Goal: Task Accomplishment & Management: Manage account settings

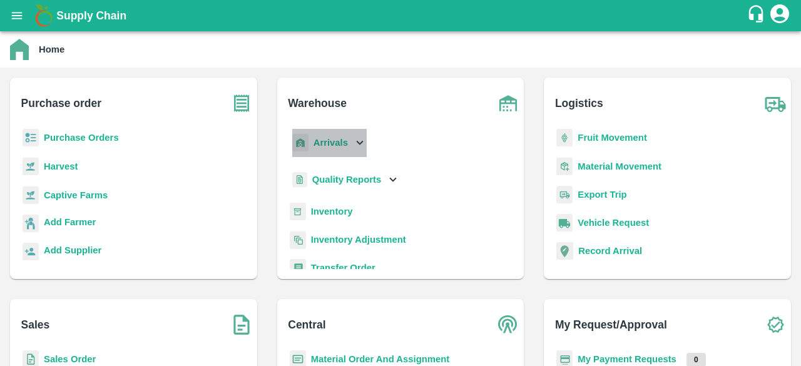
click at [359, 143] on icon at bounding box center [360, 143] width 7 height 4
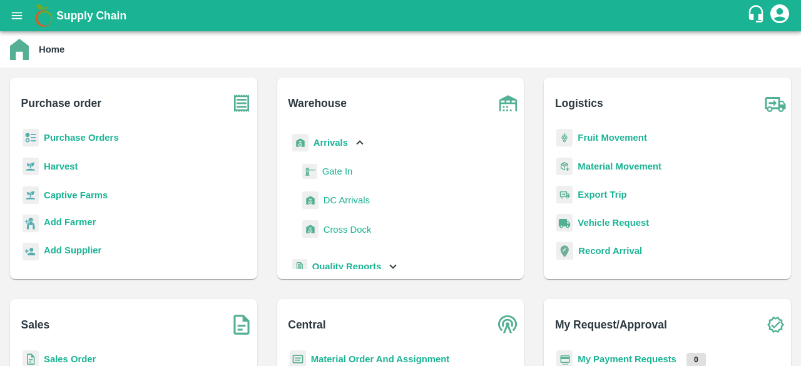
click at [349, 200] on span "DC Arrivals" at bounding box center [347, 200] width 46 height 14
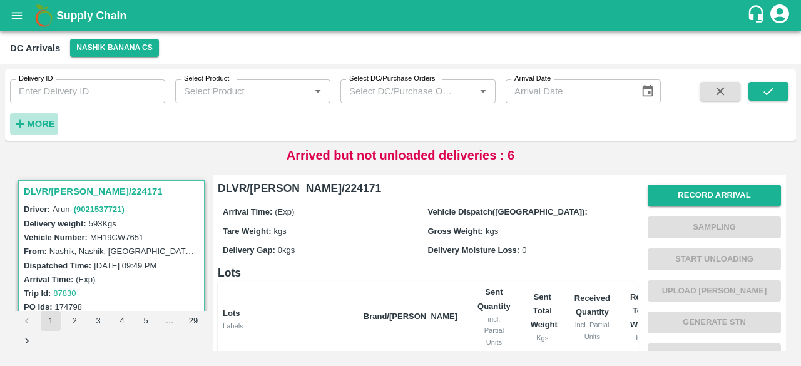
click at [46, 116] on h6 "More" at bounding box center [41, 124] width 28 height 16
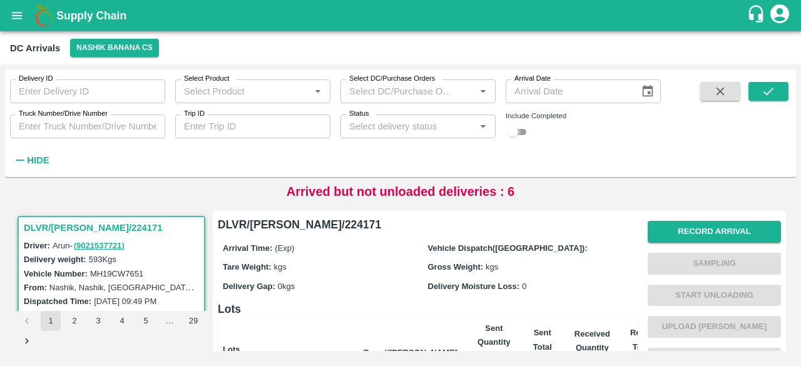
click at [519, 132] on input "checkbox" at bounding box center [513, 132] width 45 height 15
checkbox input "true"
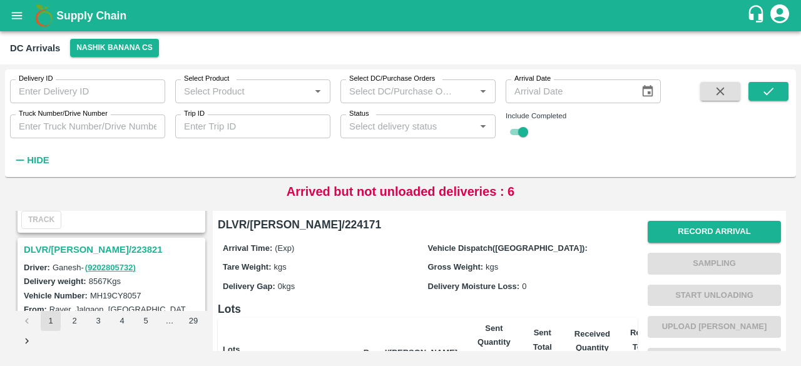
scroll to position [3983, 0]
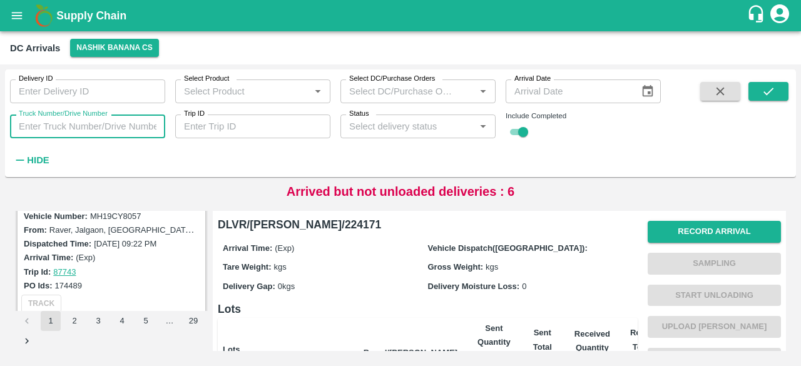
click at [96, 128] on input "Truck Number/Drive Number" at bounding box center [87, 127] width 155 height 24
type input "0276"
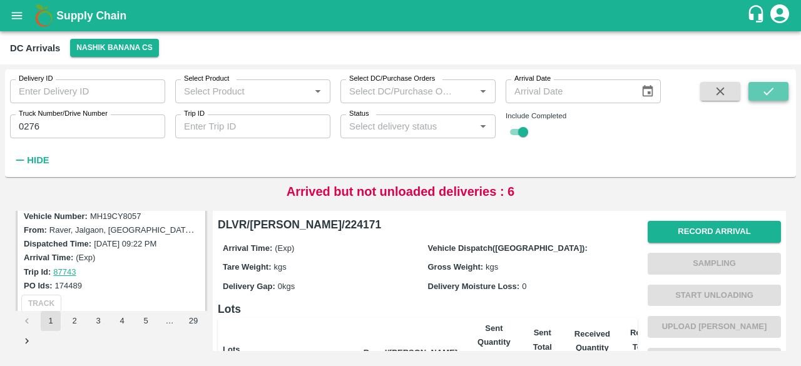
click at [761, 95] on button "submit" at bounding box center [769, 91] width 40 height 19
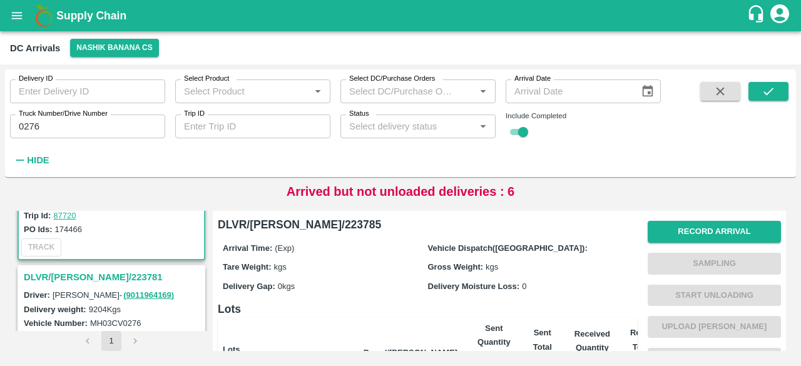
scroll to position [113, 0]
click at [66, 278] on h3 "DLVR/[PERSON_NAME]/223781" at bounding box center [113, 278] width 179 height 16
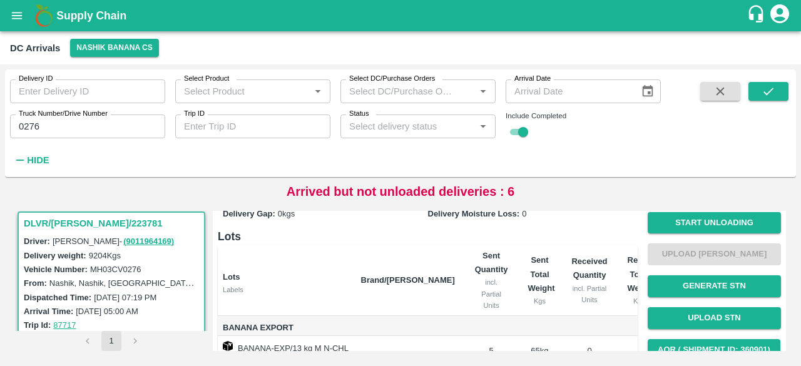
scroll to position [22, 0]
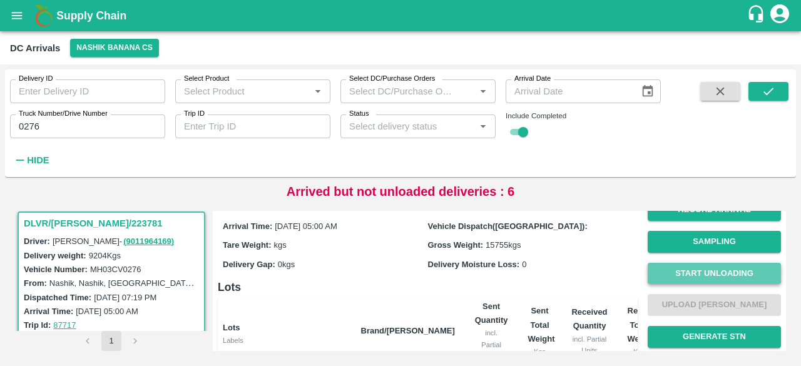
click at [702, 271] on button "Start Unloading" at bounding box center [714, 274] width 133 height 22
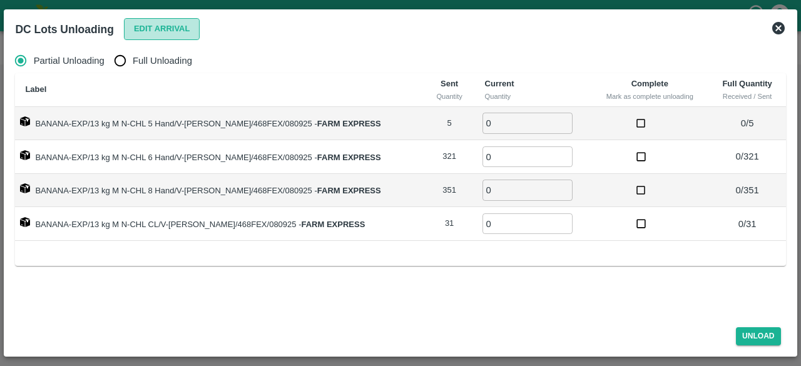
click at [158, 26] on button "Edit Arrival" at bounding box center [162, 29] width 76 height 22
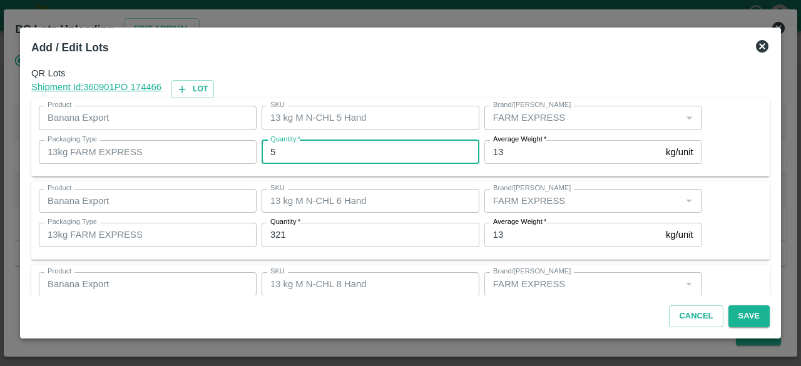
click at [298, 148] on input "5" at bounding box center [371, 152] width 218 height 24
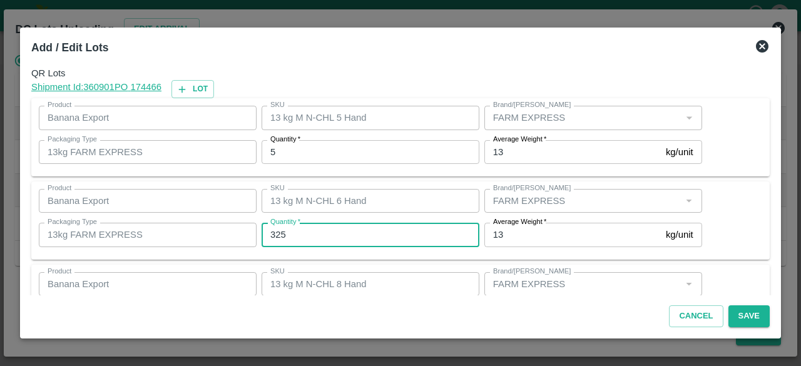
type input "325"
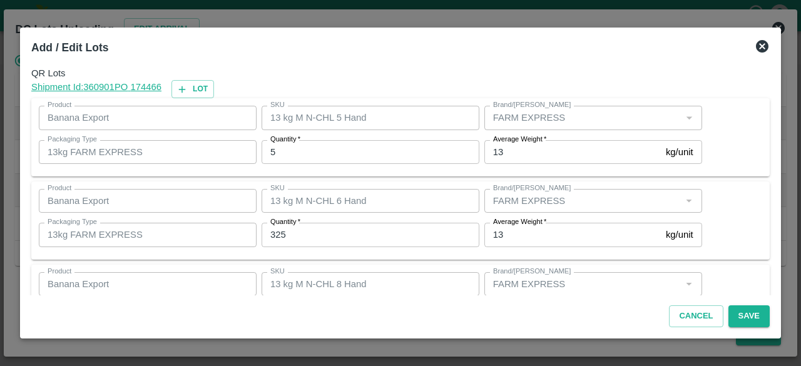
scroll to position [139, 0]
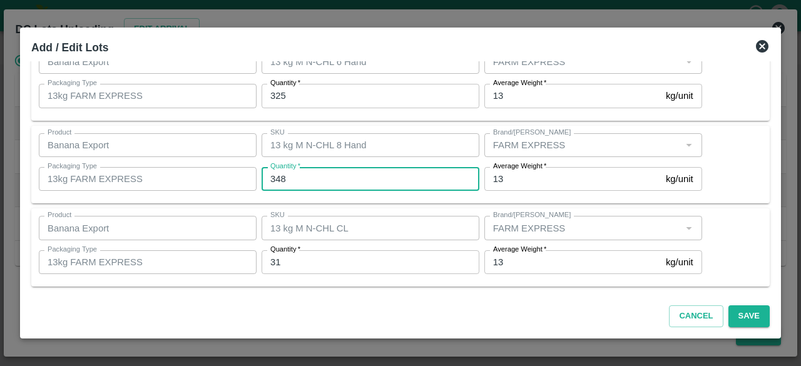
type input "348"
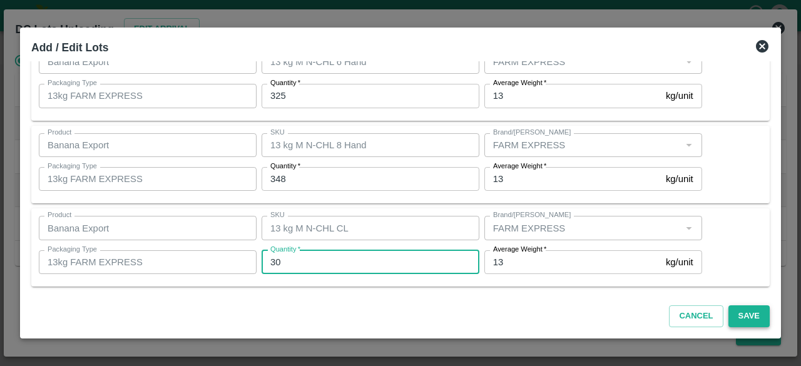
type input "30"
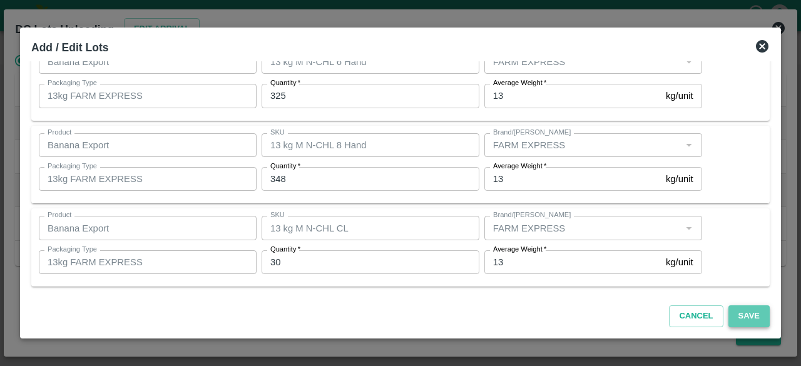
click at [747, 314] on button "Save" at bounding box center [748, 316] width 41 height 22
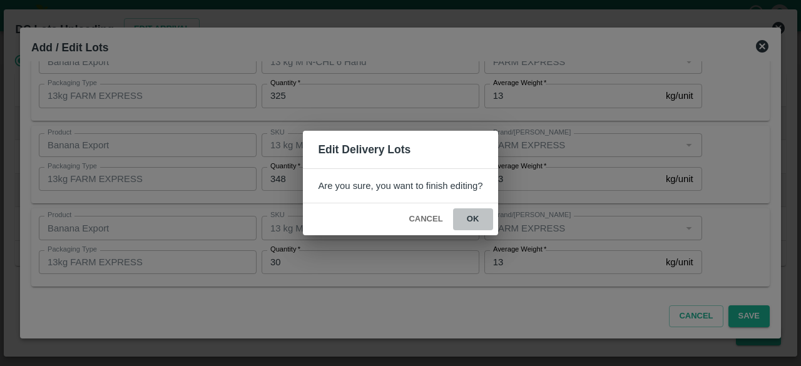
click at [471, 220] on button "ok" at bounding box center [473, 219] width 40 height 22
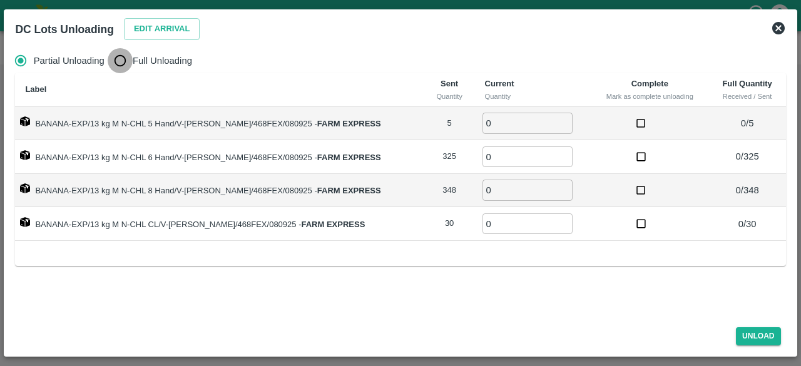
click at [122, 62] on input "Full Unloading" at bounding box center [120, 60] width 25 height 25
radio input "true"
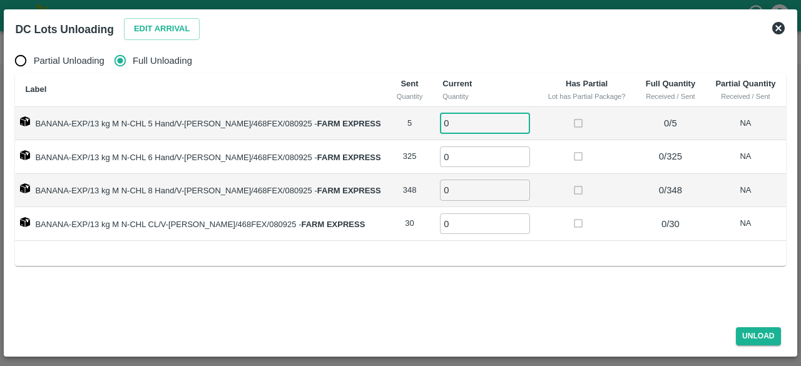
click at [443, 124] on input "0" at bounding box center [485, 123] width 90 height 21
type input "5"
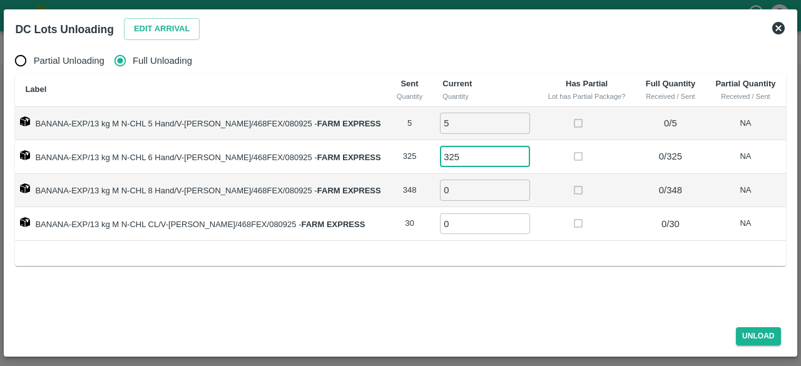
type input "325"
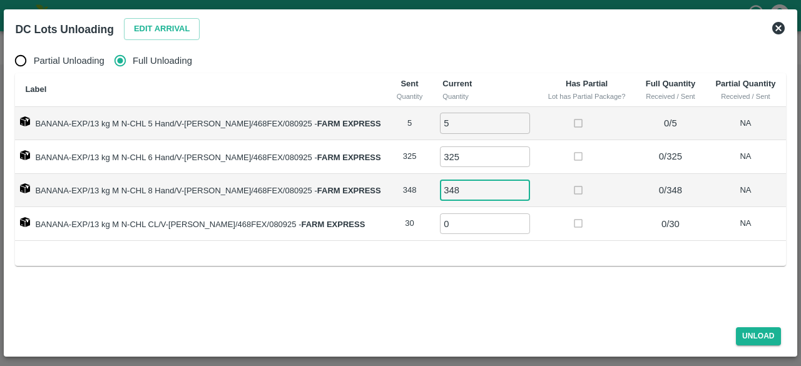
type input "348"
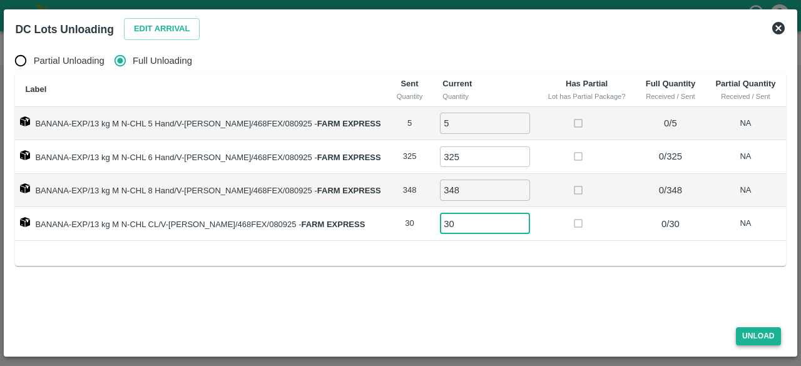
type input "30"
click at [765, 336] on button "Unload" at bounding box center [758, 336] width 45 height 18
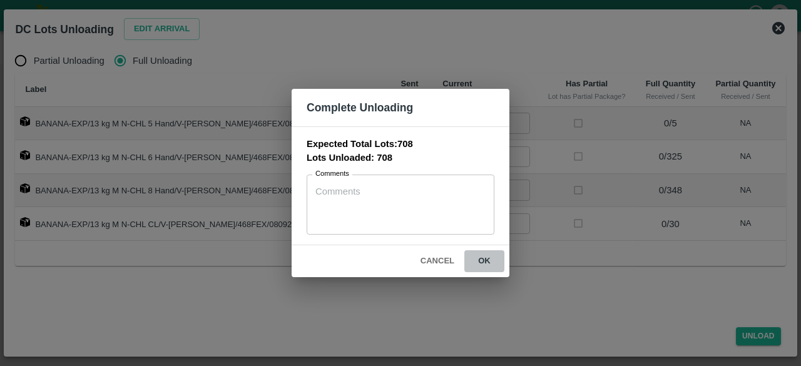
click at [482, 259] on button "ok" at bounding box center [484, 261] width 40 height 22
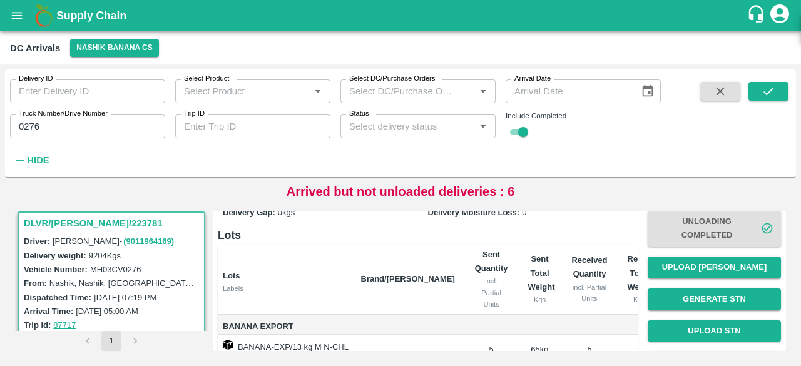
scroll to position [82, 0]
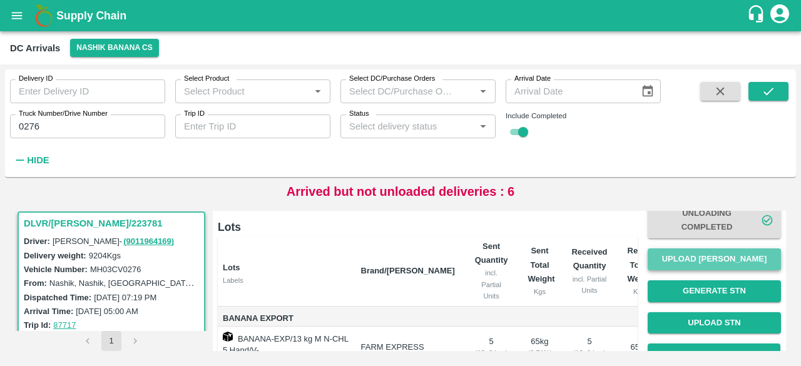
click at [720, 257] on button "Upload [PERSON_NAME]" at bounding box center [714, 259] width 133 height 22
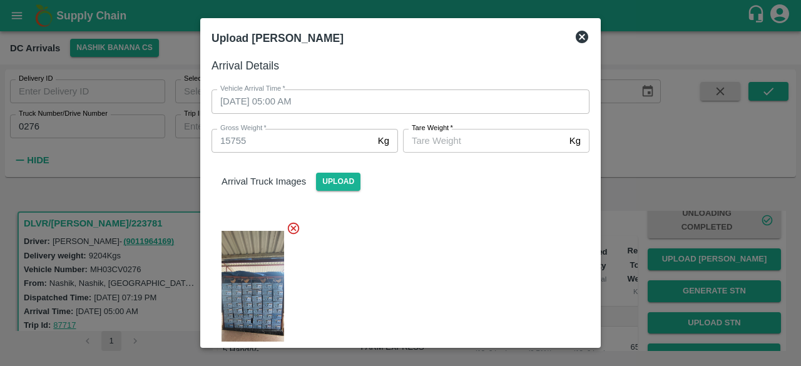
scroll to position [189, 0]
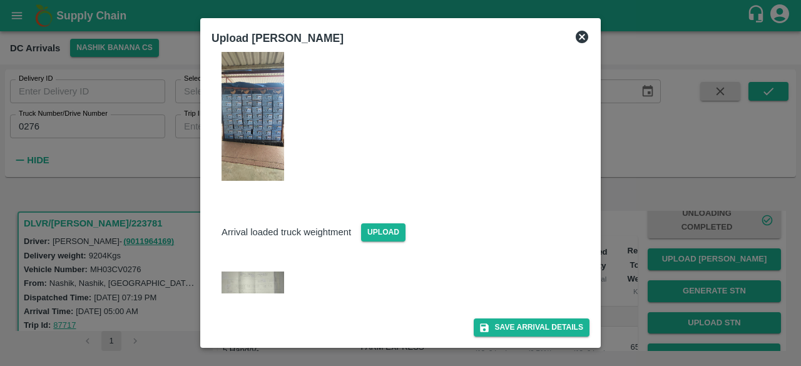
click at [251, 281] on img at bounding box center [253, 283] width 63 height 22
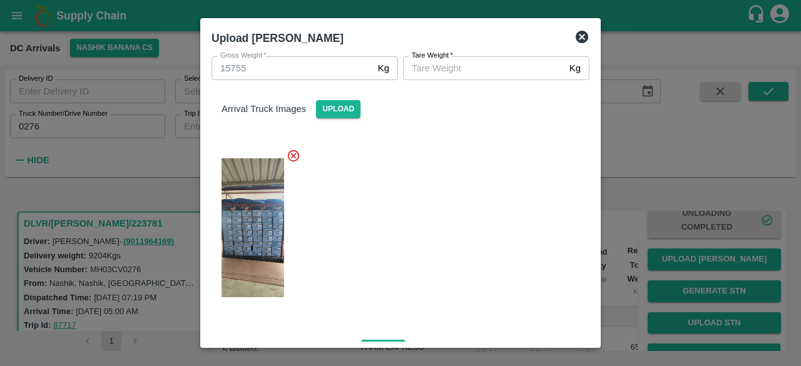
scroll to position [71, 0]
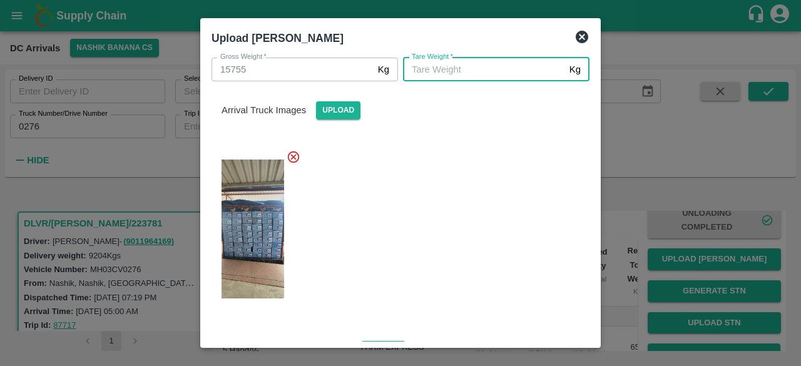
click at [464, 74] on input "[PERSON_NAME]   *" at bounding box center [483, 70] width 161 height 24
type input "5785"
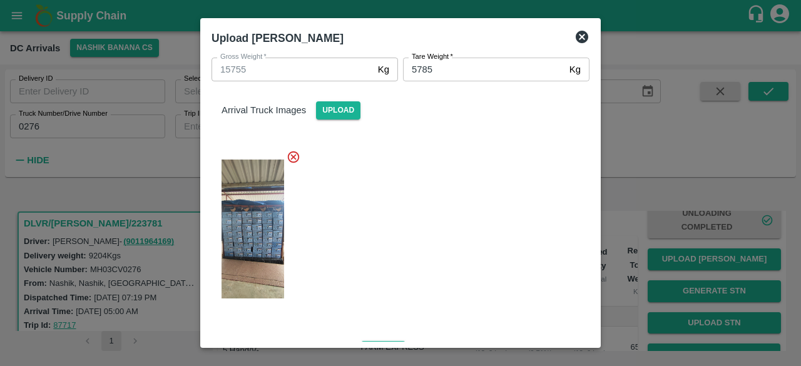
click at [478, 193] on div at bounding box center [396, 225] width 388 height 171
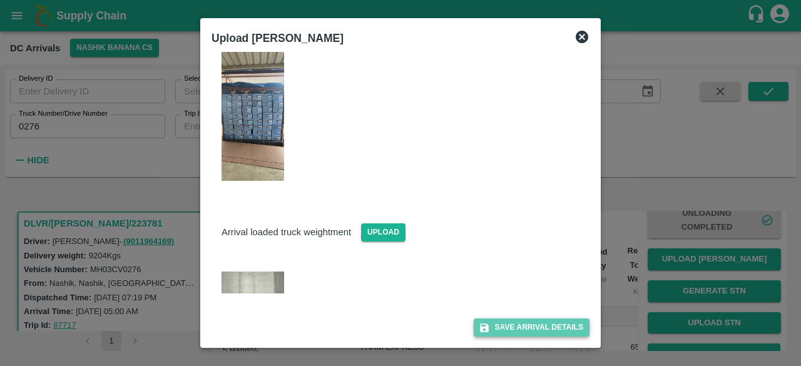
click at [537, 325] on button "Save Arrival Details" at bounding box center [532, 328] width 116 height 18
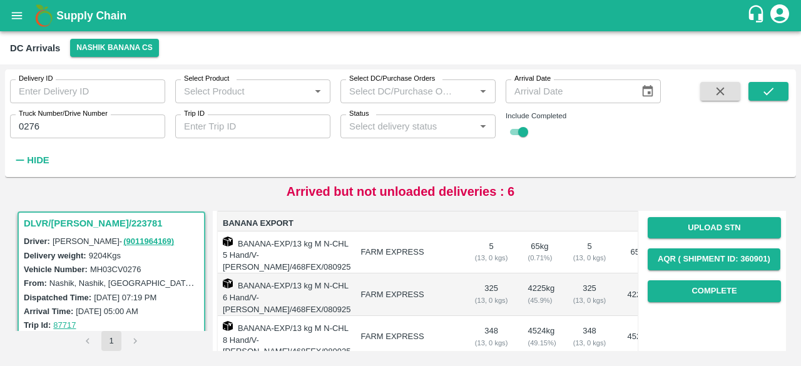
scroll to position [178, 0]
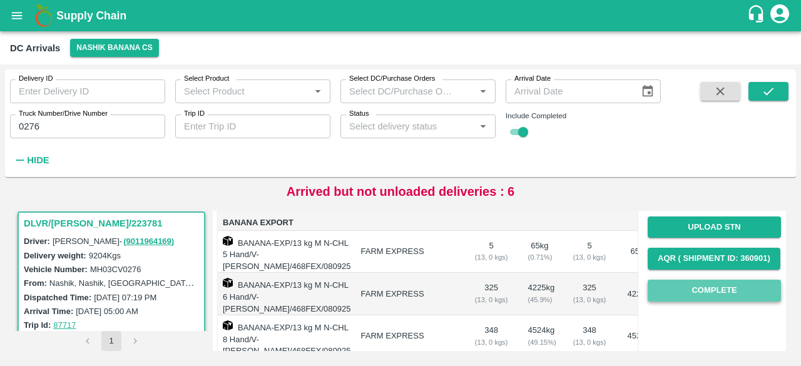
click at [697, 297] on button "Complete" at bounding box center [714, 291] width 133 height 22
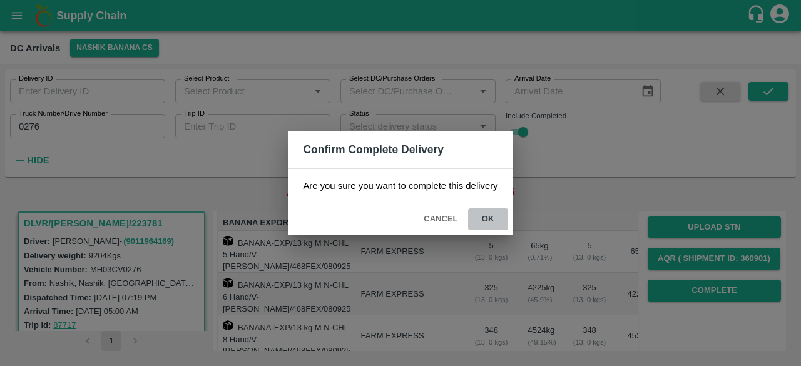
click at [487, 219] on button "ok" at bounding box center [488, 219] width 40 height 22
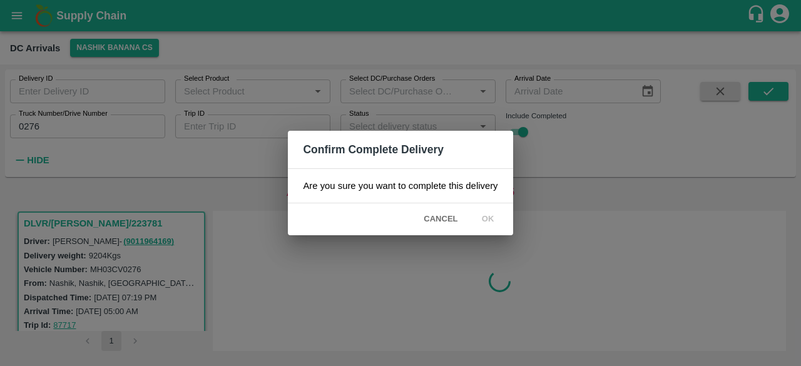
scroll to position [0, 0]
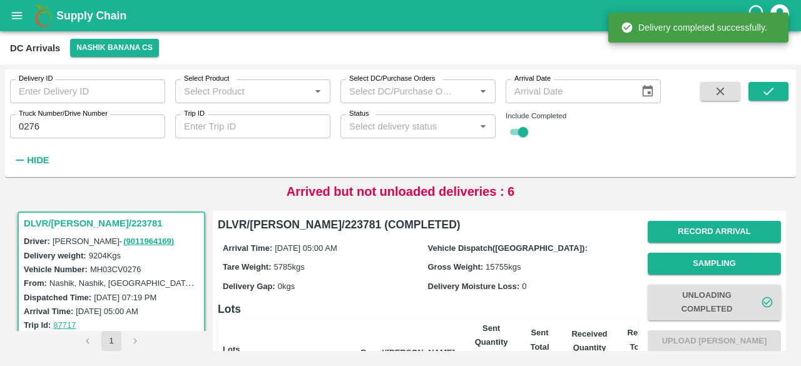
click at [31, 125] on input "0276" at bounding box center [87, 127] width 155 height 24
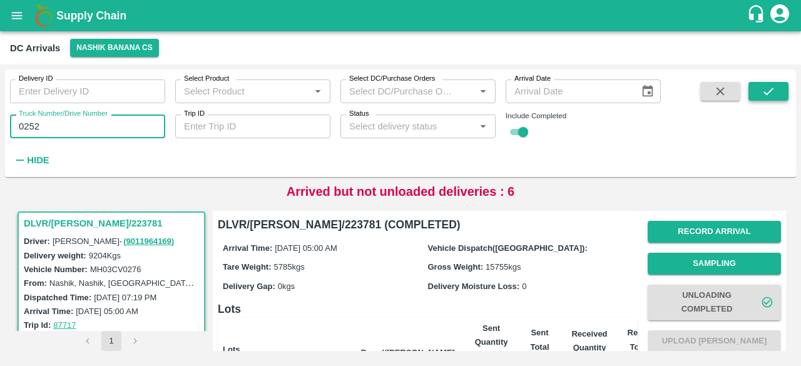
type input "0252"
click at [765, 96] on icon "submit" at bounding box center [769, 91] width 14 height 14
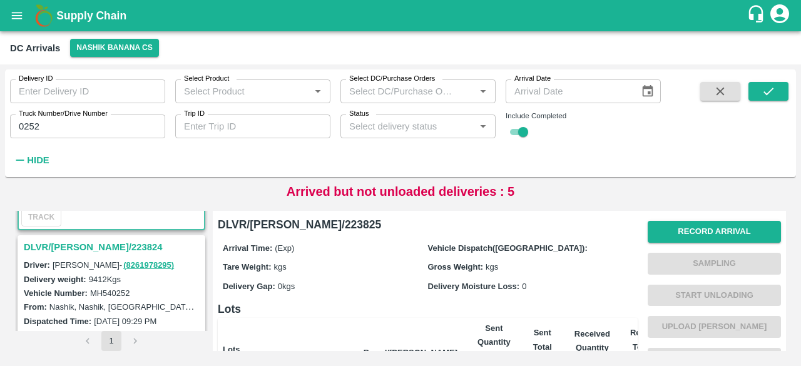
scroll to position [148, 0]
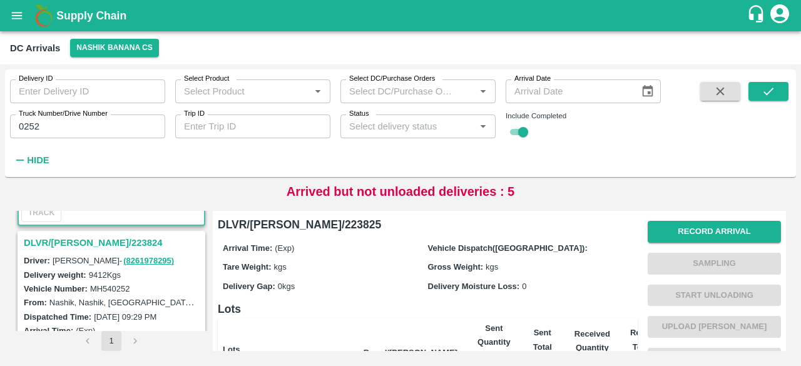
click at [73, 247] on h3 "DLVR/[PERSON_NAME]/223824" at bounding box center [113, 243] width 179 height 16
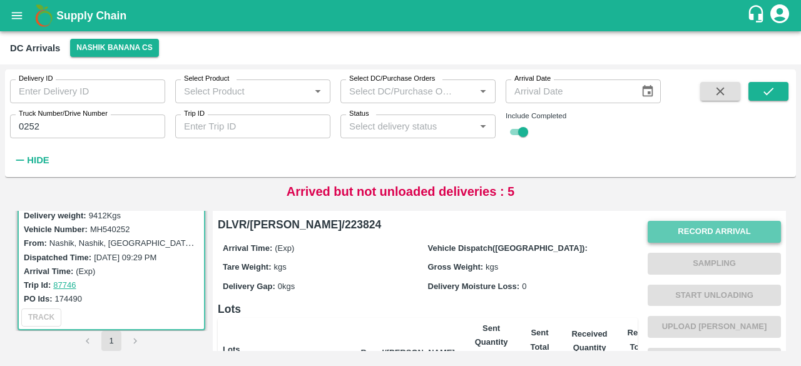
click at [721, 230] on button "Record Arrival" at bounding box center [714, 232] width 133 height 22
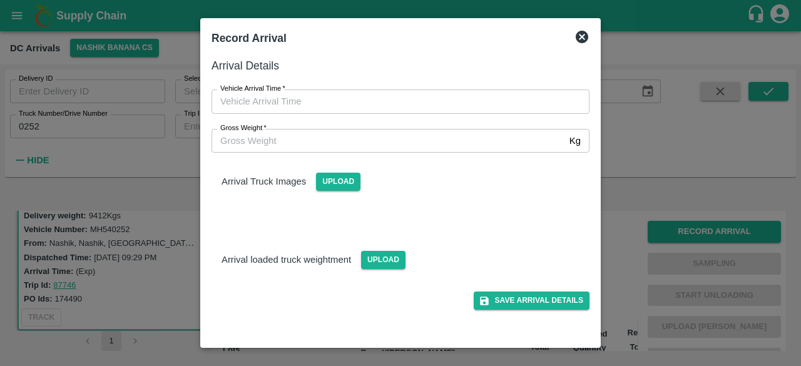
type input "DD/MM/YYYY hh:mm aa"
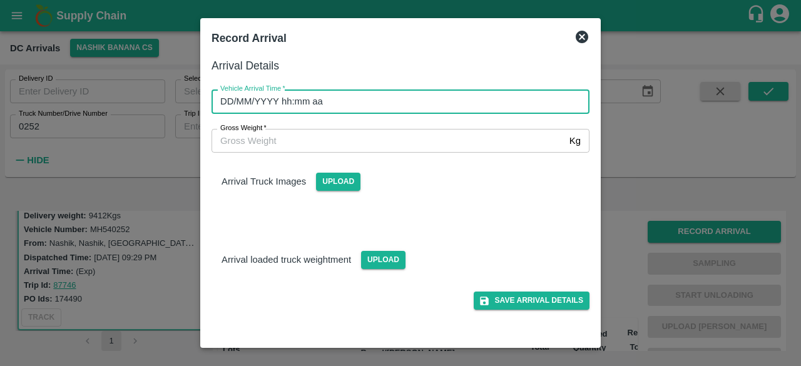
click at [401, 97] on input "DD/MM/YYYY hh:mm aa" at bounding box center [396, 101] width 369 height 24
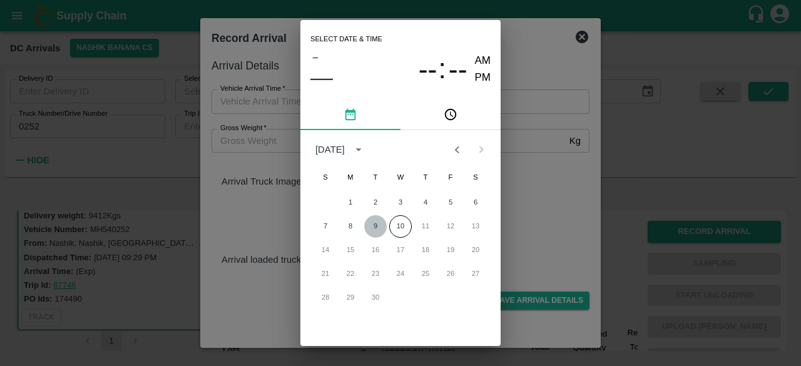
click at [374, 226] on button "9" at bounding box center [375, 226] width 23 height 23
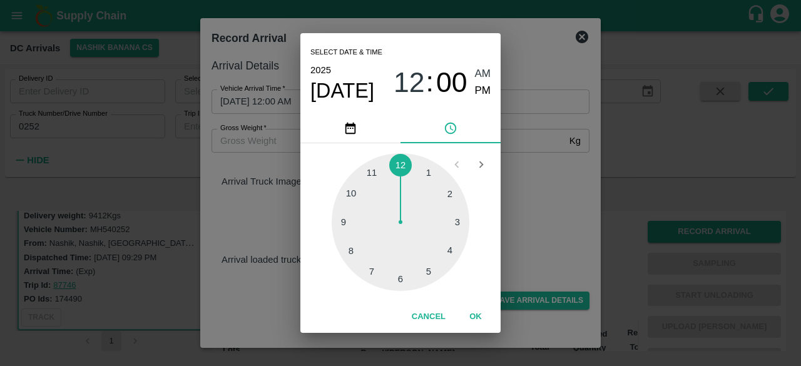
click at [403, 280] on div at bounding box center [401, 222] width 138 height 138
click at [452, 252] on div at bounding box center [401, 222] width 138 height 138
type input "[DATE] 06:20 AM"
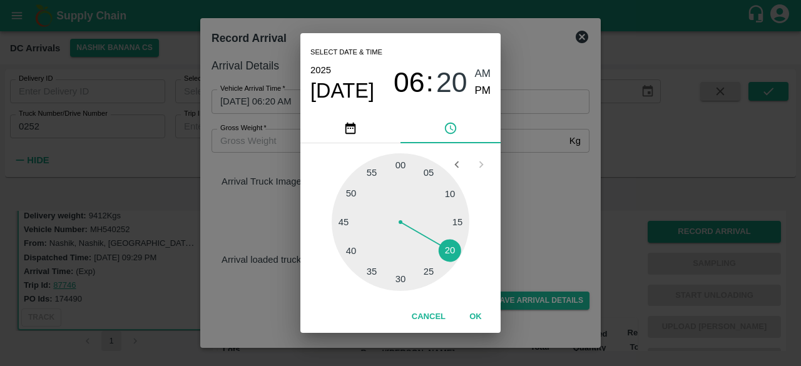
click at [539, 203] on div "Select date & time [DATE] 06 : 20 AM PM 05 10 15 20 25 30 35 40 45 50 55 00 Can…" at bounding box center [400, 183] width 801 height 366
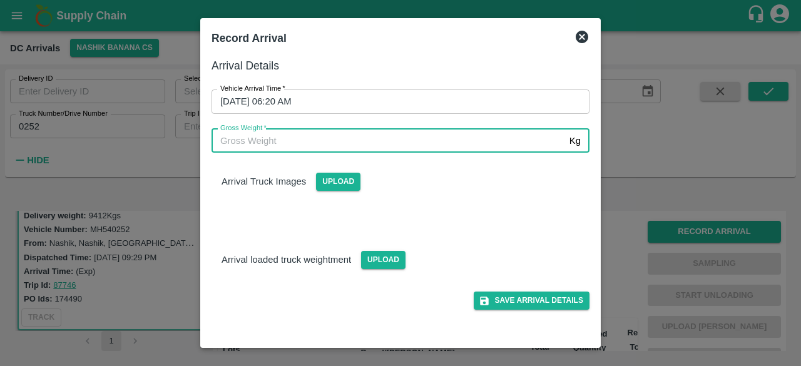
click at [252, 145] on input "Gross Weight   *" at bounding box center [388, 141] width 353 height 24
type input "16650"
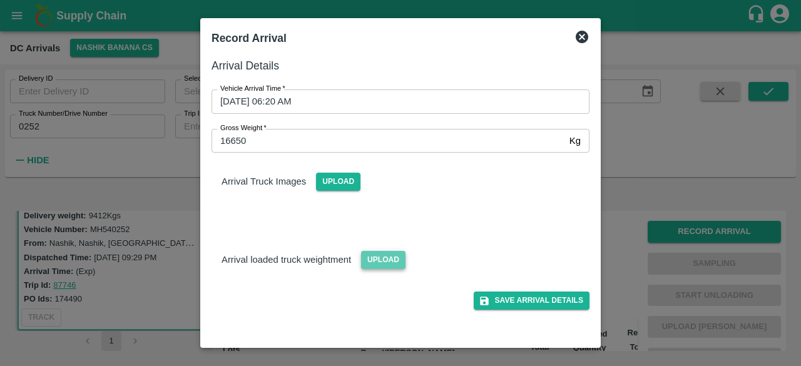
click at [378, 257] on span "Upload" at bounding box center [383, 260] width 44 height 18
click at [0, 0] on input "Upload" at bounding box center [0, 0] width 0 height 0
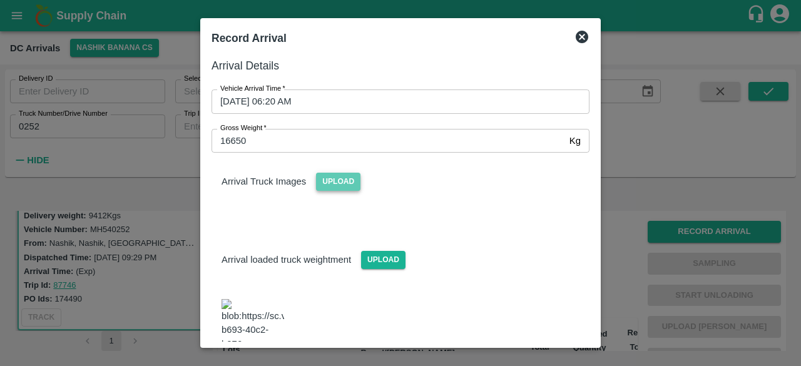
click at [335, 183] on span "Upload" at bounding box center [338, 182] width 44 height 18
click at [0, 0] on input "Upload" at bounding box center [0, 0] width 0 height 0
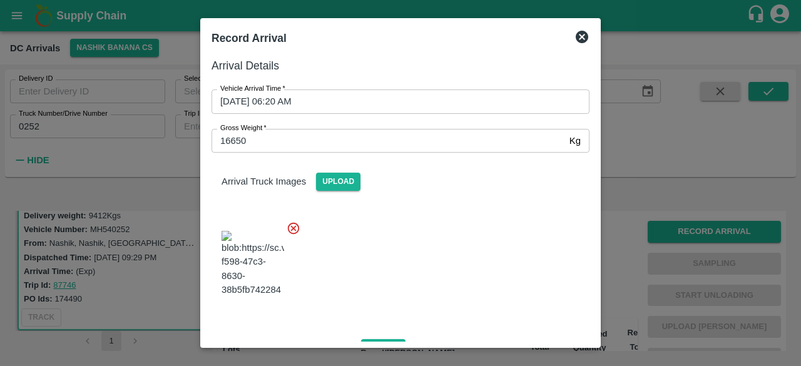
scroll to position [202, 0]
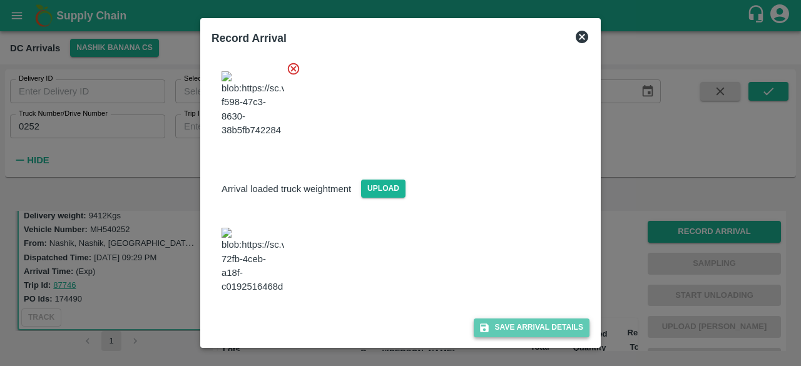
click at [534, 322] on button "Save Arrival Details" at bounding box center [532, 328] width 116 height 18
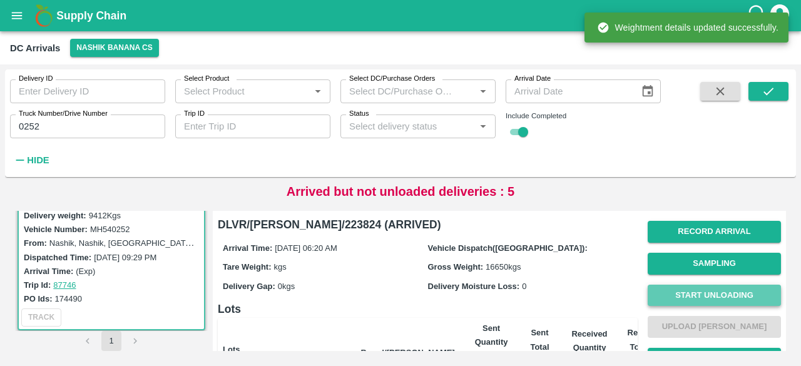
click at [700, 297] on button "Start Unloading" at bounding box center [714, 296] width 133 height 22
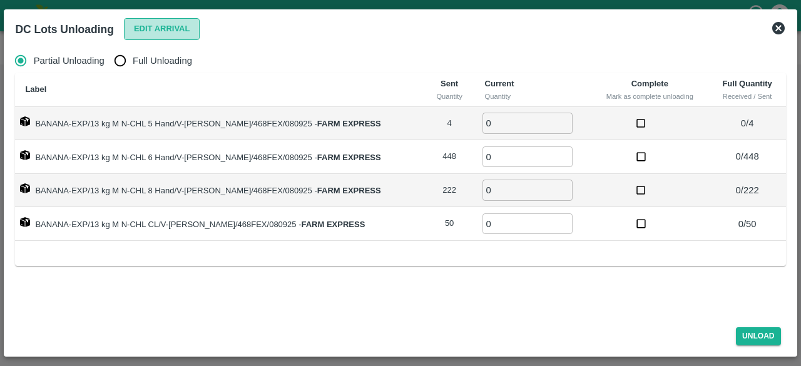
click at [156, 29] on button "Edit Arrival" at bounding box center [162, 29] width 76 height 22
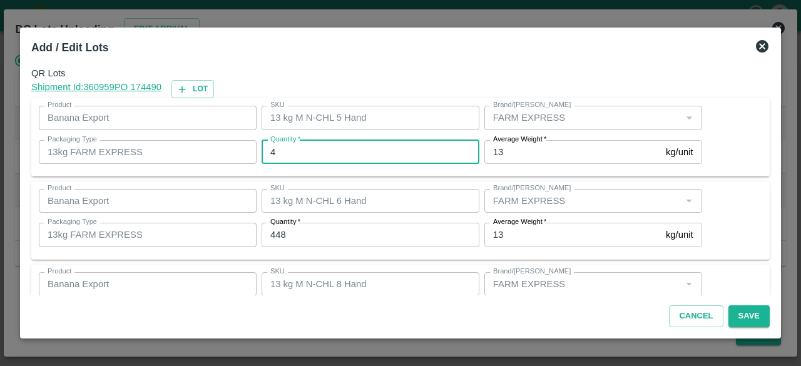
click at [299, 153] on input "4" at bounding box center [371, 152] width 218 height 24
type input "3"
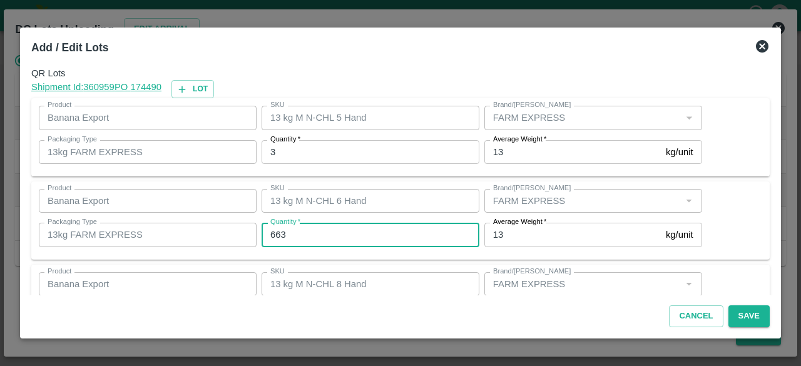
type input "663"
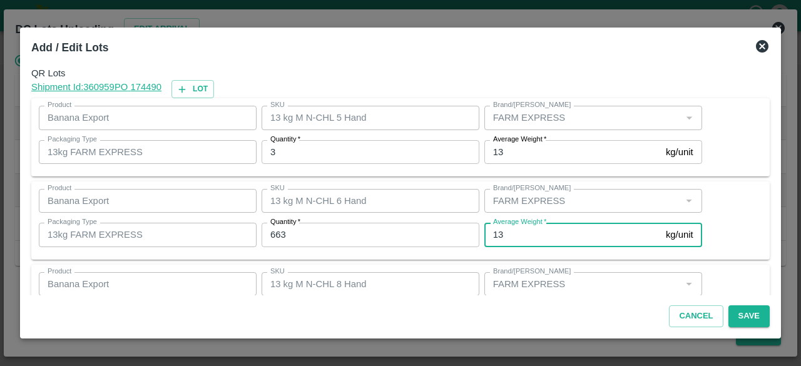
scroll to position [139, 0]
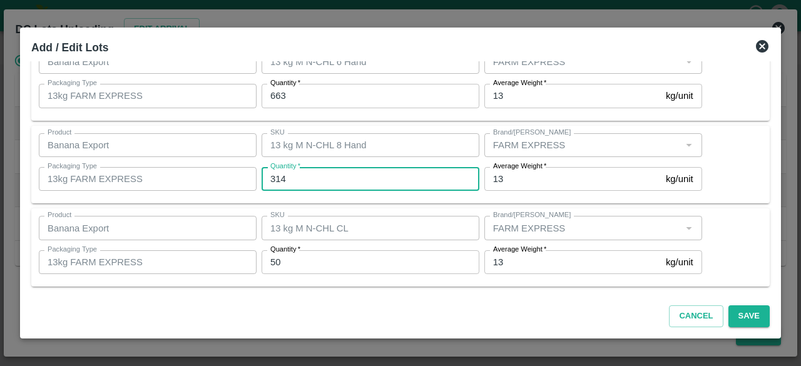
type input "314"
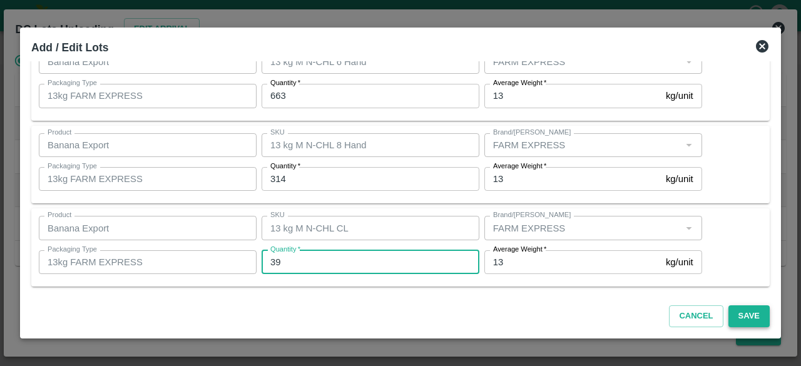
type input "39"
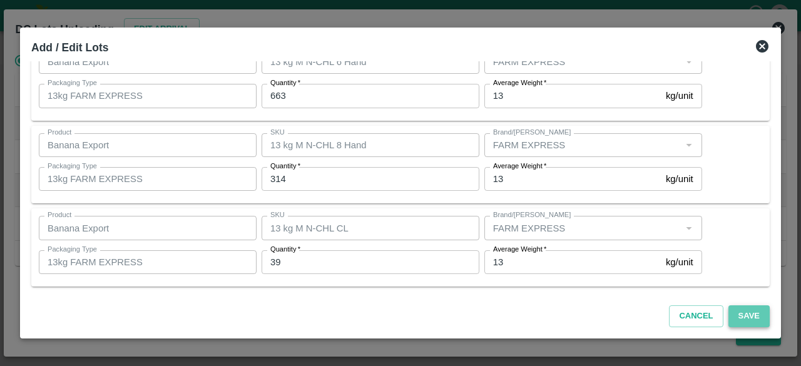
click at [747, 315] on button "Save" at bounding box center [748, 316] width 41 height 22
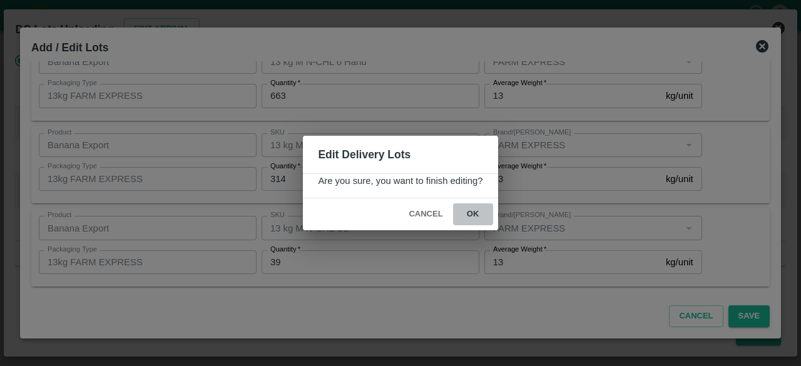
click at [471, 208] on button "ok" at bounding box center [473, 214] width 40 height 22
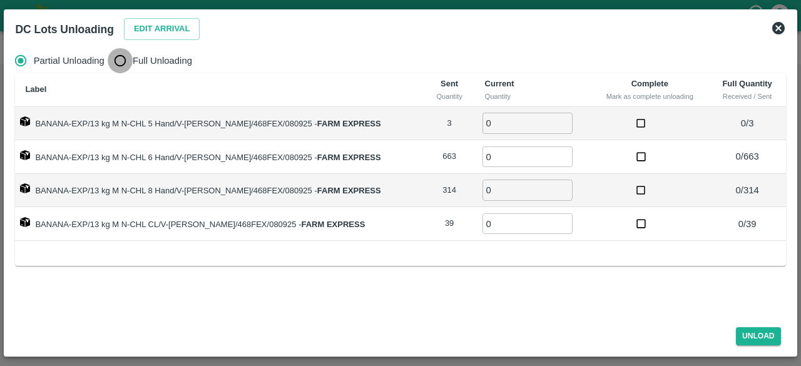
click at [119, 59] on input "Full Unloading" at bounding box center [120, 60] width 25 height 25
radio input "true"
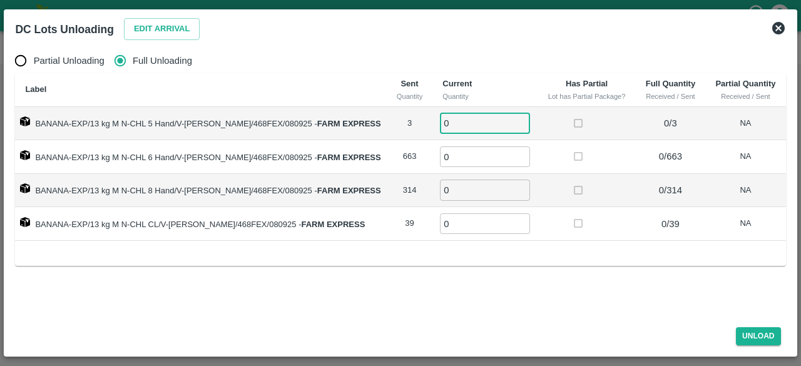
click at [447, 122] on input "0" at bounding box center [485, 123] width 90 height 21
type input "3"
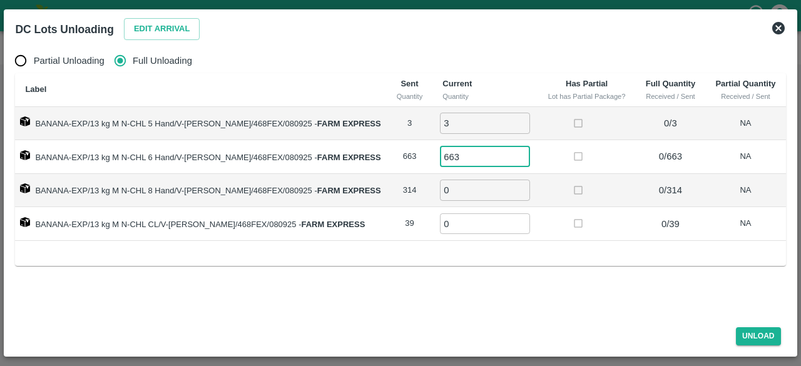
type input "663"
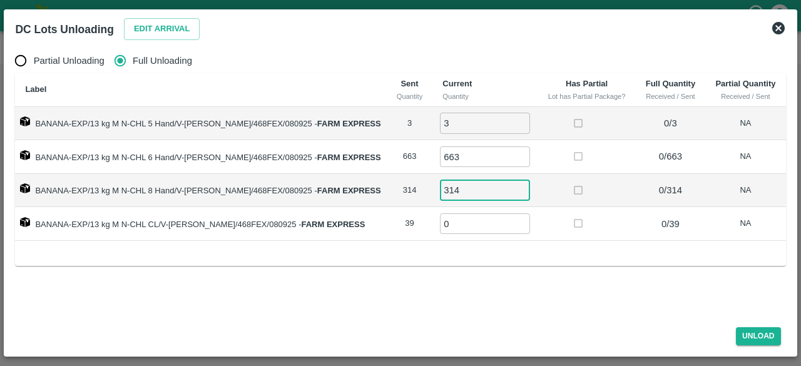
type input "314"
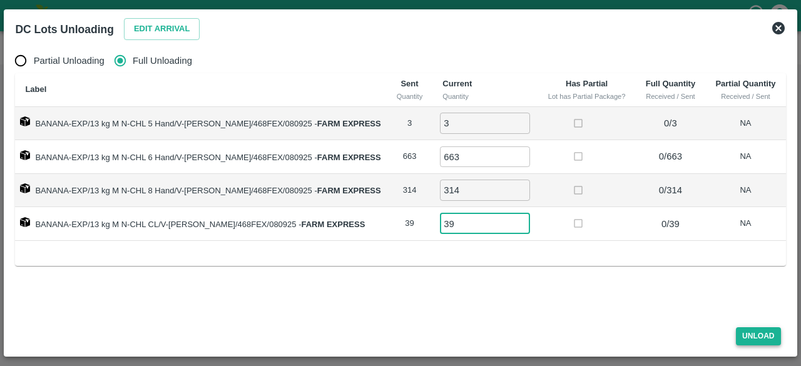
type input "39"
click at [752, 334] on button "Unload" at bounding box center [758, 336] width 45 height 18
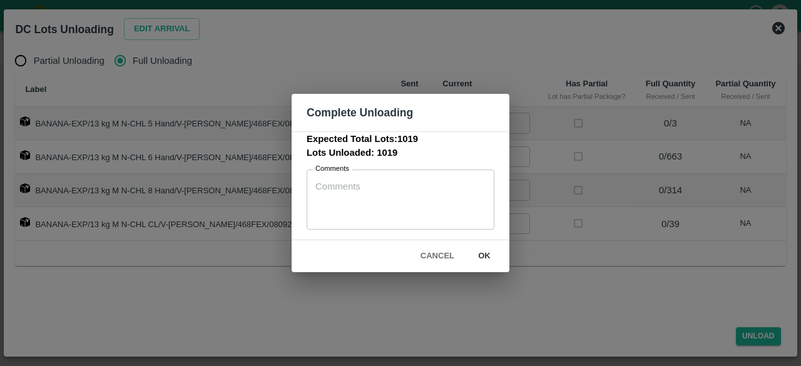
click at [432, 249] on button "Cancel" at bounding box center [438, 256] width 44 height 22
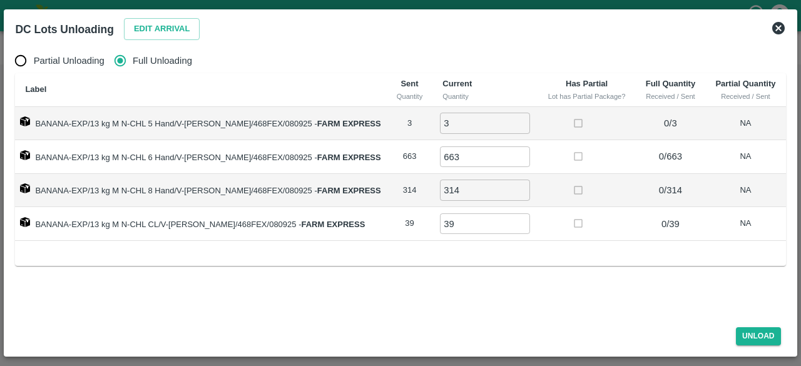
click at [777, 29] on icon at bounding box center [778, 28] width 13 height 13
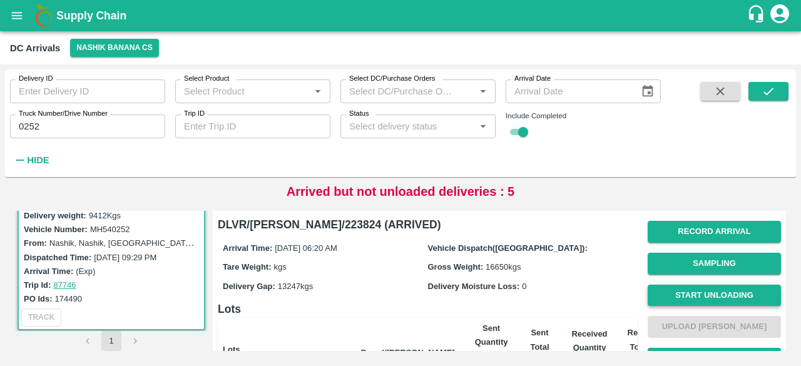
click at [698, 294] on button "Start Unloading" at bounding box center [714, 296] width 133 height 22
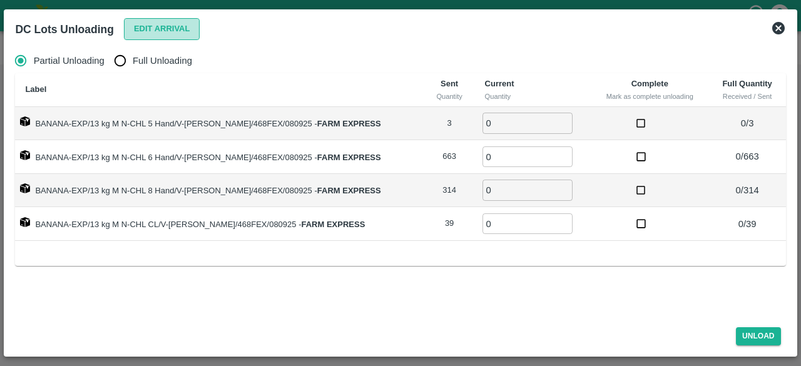
click at [154, 34] on button "Edit Arrival" at bounding box center [162, 29] width 76 height 22
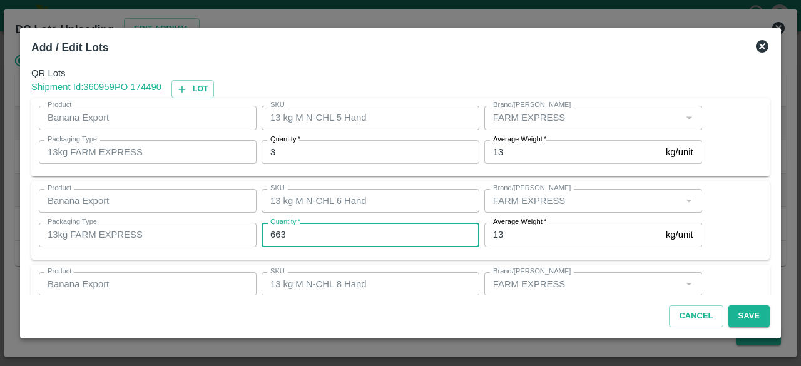
click at [277, 233] on input "663" at bounding box center [371, 235] width 218 height 24
type input "363"
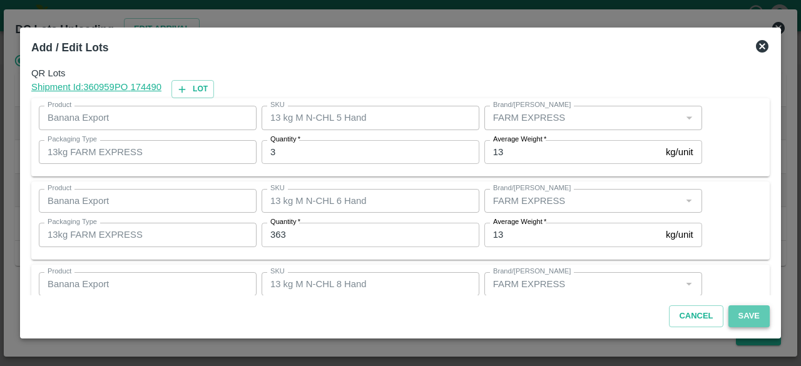
click at [745, 315] on button "Save" at bounding box center [748, 316] width 41 height 22
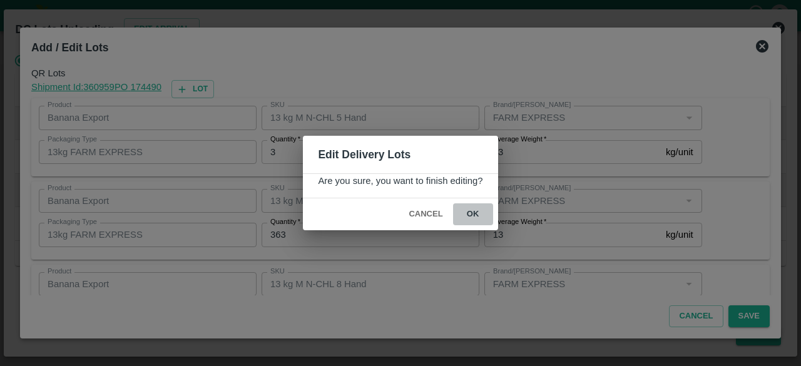
click at [471, 210] on button "ok" at bounding box center [473, 214] width 40 height 22
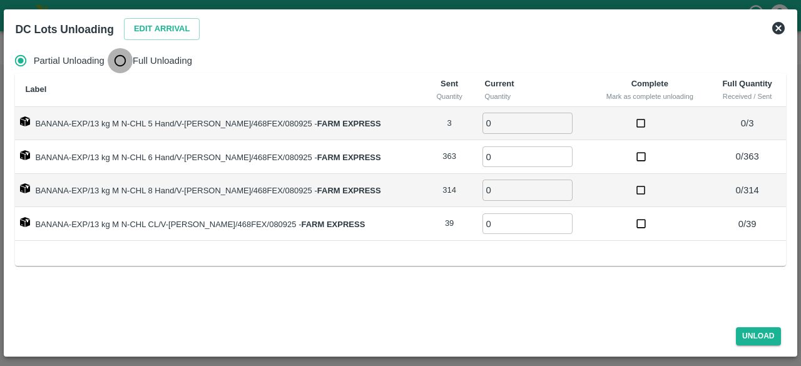
click at [116, 61] on input "Full Unloading" at bounding box center [120, 60] width 25 height 25
radio input "true"
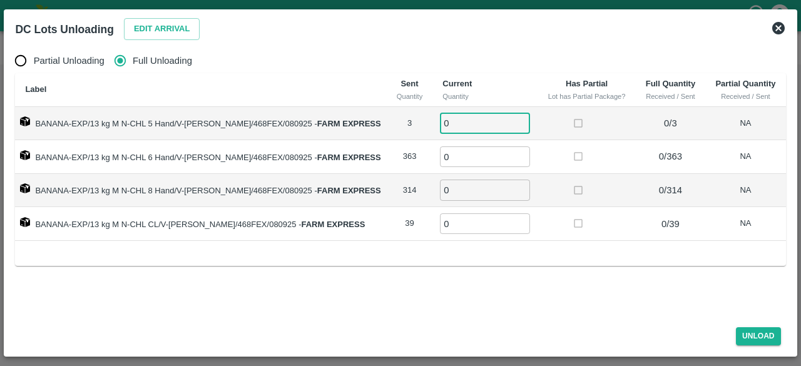
click at [472, 128] on input "0" at bounding box center [485, 123] width 90 height 21
type input "3"
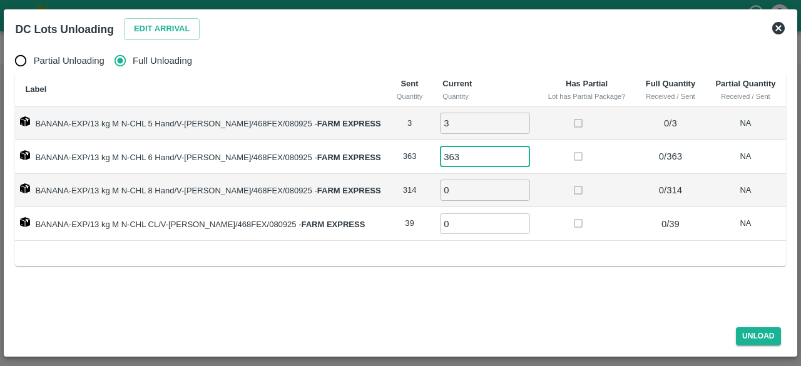
type input "363"
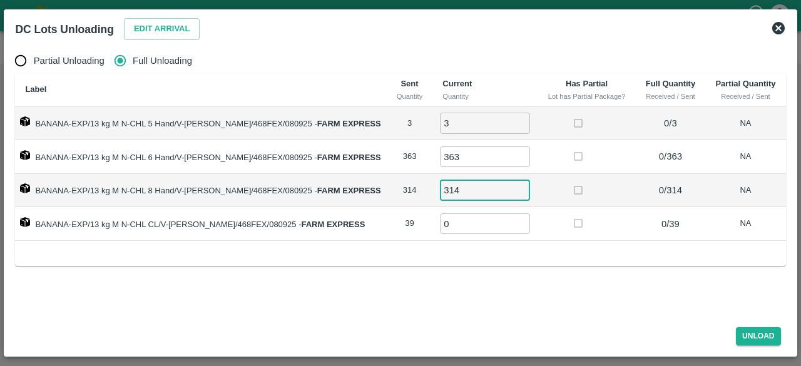
type input "314"
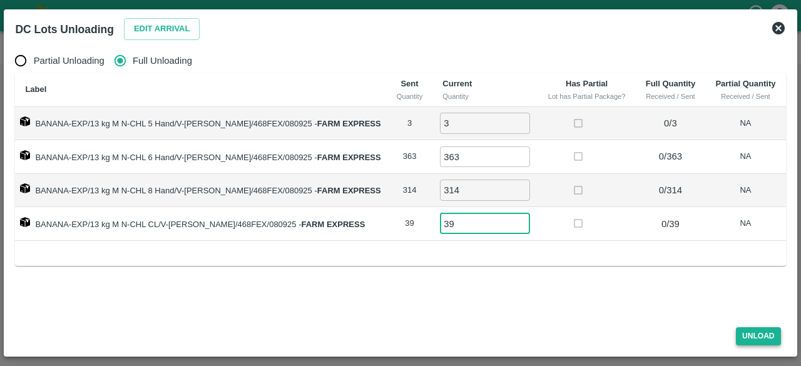
type input "39"
click at [754, 340] on button "Unload" at bounding box center [758, 336] width 45 height 18
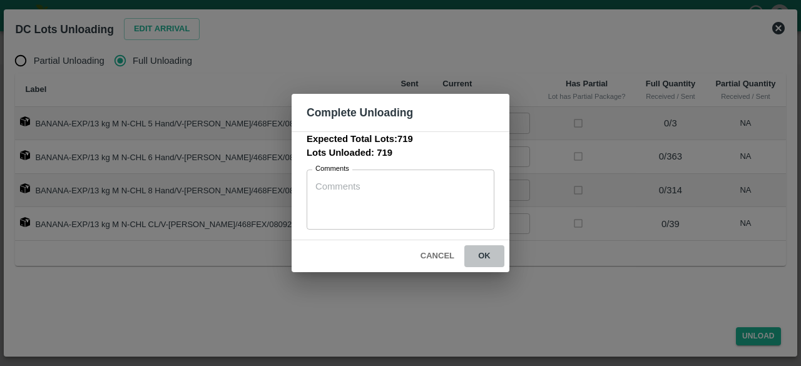
click at [484, 257] on button "ok" at bounding box center [484, 256] width 40 height 22
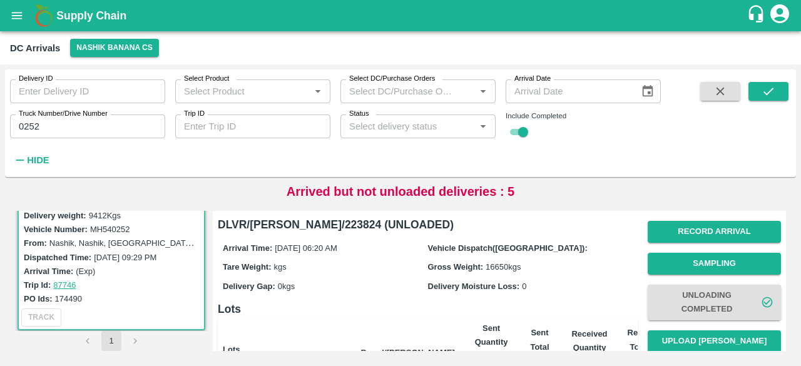
scroll to position [87, 0]
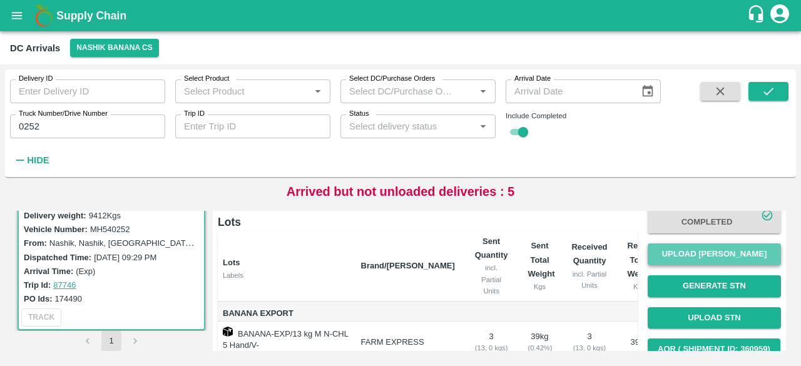
click at [710, 253] on button "Upload [PERSON_NAME]" at bounding box center [714, 254] width 133 height 22
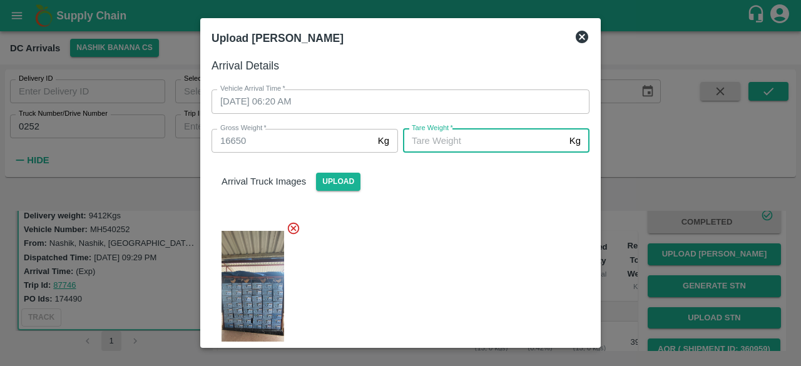
click at [457, 141] on input "[PERSON_NAME]   *" at bounding box center [483, 141] width 161 height 24
type input "6440"
click at [467, 243] on div at bounding box center [396, 296] width 388 height 171
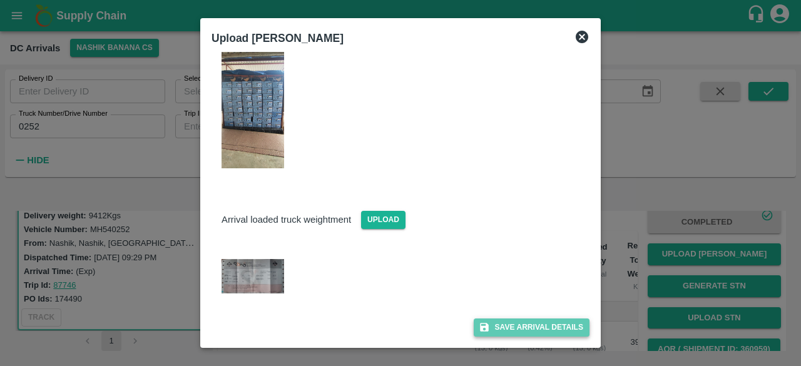
click at [533, 322] on button "Save Arrival Details" at bounding box center [532, 328] width 116 height 18
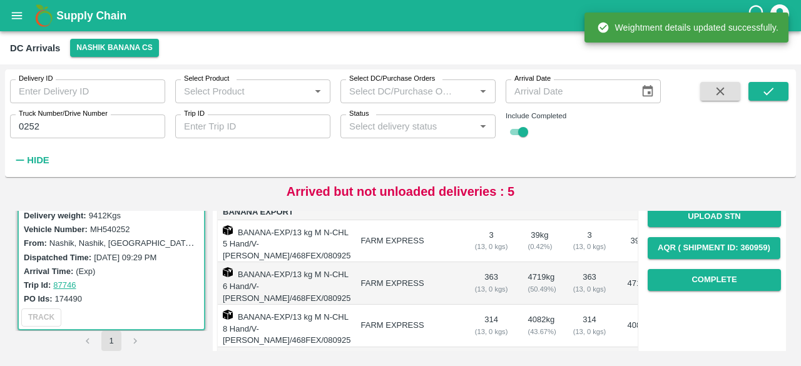
scroll to position [189, 0]
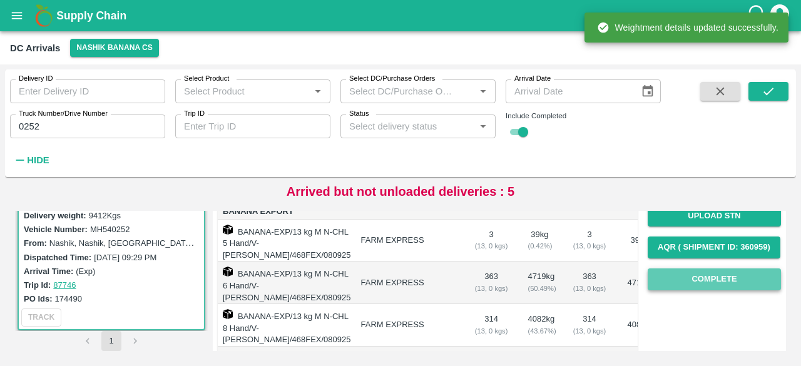
click at [700, 280] on button "Complete" at bounding box center [714, 279] width 133 height 22
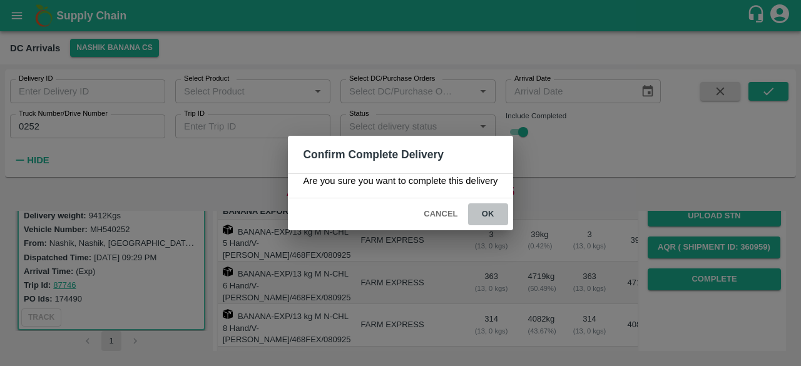
click at [488, 215] on button "ok" at bounding box center [488, 214] width 40 height 22
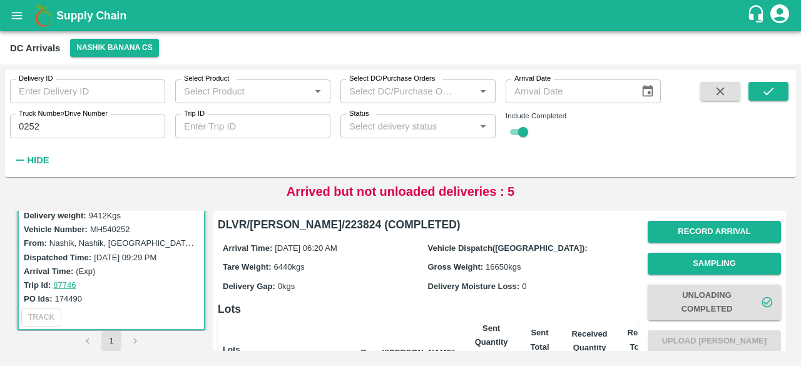
click at [27, 128] on input "0252" at bounding box center [87, 127] width 155 height 24
type input "5221"
click at [770, 88] on icon "submit" at bounding box center [769, 91] width 14 height 14
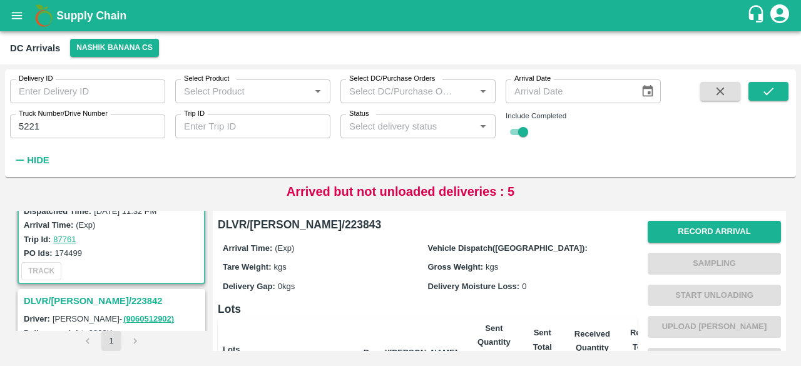
scroll to position [91, 0]
click at [85, 294] on h3 "DLVR/[PERSON_NAME]/223842" at bounding box center [113, 300] width 179 height 16
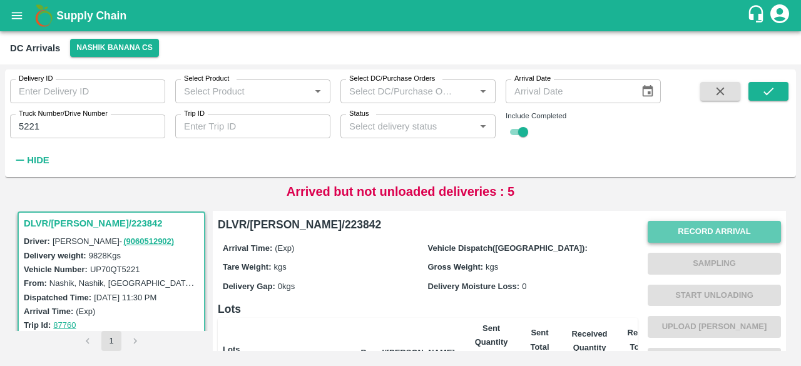
click at [697, 231] on button "Record Arrival" at bounding box center [714, 232] width 133 height 22
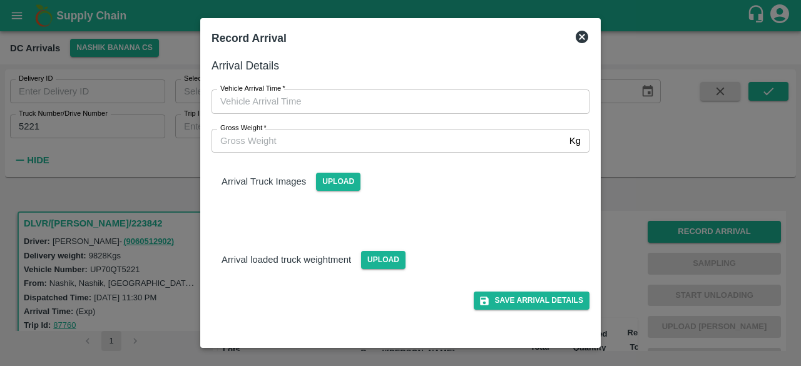
type input "DD/MM/YYYY hh:mm aa"
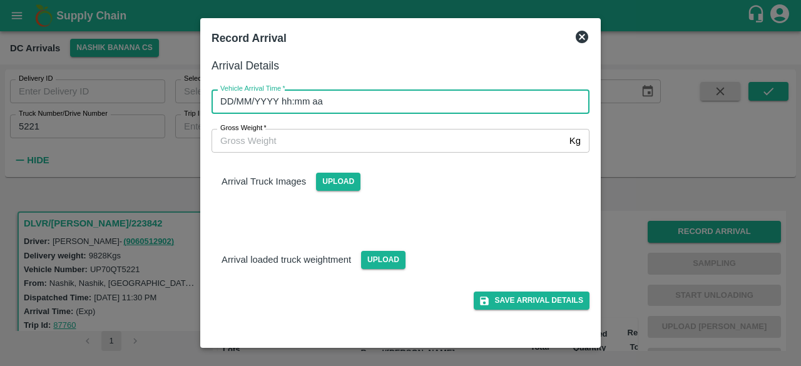
click at [349, 102] on input "DD/MM/YYYY hh:mm aa" at bounding box center [396, 101] width 369 height 24
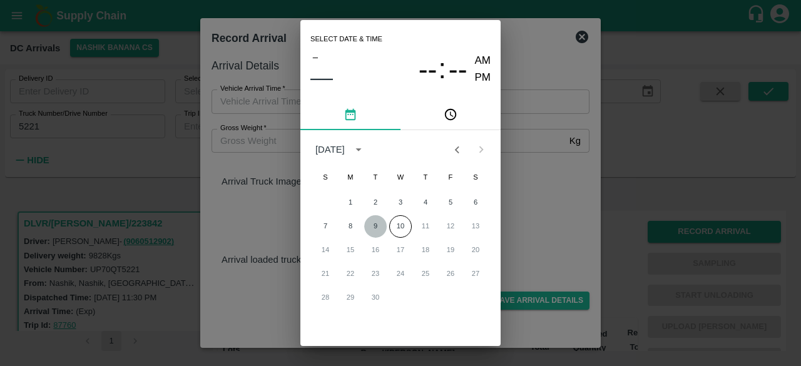
click at [377, 224] on button "9" at bounding box center [375, 226] width 23 height 23
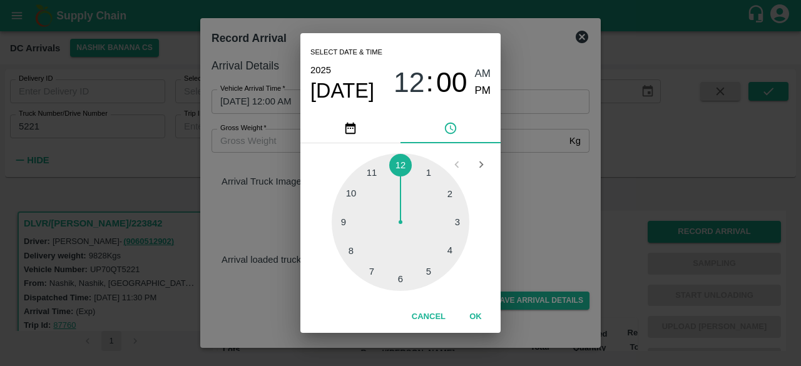
click at [455, 221] on div at bounding box center [401, 222] width 138 height 138
type input "[DATE] 03:00 AM"
click at [512, 219] on div "Select date & time [DATE] 03 : 00 AM PM 05 10 15 20 25 30 35 40 45 50 55 00 Can…" at bounding box center [400, 183] width 801 height 366
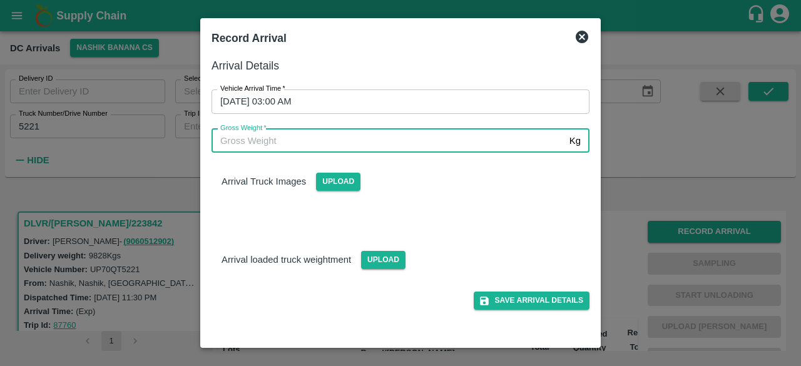
click at [290, 145] on input "Gross Weight   *" at bounding box center [388, 141] width 353 height 24
type input "17150"
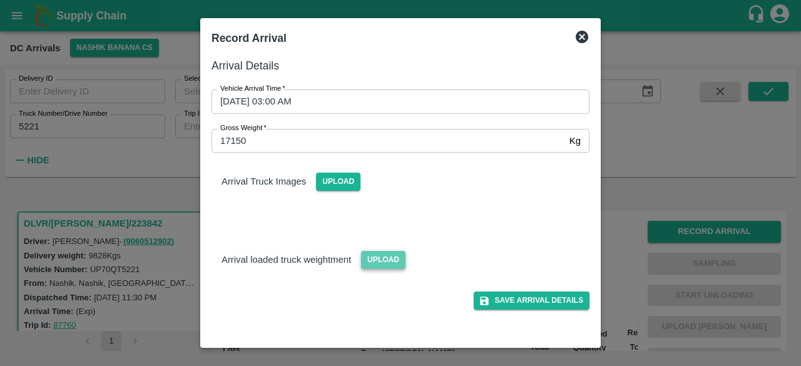
click at [387, 268] on span "Upload" at bounding box center [383, 260] width 44 height 18
click at [0, 0] on input "Upload" at bounding box center [0, 0] width 0 height 0
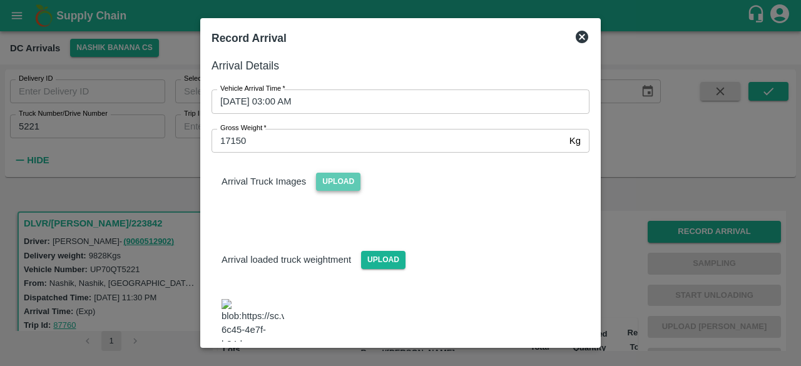
click at [347, 183] on span "Upload" at bounding box center [338, 182] width 44 height 18
click at [0, 0] on input "Upload" at bounding box center [0, 0] width 0 height 0
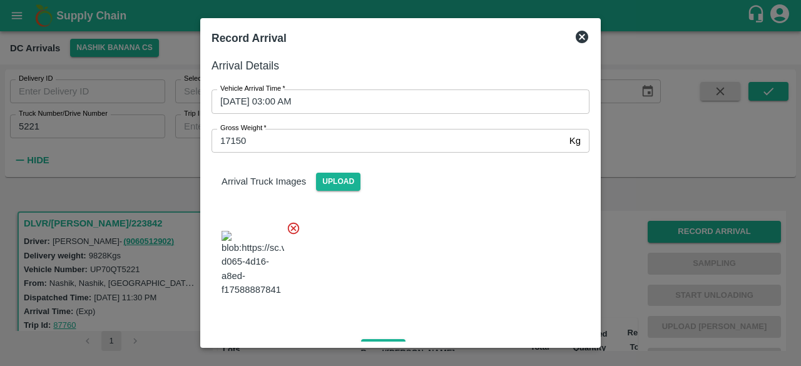
scroll to position [192, 0]
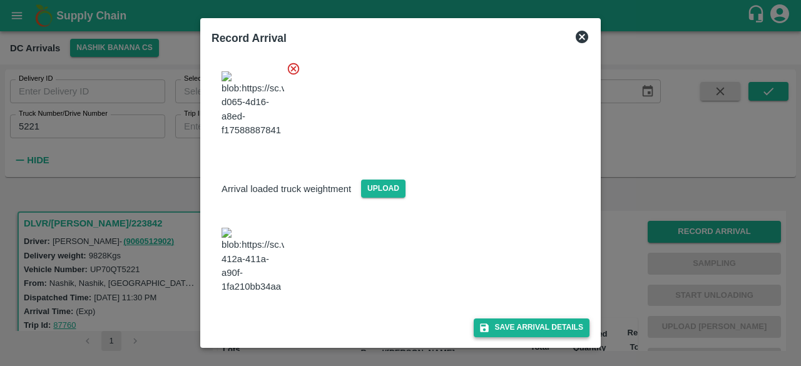
click at [529, 326] on button "Save Arrival Details" at bounding box center [532, 328] width 116 height 18
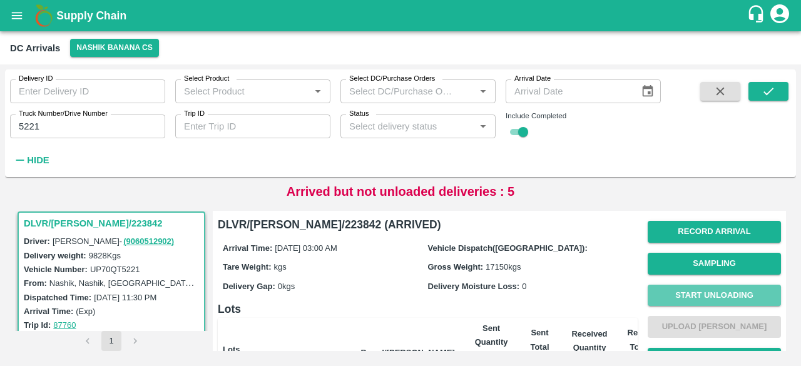
click at [713, 295] on button "Start Unloading" at bounding box center [714, 296] width 133 height 22
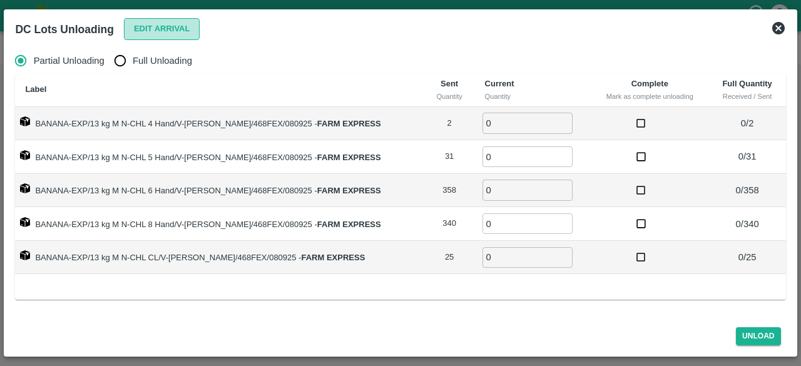
click at [165, 29] on button "Edit Arrival" at bounding box center [162, 29] width 76 height 22
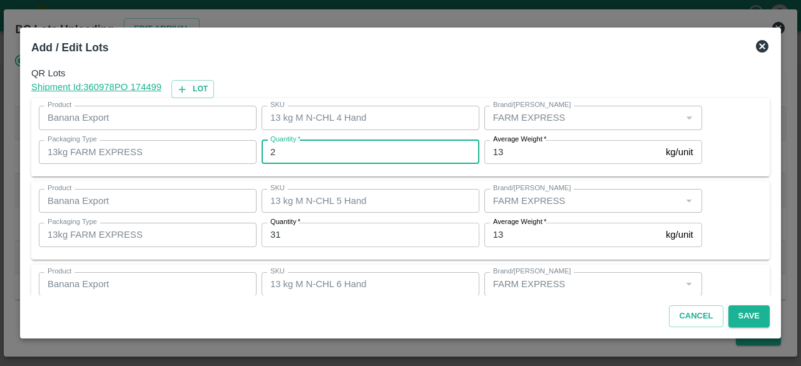
click at [280, 152] on input "2" at bounding box center [371, 152] width 218 height 24
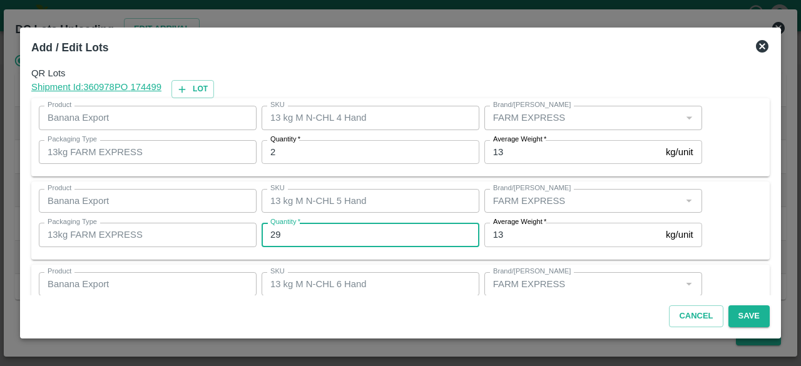
type input "29"
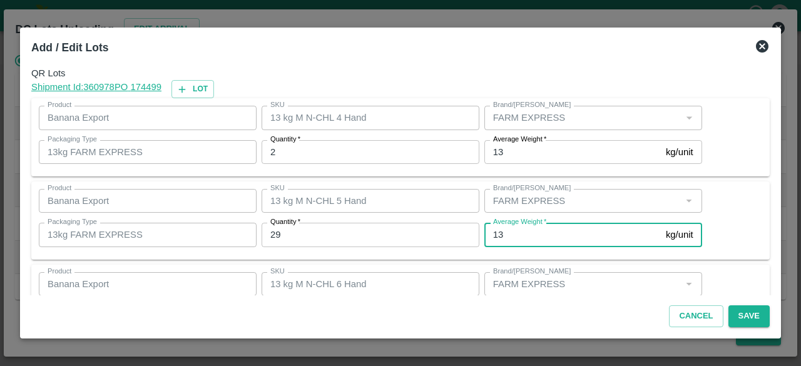
scroll to position [139, 0]
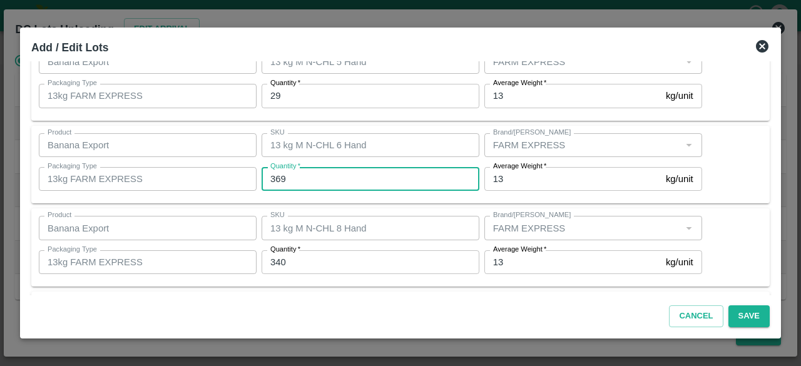
type input "369"
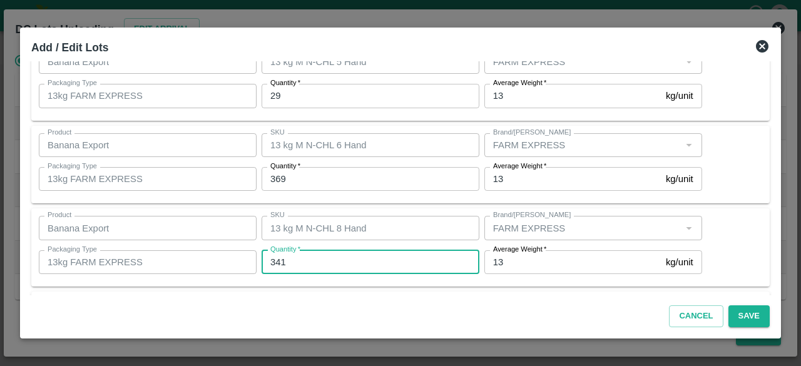
type input "341"
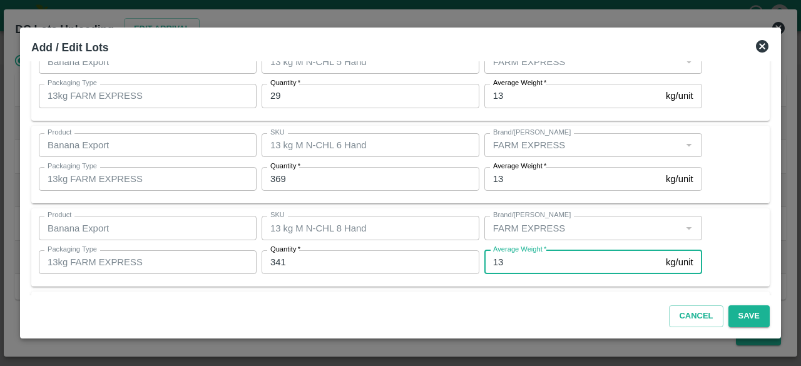
scroll to position [222, 0]
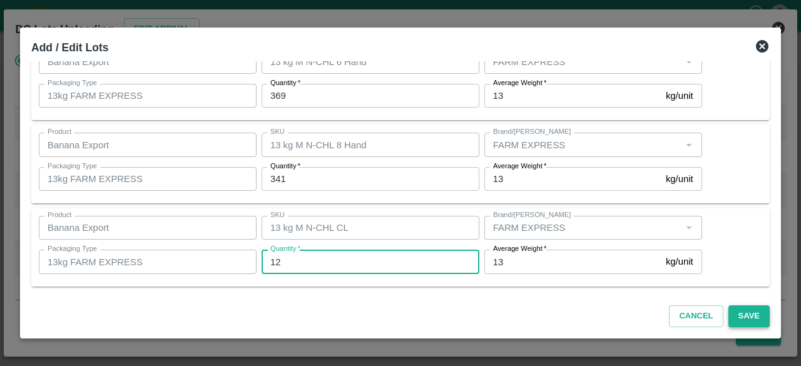
type input "12"
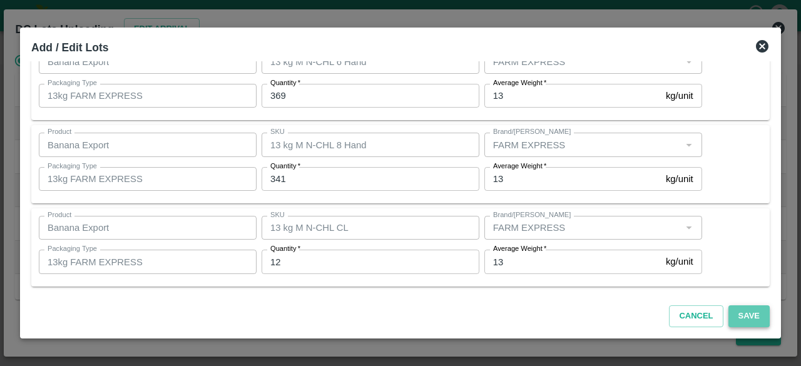
click at [749, 317] on button "Save" at bounding box center [748, 316] width 41 height 22
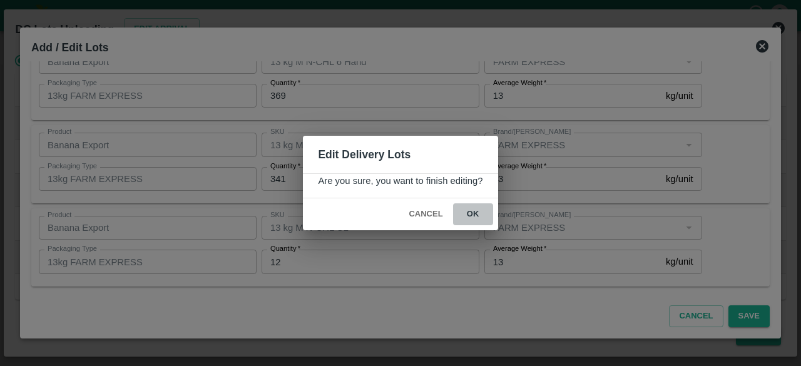
click at [472, 212] on button "ok" at bounding box center [473, 214] width 40 height 22
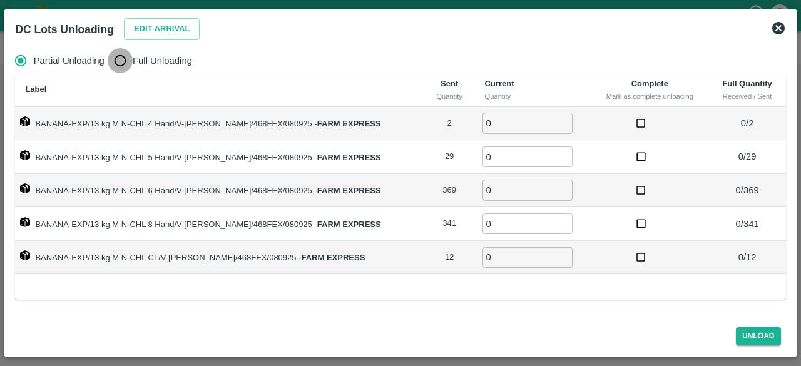
click at [118, 59] on input "Full Unloading" at bounding box center [120, 60] width 25 height 25
radio input "true"
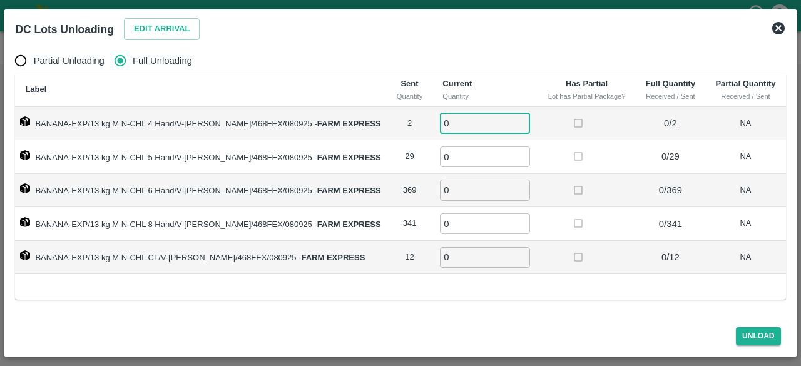
click at [456, 127] on input "0" at bounding box center [485, 123] width 90 height 21
type input "2"
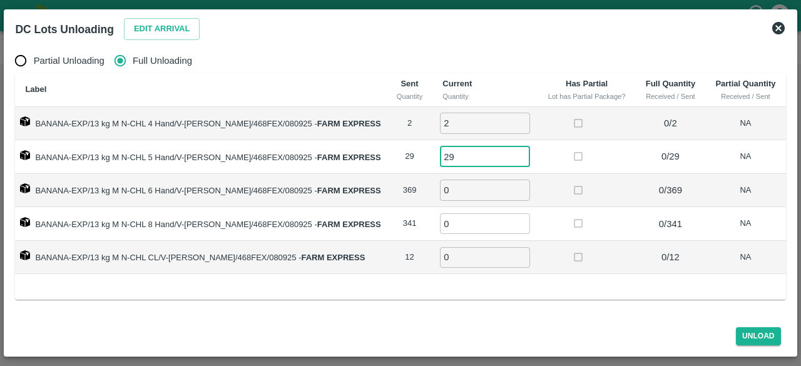
type input "29"
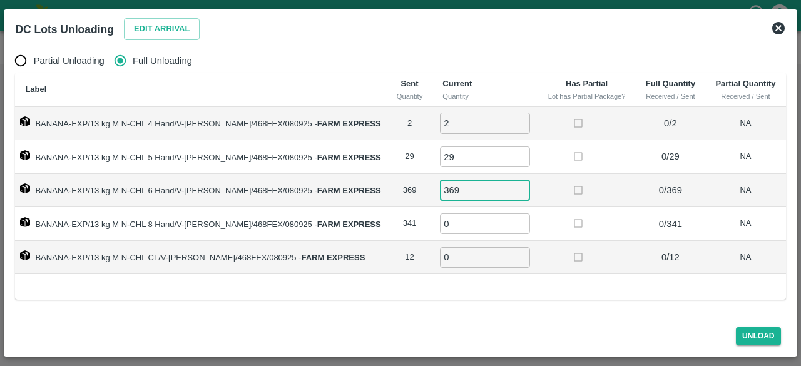
type input "369"
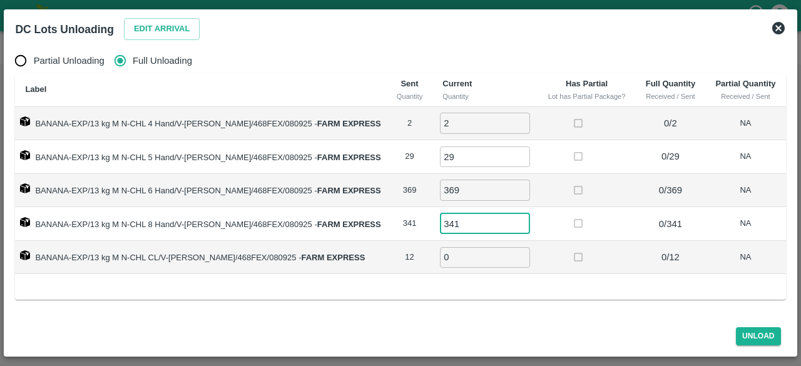
type input "341"
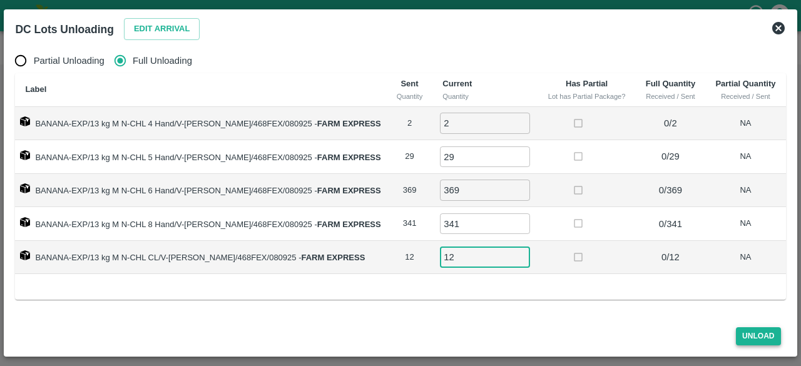
type input "12"
click at [764, 341] on button "Unload" at bounding box center [758, 336] width 45 height 18
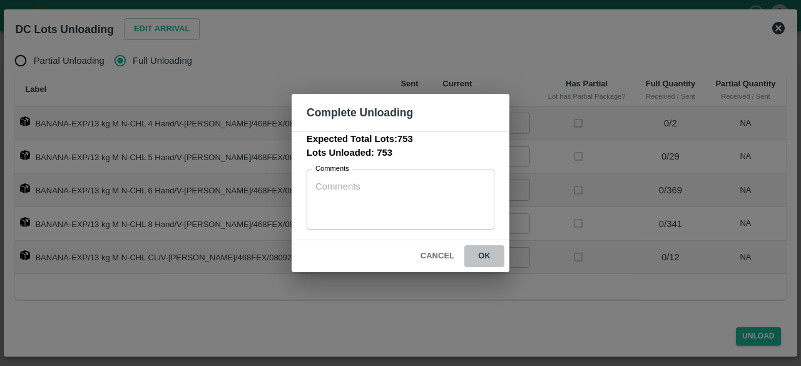
click at [484, 252] on button "ok" at bounding box center [484, 256] width 40 height 22
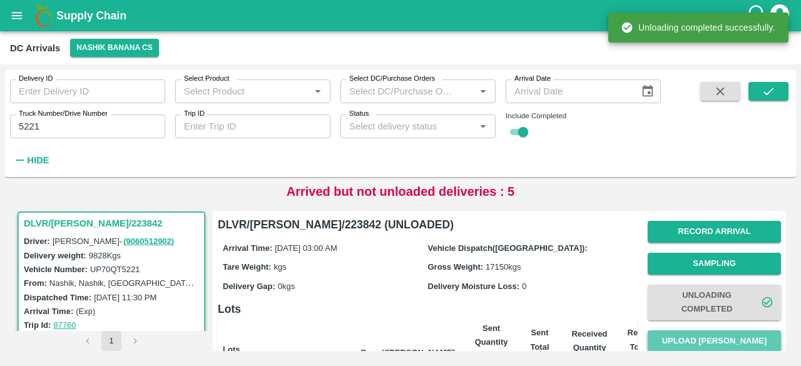
click at [714, 336] on button "Upload [PERSON_NAME]" at bounding box center [714, 341] width 133 height 22
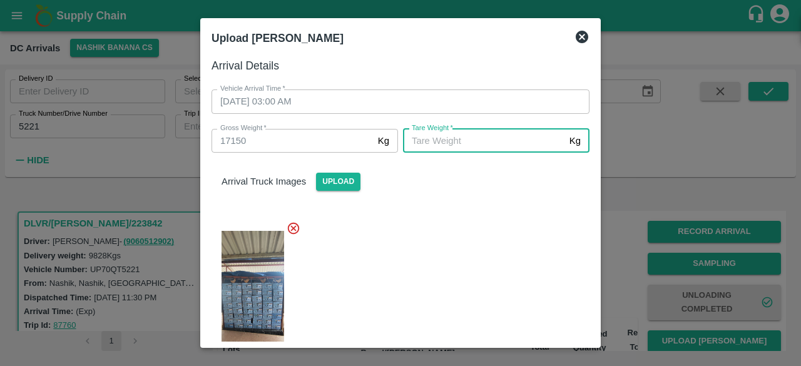
click at [462, 141] on input "[PERSON_NAME]   *" at bounding box center [483, 141] width 161 height 24
type input "6500"
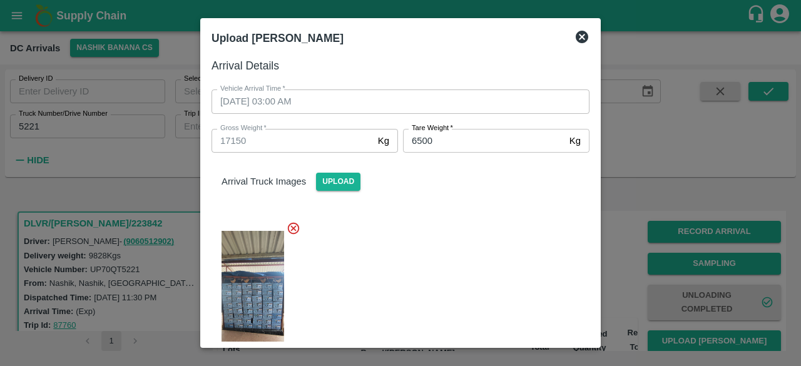
click at [464, 235] on div at bounding box center [396, 296] width 388 height 171
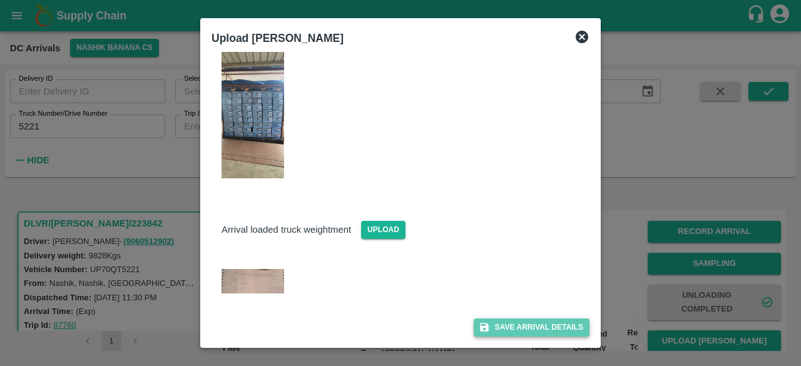
click at [514, 329] on button "Save Arrival Details" at bounding box center [532, 328] width 116 height 18
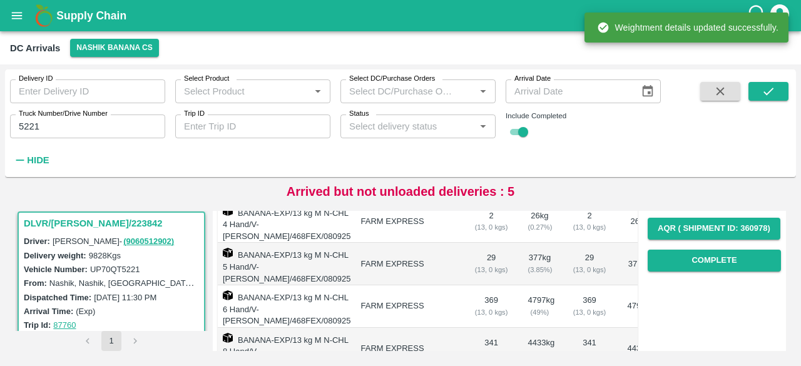
scroll to position [212, 0]
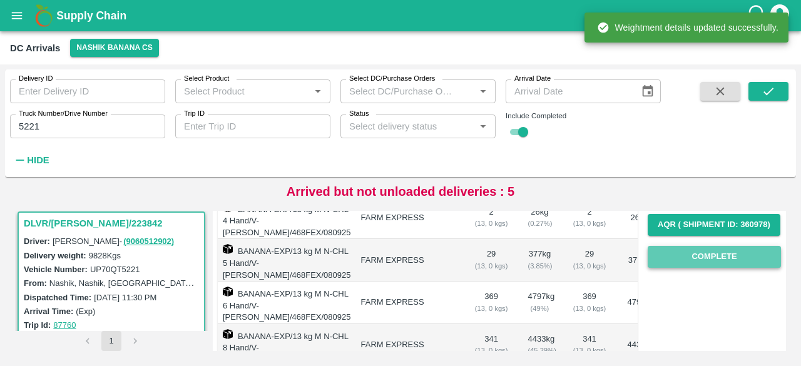
click at [711, 253] on button "Complete" at bounding box center [714, 257] width 133 height 22
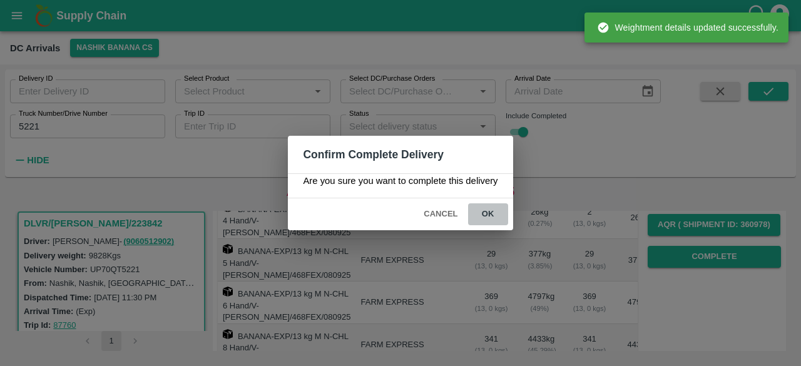
click at [492, 215] on button "ok" at bounding box center [488, 214] width 40 height 22
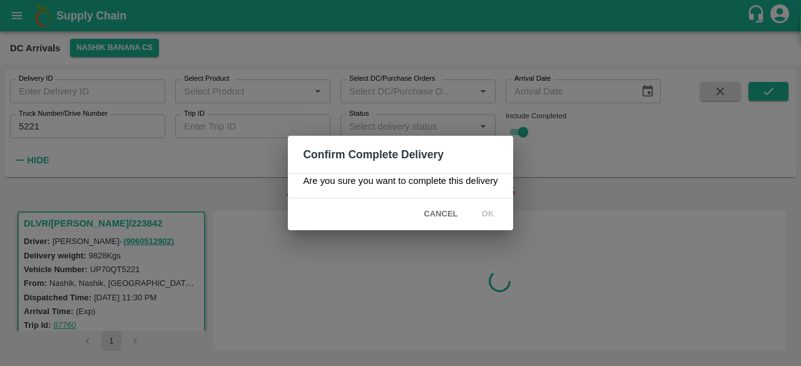
scroll to position [0, 0]
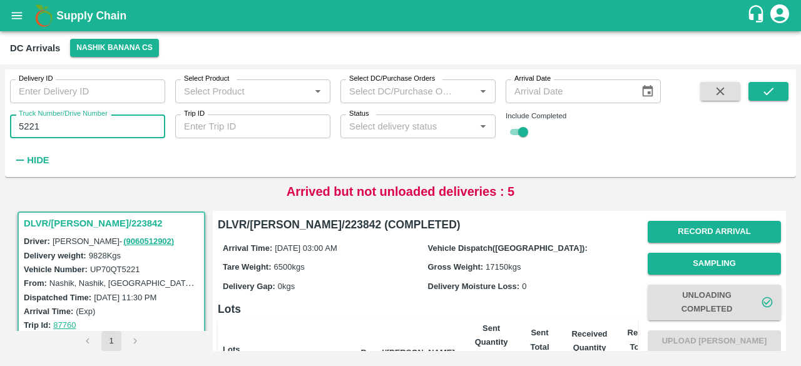
click at [26, 125] on input "5221" at bounding box center [87, 127] width 155 height 24
type input "8057"
click at [775, 94] on icon "submit" at bounding box center [769, 91] width 14 height 14
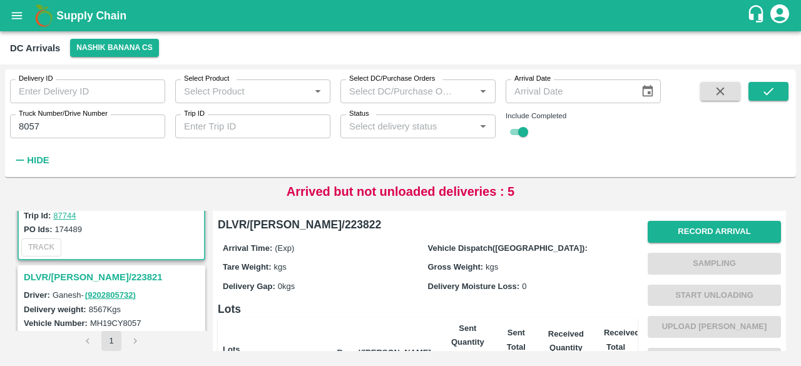
scroll to position [116, 0]
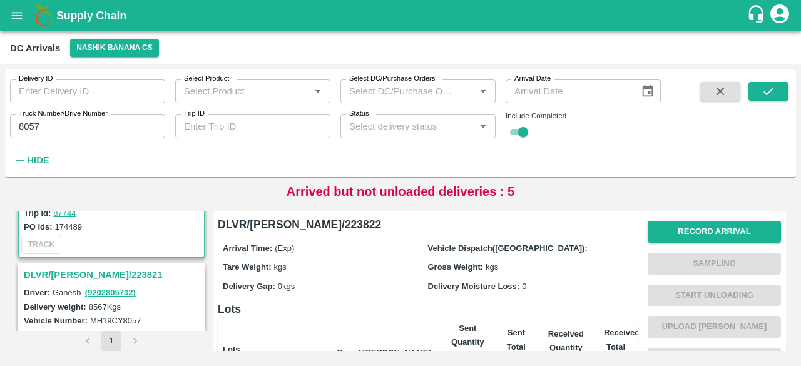
click at [93, 270] on h3 "DLVR/[PERSON_NAME]/223821" at bounding box center [113, 275] width 179 height 16
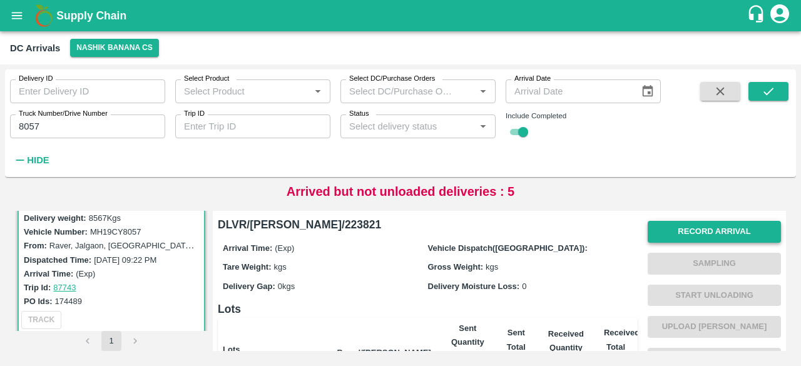
click at [717, 228] on button "Record Arrival" at bounding box center [714, 232] width 133 height 22
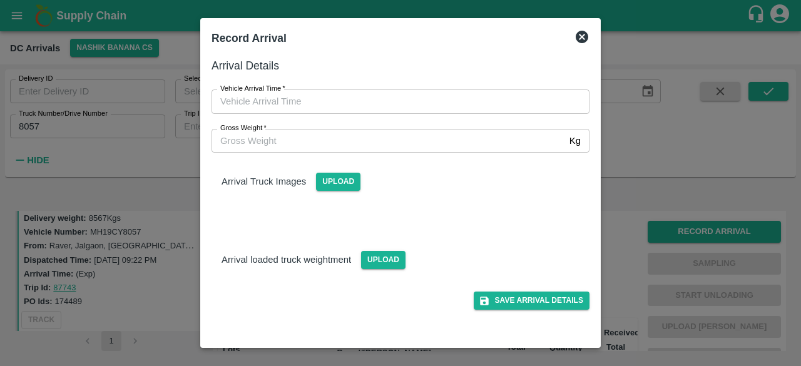
type input "DD/MM/YYYY hh:mm aa"
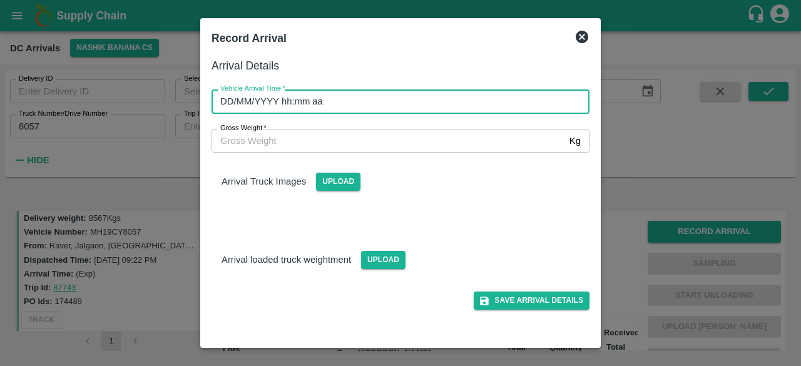
click at [423, 100] on input "DD/MM/YYYY hh:mm aa" at bounding box center [396, 101] width 369 height 24
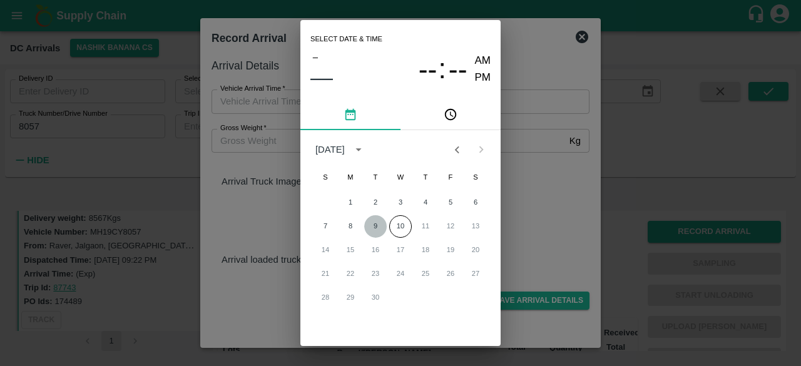
click at [376, 233] on button "9" at bounding box center [375, 226] width 23 height 23
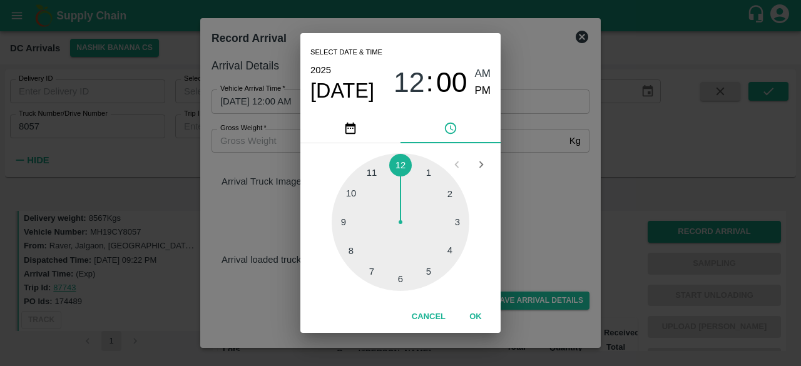
click at [369, 272] on div at bounding box center [401, 222] width 138 height 138
click at [350, 191] on div at bounding box center [401, 222] width 138 height 138
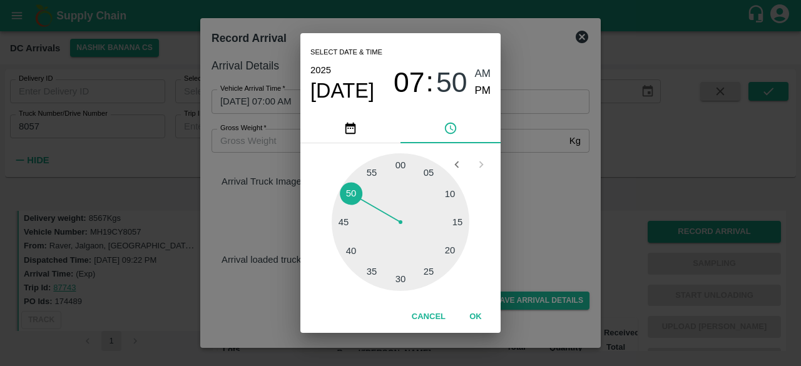
type input "[DATE] 07:50 AM"
click at [541, 175] on div "Select date & time [DATE] 07 : 50 AM PM 05 10 15 20 25 30 35 40 45 50 55 00 Can…" at bounding box center [400, 183] width 801 height 366
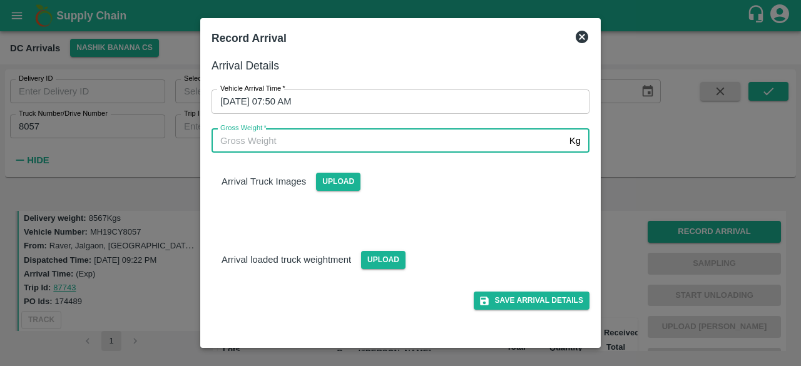
click at [250, 140] on input "Gross Weight   *" at bounding box center [388, 141] width 353 height 24
type input "15160"
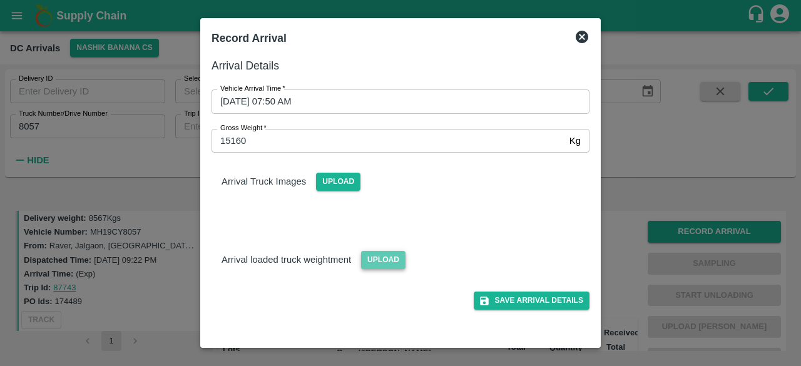
click at [379, 260] on span "Upload" at bounding box center [383, 260] width 44 height 18
click at [0, 0] on input "Upload" at bounding box center [0, 0] width 0 height 0
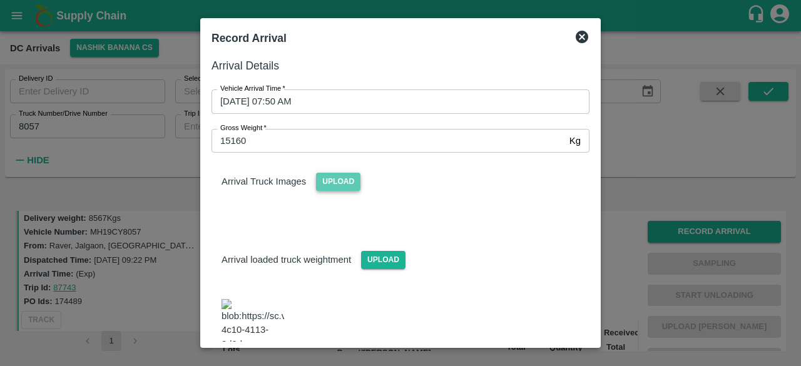
click at [342, 181] on span "Upload" at bounding box center [338, 182] width 44 height 18
click at [0, 0] on input "Upload" at bounding box center [0, 0] width 0 height 0
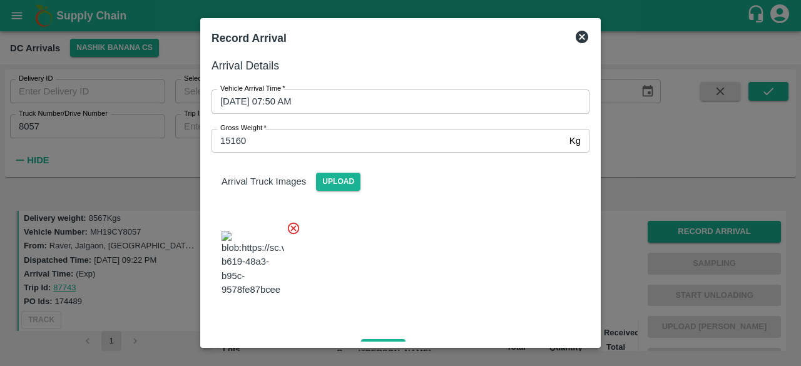
scroll to position [192, 0]
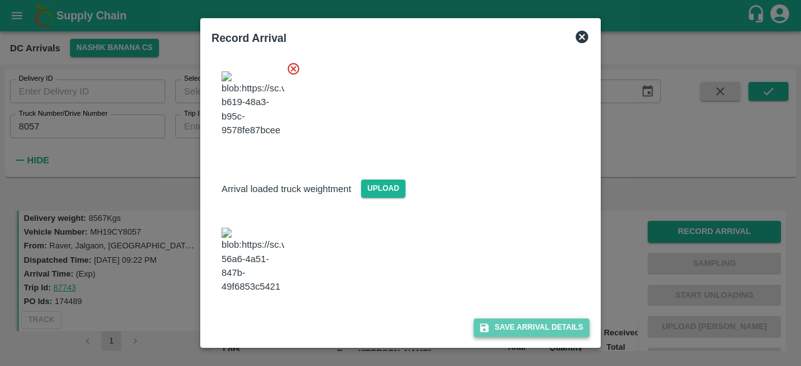
click at [541, 326] on button "Save Arrival Details" at bounding box center [532, 328] width 116 height 18
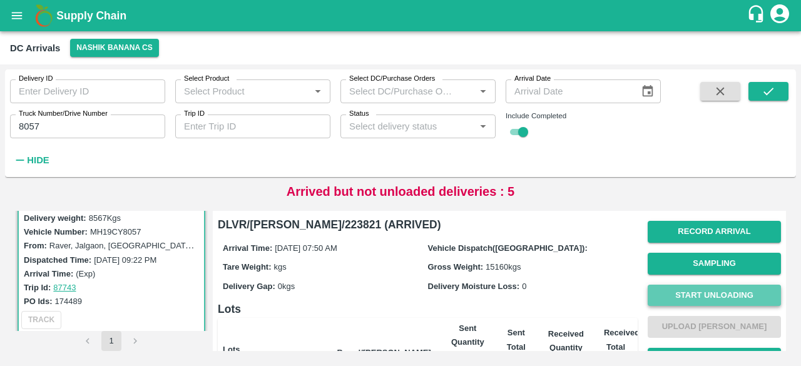
click at [707, 285] on button "Start Unloading" at bounding box center [714, 296] width 133 height 22
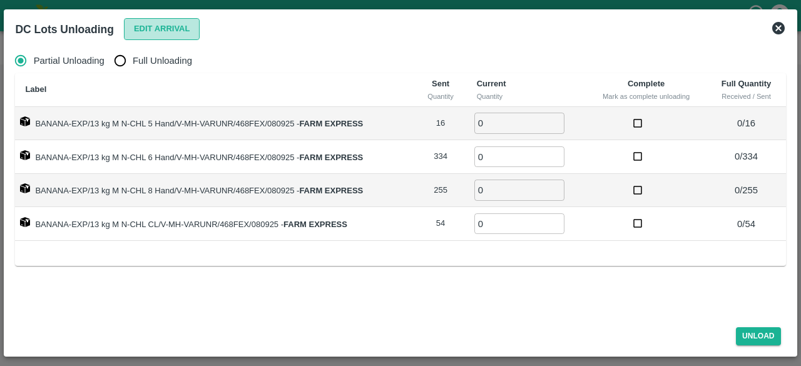
click at [148, 21] on button "Edit Arrival" at bounding box center [162, 29] width 76 height 22
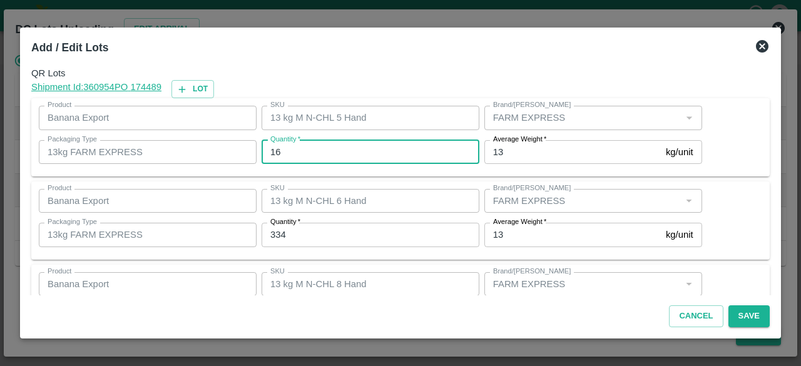
click at [274, 149] on input "16" at bounding box center [371, 152] width 218 height 24
type input "15"
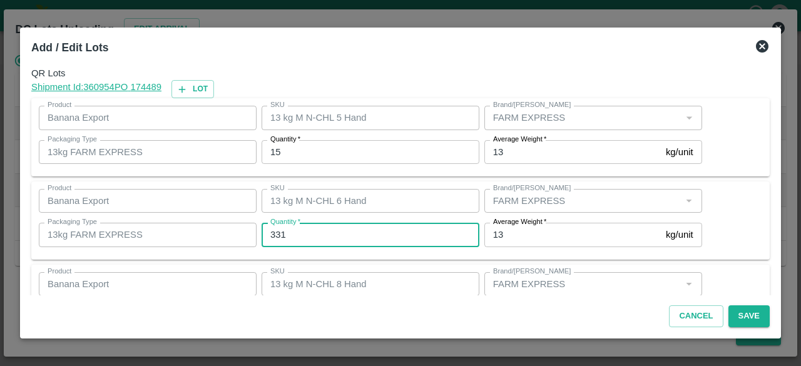
type input "331"
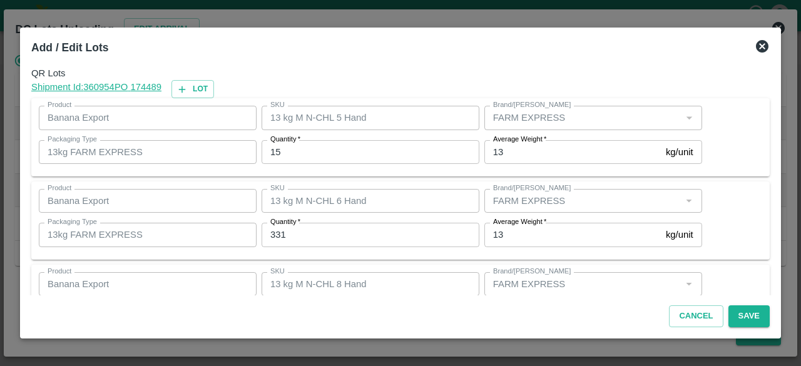
scroll to position [139, 0]
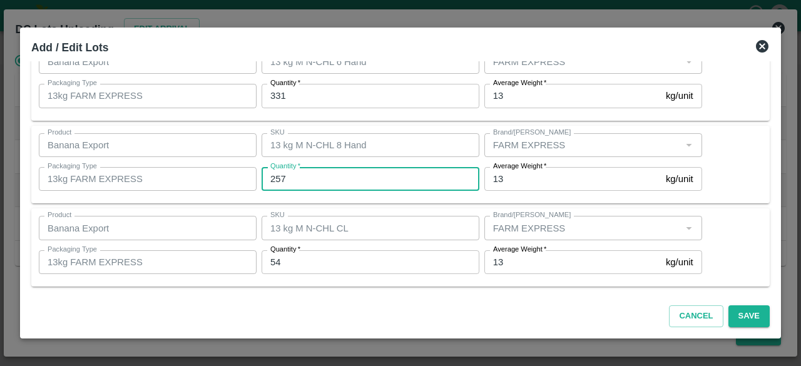
type input "257"
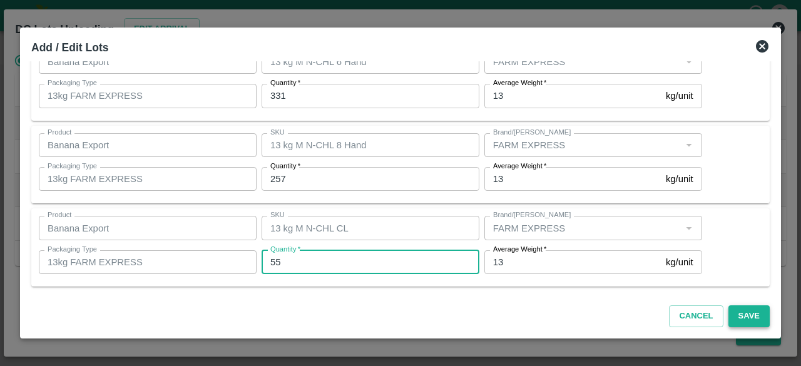
type input "55"
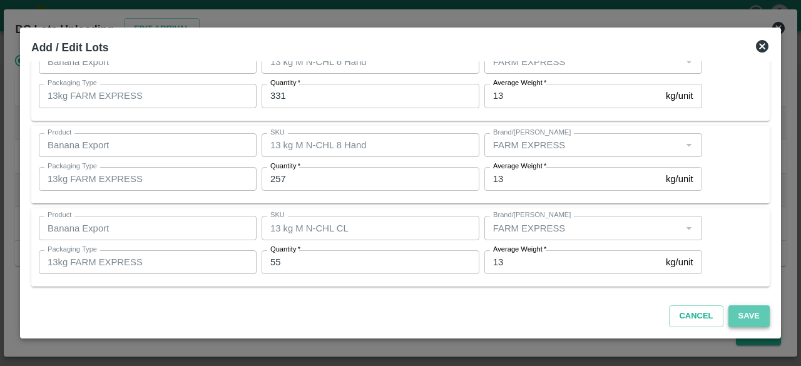
click at [745, 320] on button "Save" at bounding box center [748, 316] width 41 height 22
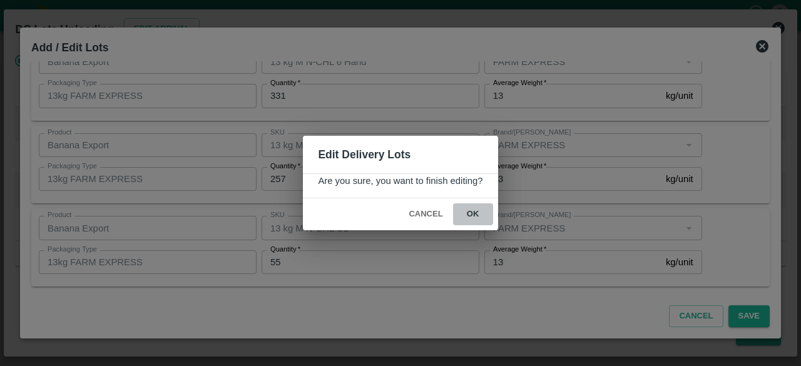
click at [471, 209] on button "ok" at bounding box center [473, 214] width 40 height 22
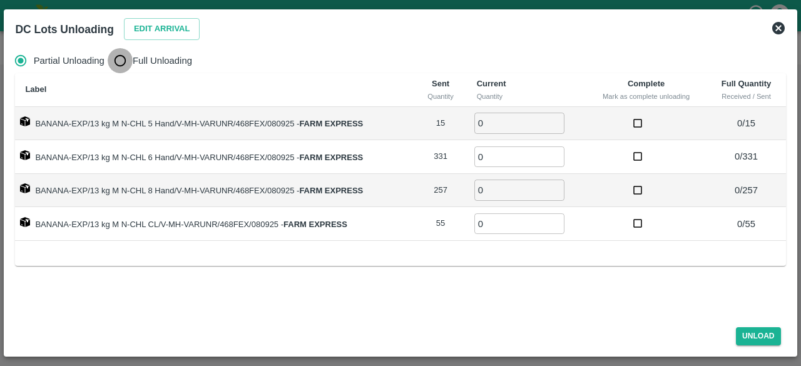
click at [123, 67] on input "Full Unloading" at bounding box center [120, 60] width 25 height 25
radio input "true"
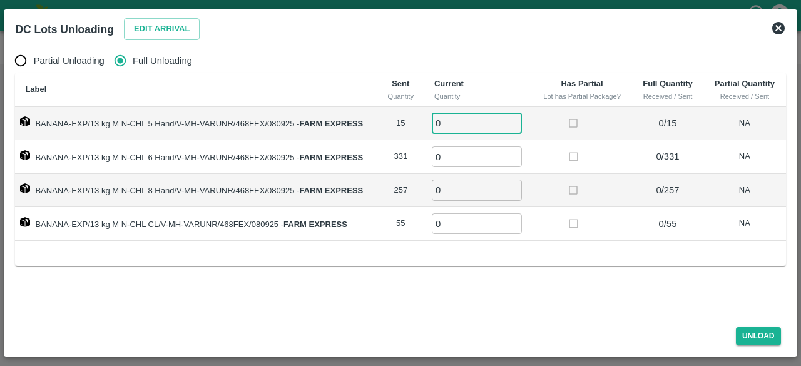
click at [472, 121] on input "0" at bounding box center [477, 123] width 90 height 21
type input "15"
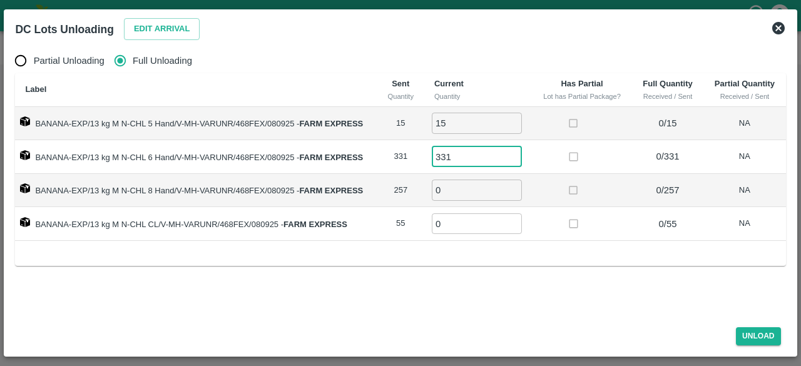
type input "331"
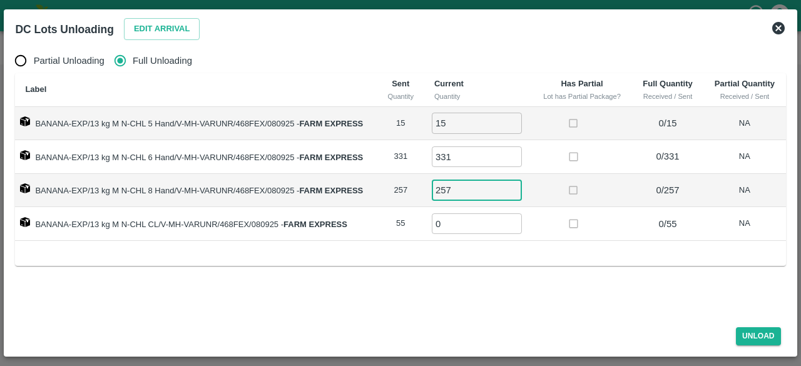
type input "257"
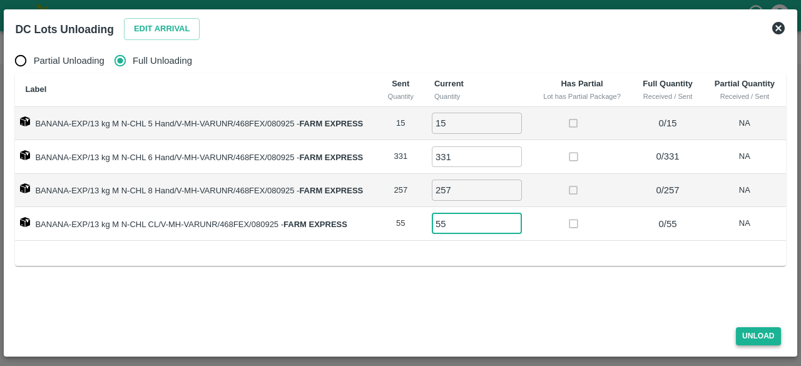
type input "55"
click at [752, 330] on button "Unload" at bounding box center [758, 336] width 45 height 18
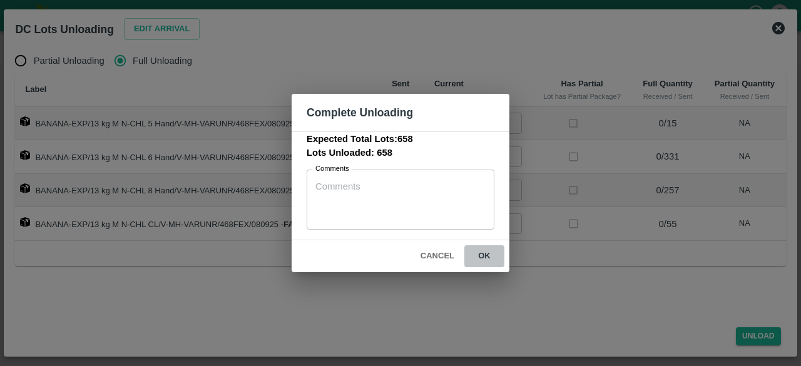
click at [483, 256] on button "ok" at bounding box center [484, 256] width 40 height 22
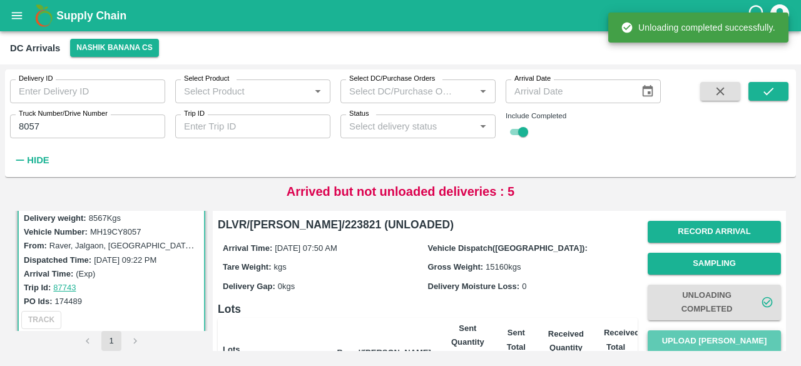
click at [700, 337] on button "Upload [PERSON_NAME]" at bounding box center [714, 341] width 133 height 22
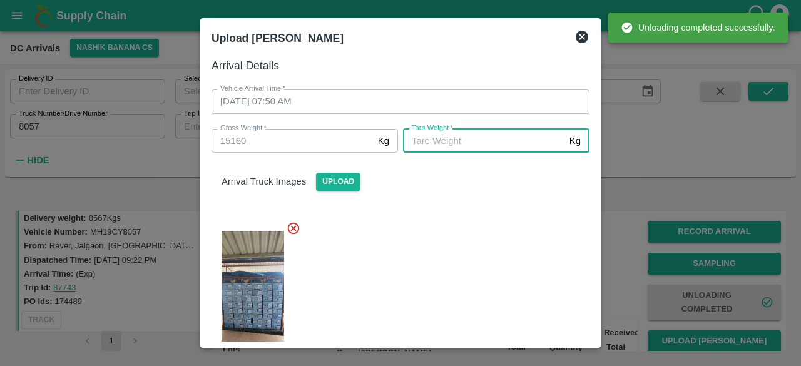
click at [461, 143] on input "[PERSON_NAME]   *" at bounding box center [483, 141] width 161 height 24
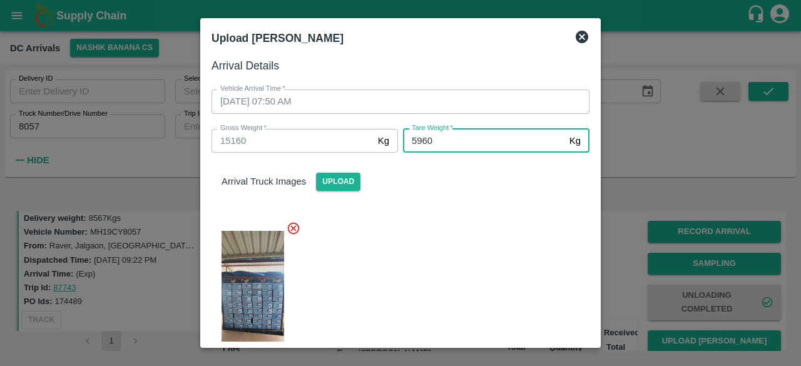
type input "5960"
click at [429, 283] on div at bounding box center [396, 296] width 388 height 171
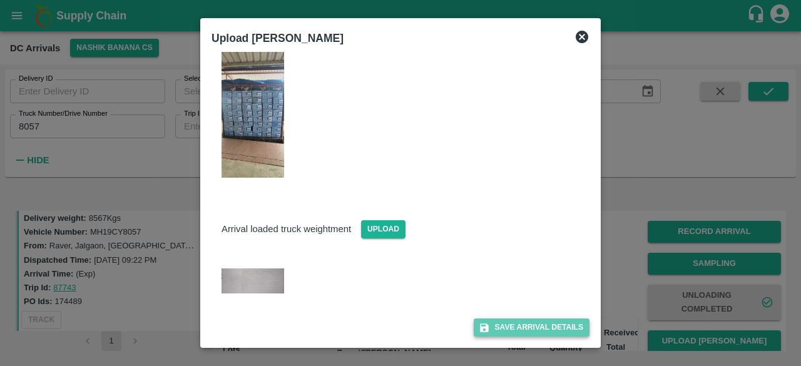
click at [516, 327] on button "Save Arrival Details" at bounding box center [532, 328] width 116 height 18
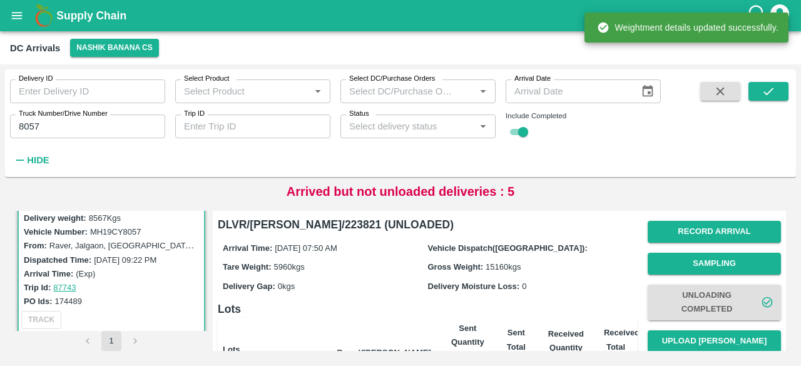
scroll to position [153, 0]
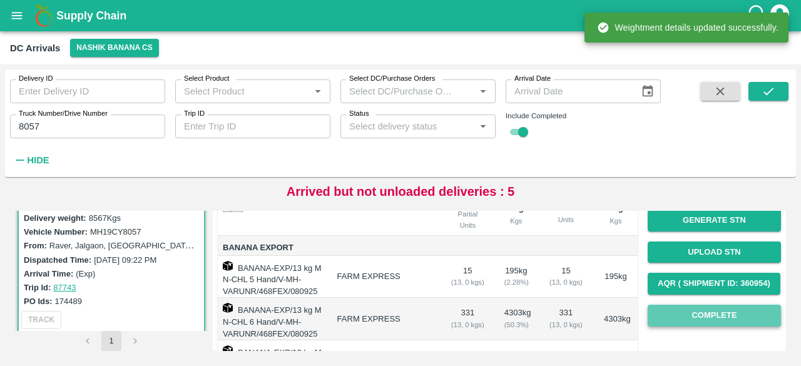
click at [706, 312] on button "Complete" at bounding box center [714, 316] width 133 height 22
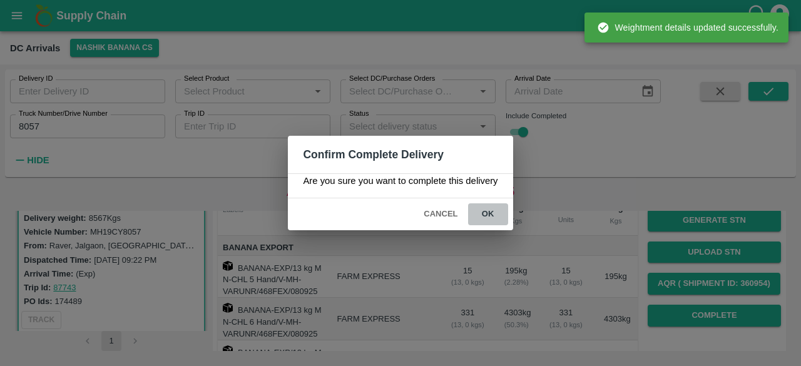
click at [482, 217] on button "ok" at bounding box center [488, 214] width 40 height 22
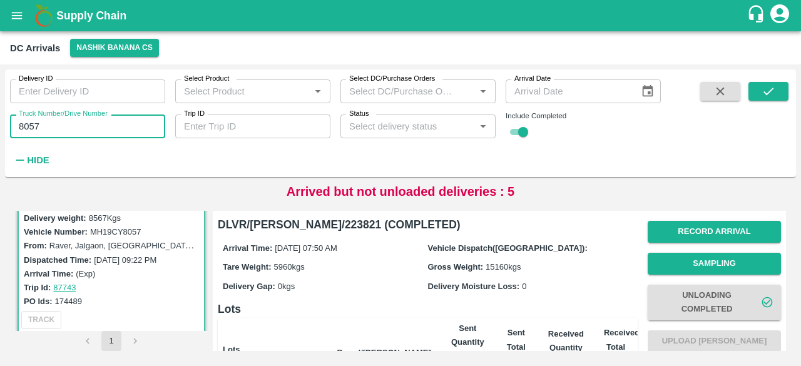
click at [28, 126] on input "8057" at bounding box center [87, 127] width 155 height 24
type input "4685"
click at [765, 91] on icon "submit" at bounding box center [769, 91] width 14 height 14
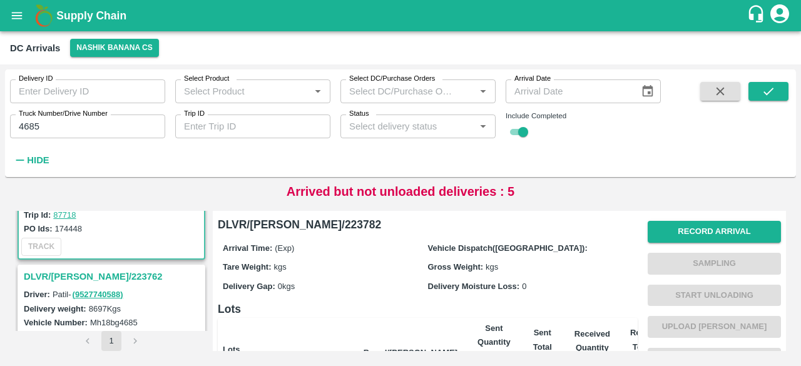
scroll to position [115, 0]
click at [98, 272] on h3 "DLVR/[PERSON_NAME]/223762" at bounding box center [113, 276] width 179 height 16
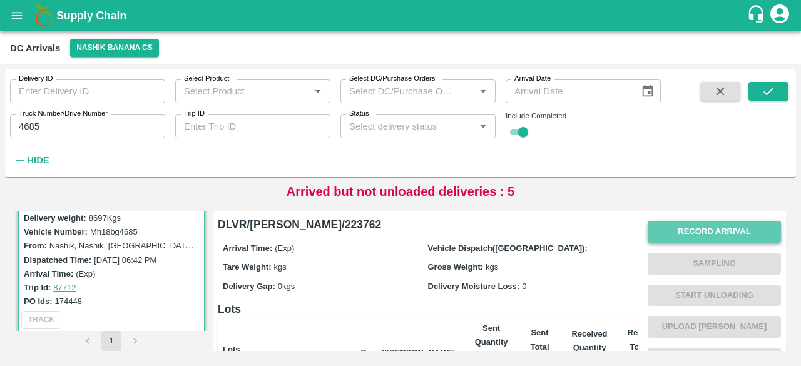
click at [708, 232] on button "Record Arrival" at bounding box center [714, 232] width 133 height 22
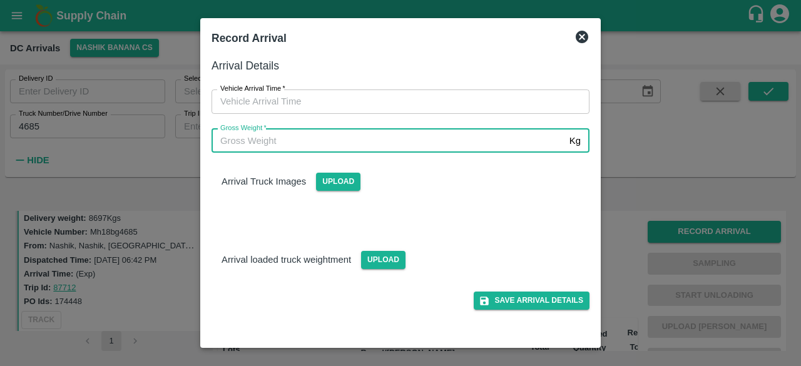
click at [397, 143] on input "Gross Weight   *" at bounding box center [388, 141] width 353 height 24
type input "15635"
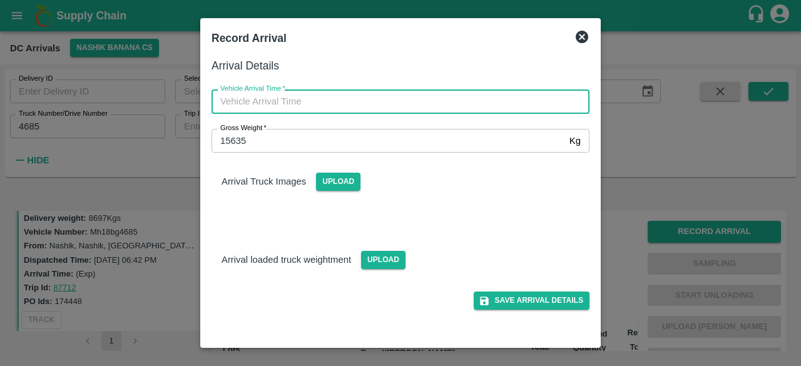
type input "DD/MM/YYYY hh:mm aa"
click at [352, 106] on input "DD/MM/YYYY hh:mm aa" at bounding box center [396, 101] width 369 height 24
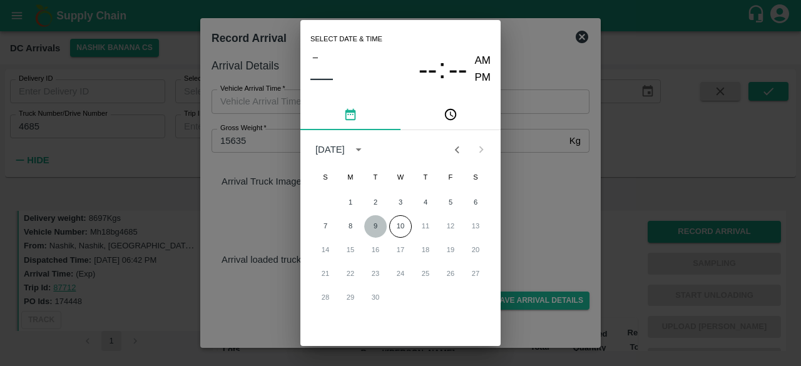
click at [377, 227] on button "9" at bounding box center [375, 226] width 23 height 23
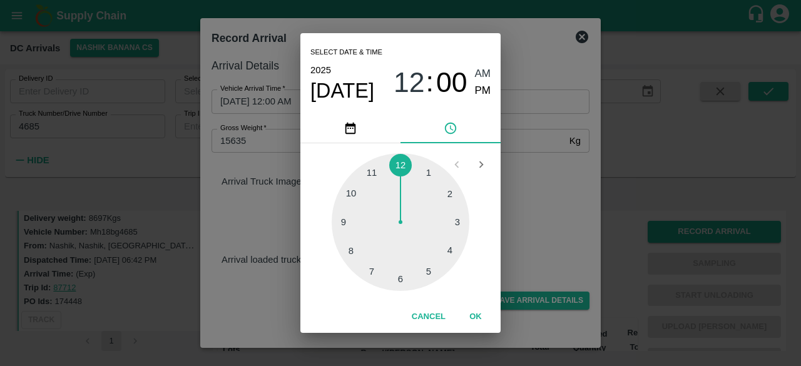
click at [355, 250] on div at bounding box center [401, 222] width 138 height 138
click at [451, 221] on div at bounding box center [401, 222] width 138 height 138
type input "[DATE] 08:15 AM"
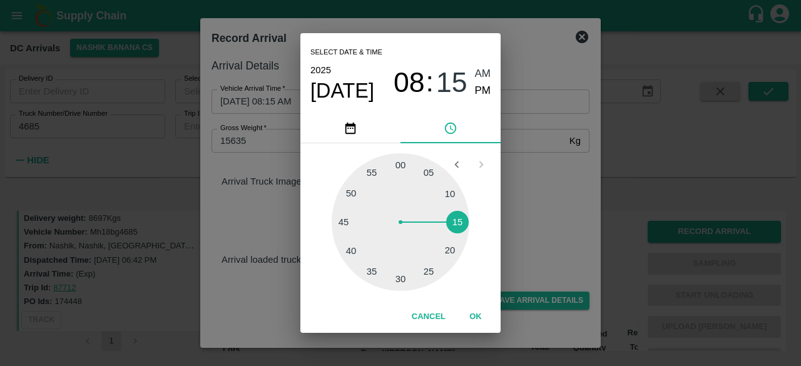
click at [536, 203] on div "Select date & time [DATE] 08 : 15 AM PM 05 10 15 20 25 30 35 40 45 50 55 00 Can…" at bounding box center [400, 183] width 801 height 366
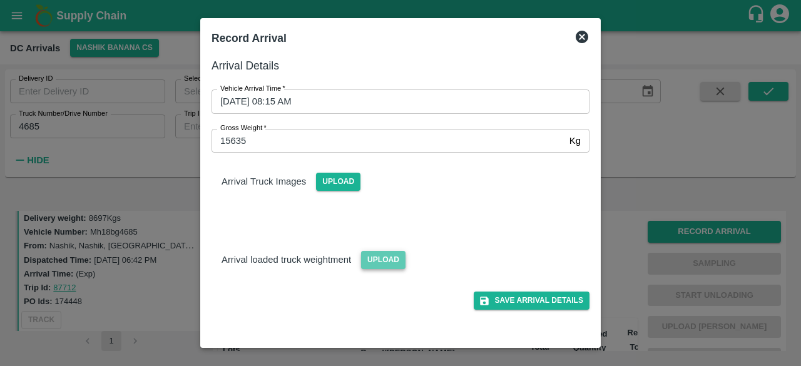
click at [380, 258] on span "Upload" at bounding box center [383, 260] width 44 height 18
click at [0, 0] on input "Upload" at bounding box center [0, 0] width 0 height 0
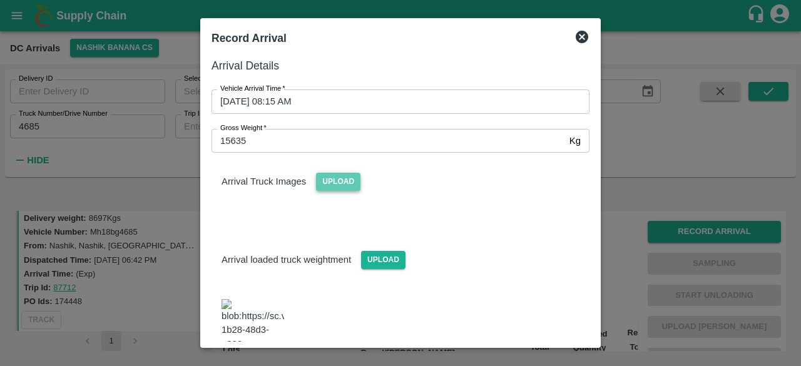
click at [333, 181] on span "Upload" at bounding box center [338, 182] width 44 height 18
click at [0, 0] on input "Upload" at bounding box center [0, 0] width 0 height 0
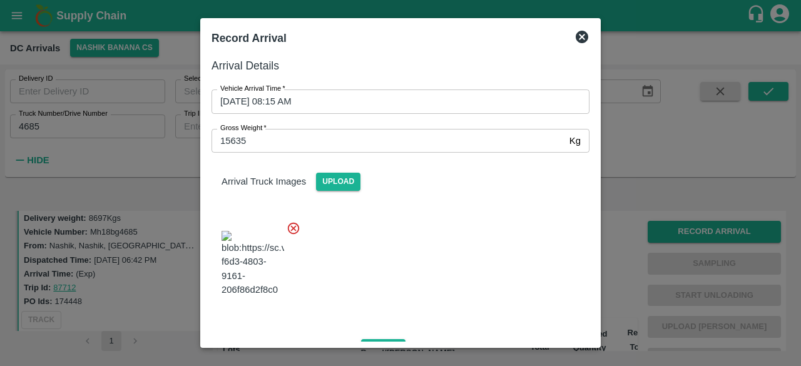
scroll to position [214, 0]
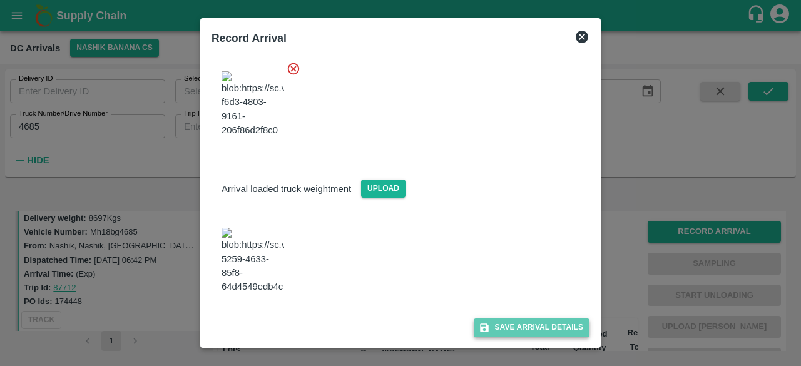
click at [531, 329] on button "Save Arrival Details" at bounding box center [532, 328] width 116 height 18
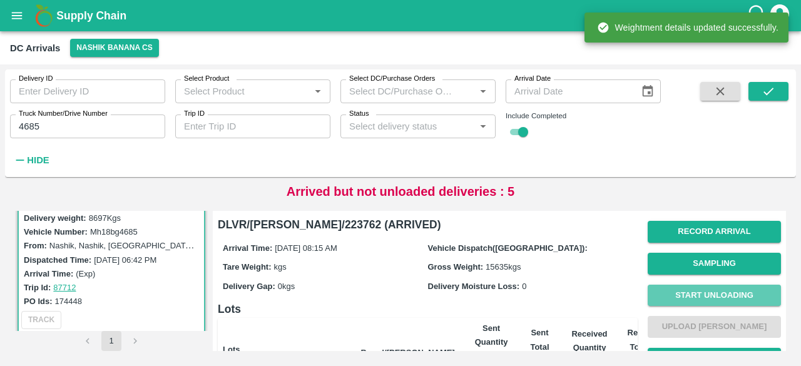
click at [706, 295] on button "Start Unloading" at bounding box center [714, 296] width 133 height 22
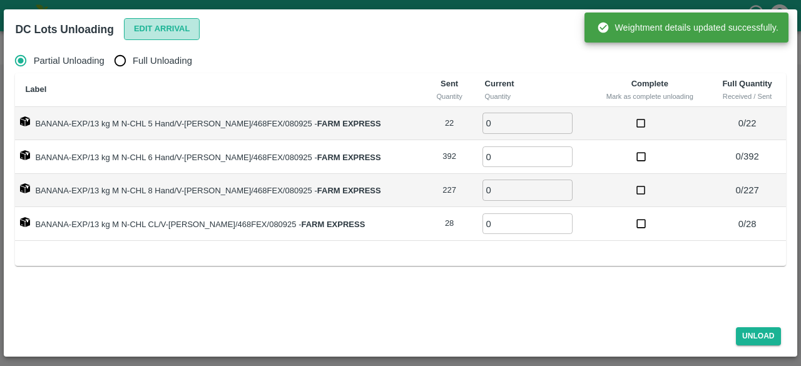
click at [172, 32] on button "Edit Arrival" at bounding box center [162, 29] width 76 height 22
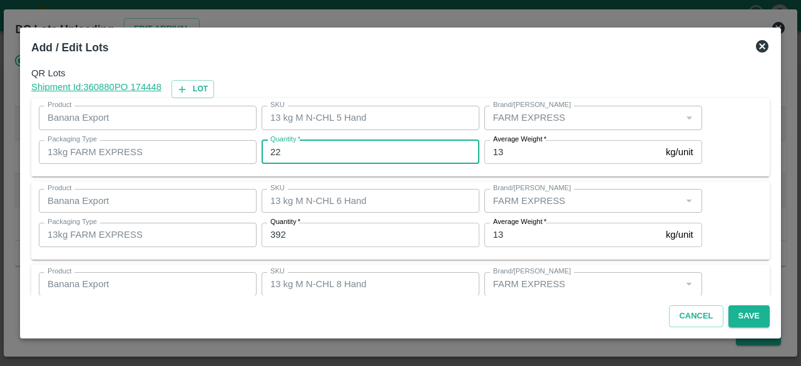
click at [287, 152] on input "22" at bounding box center [371, 152] width 218 height 24
type input "21"
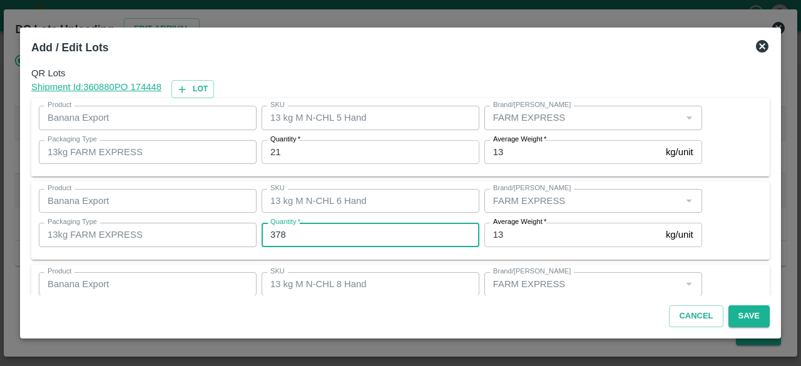
type input "378"
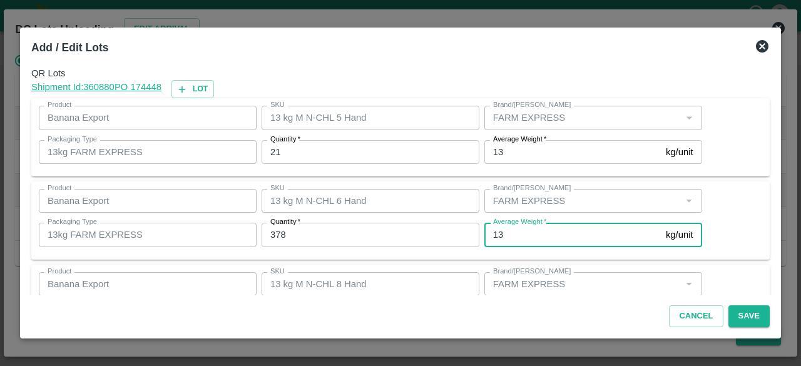
scroll to position [139, 0]
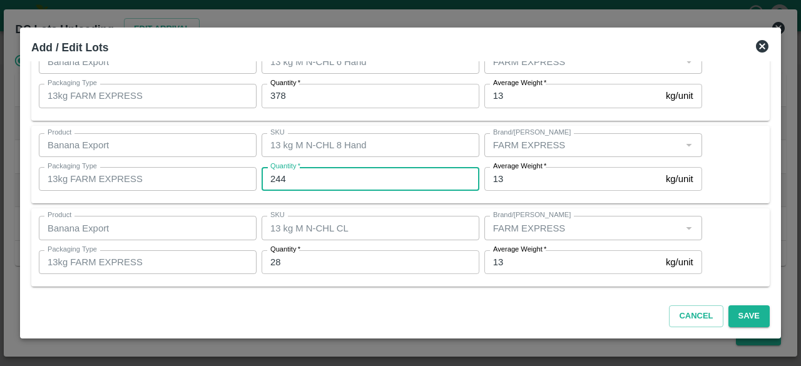
type input "244"
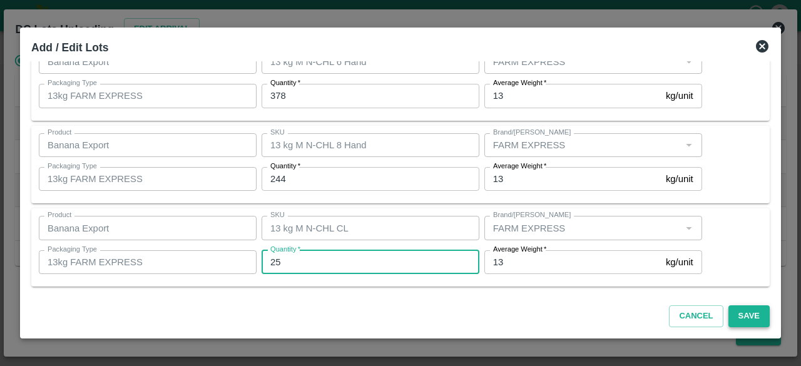
type input "25"
click at [742, 314] on button "Save" at bounding box center [748, 316] width 41 height 22
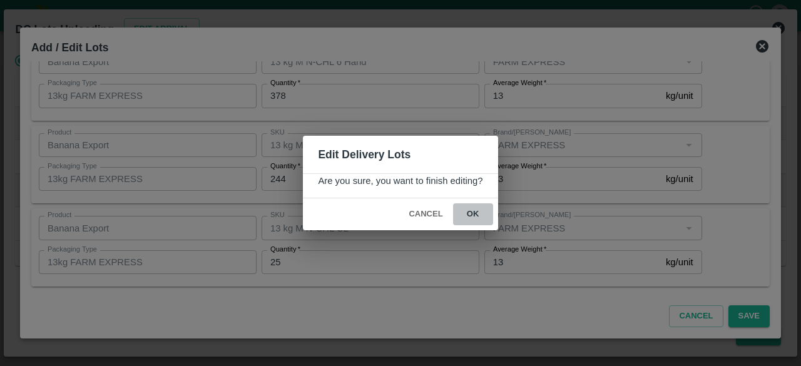
click at [470, 213] on button "ok" at bounding box center [473, 214] width 40 height 22
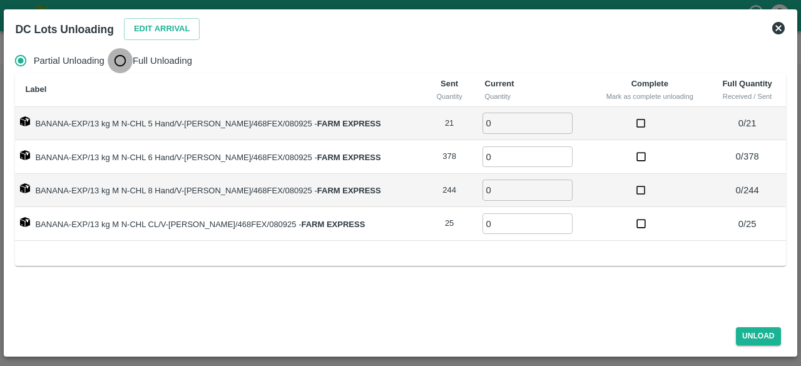
click at [118, 57] on input "Full Unloading" at bounding box center [120, 60] width 25 height 25
radio input "true"
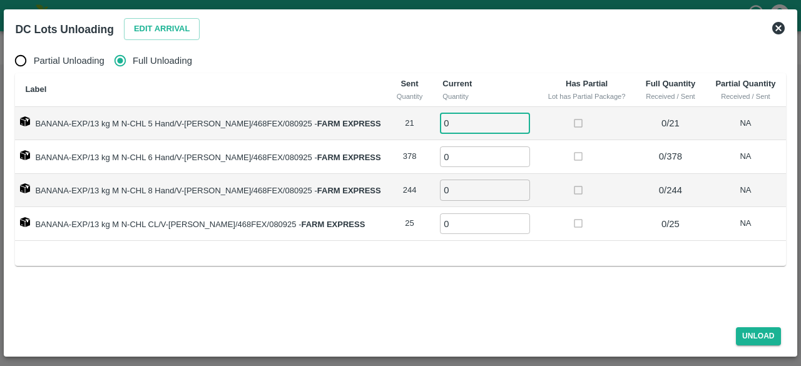
click at [440, 123] on input "0" at bounding box center [485, 123] width 90 height 21
type input "21"
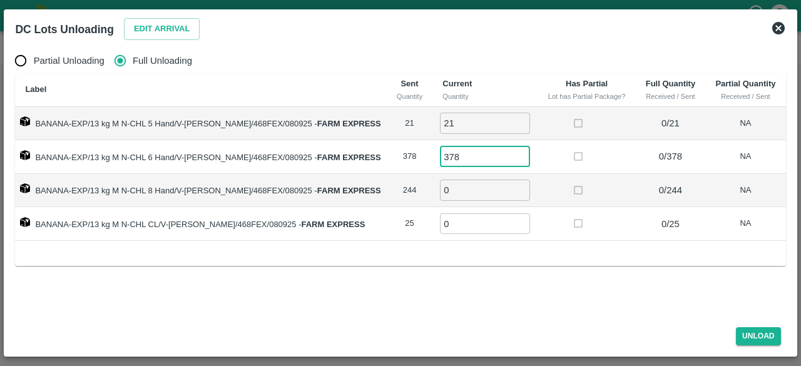
type input "378"
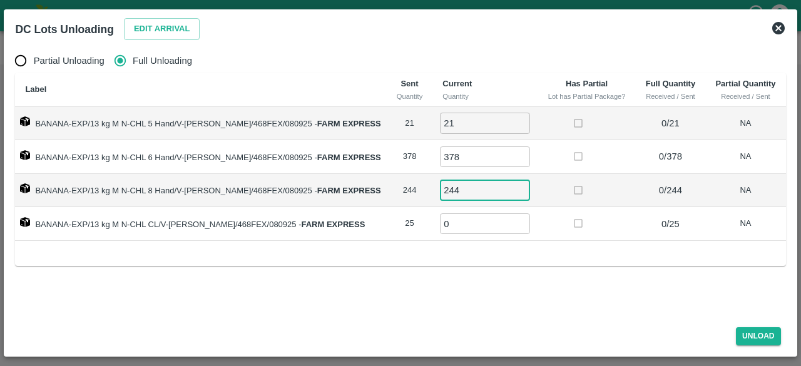
type input "244"
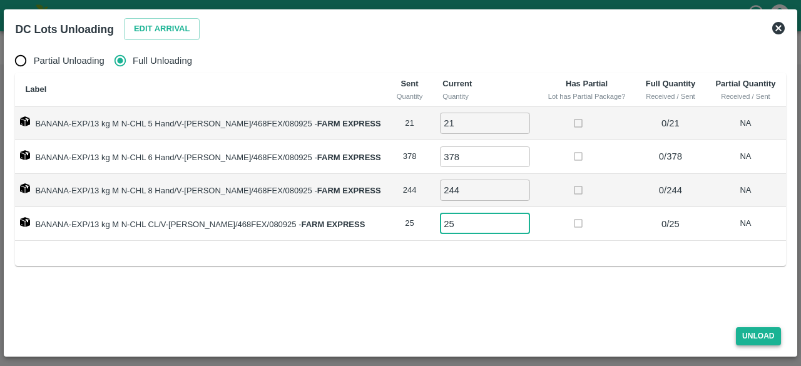
type input "25"
click at [762, 337] on button "Unload" at bounding box center [758, 336] width 45 height 18
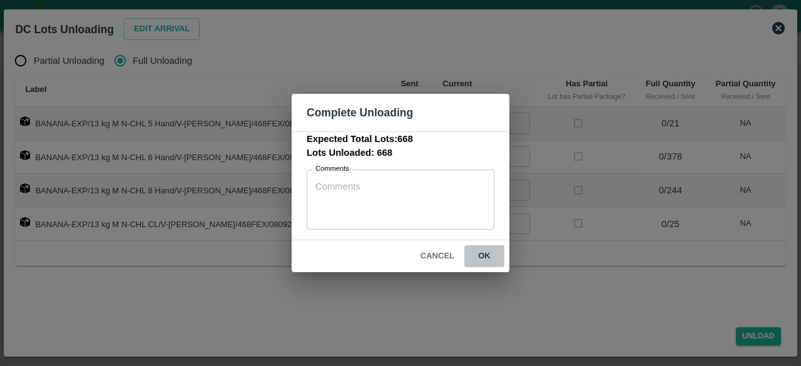
click at [483, 256] on button "ok" at bounding box center [484, 256] width 40 height 22
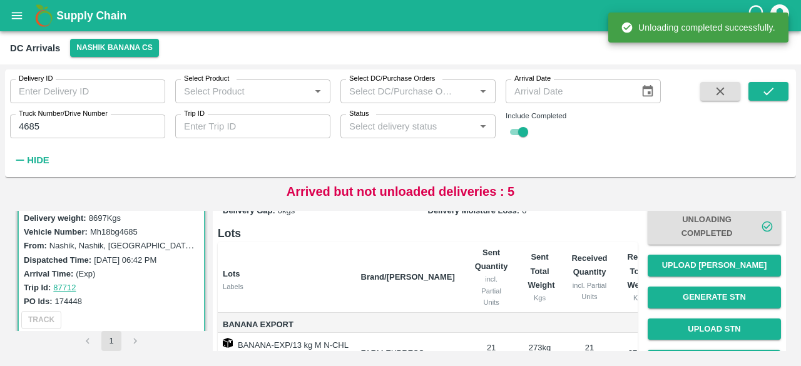
scroll to position [78, 0]
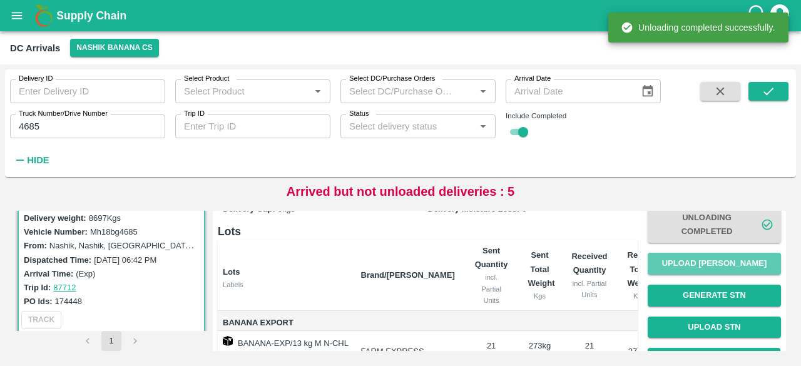
click at [710, 268] on button "Upload [PERSON_NAME]" at bounding box center [714, 264] width 133 height 22
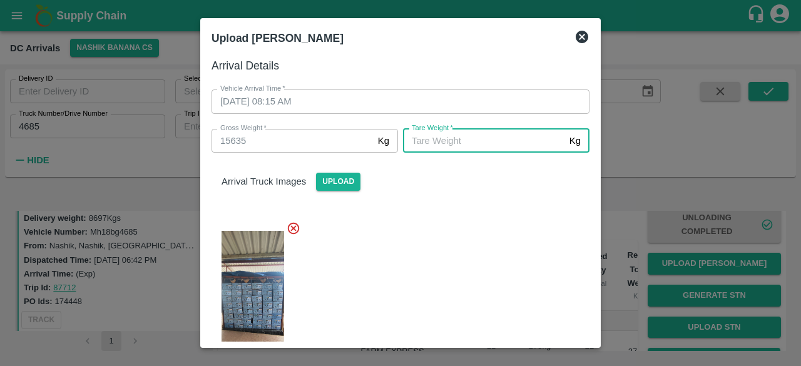
click at [459, 143] on input "[PERSON_NAME]   *" at bounding box center [483, 141] width 161 height 24
type input "6100"
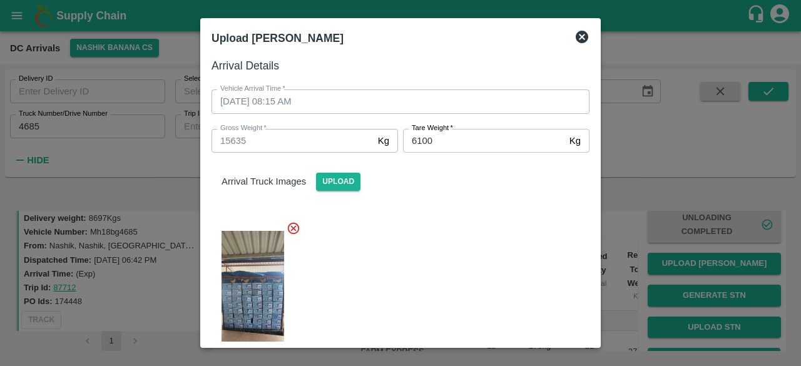
click at [473, 268] on div at bounding box center [396, 296] width 388 height 171
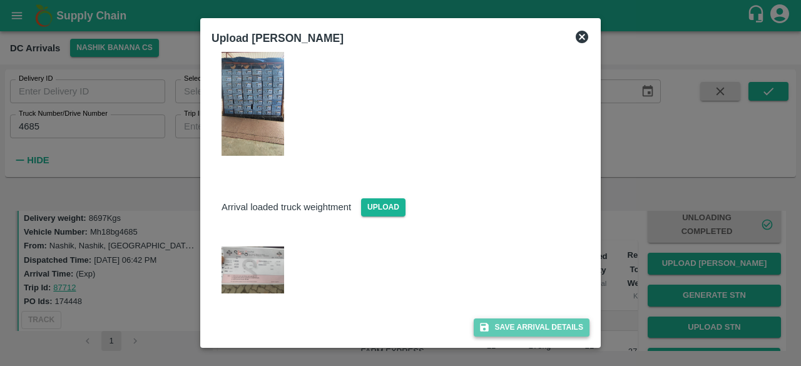
click at [523, 329] on button "Save Arrival Details" at bounding box center [532, 328] width 116 height 18
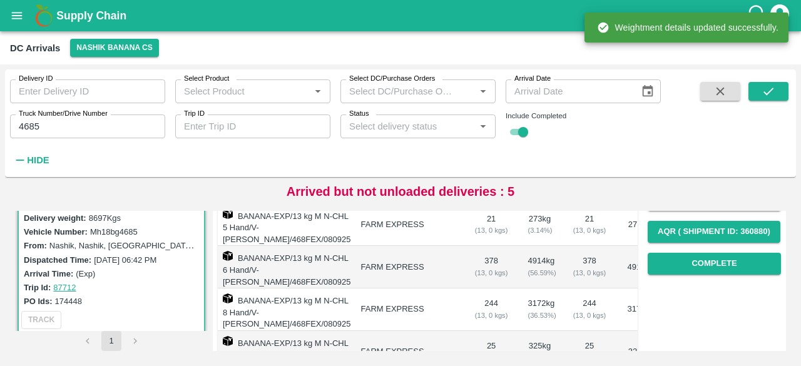
scroll to position [204, 0]
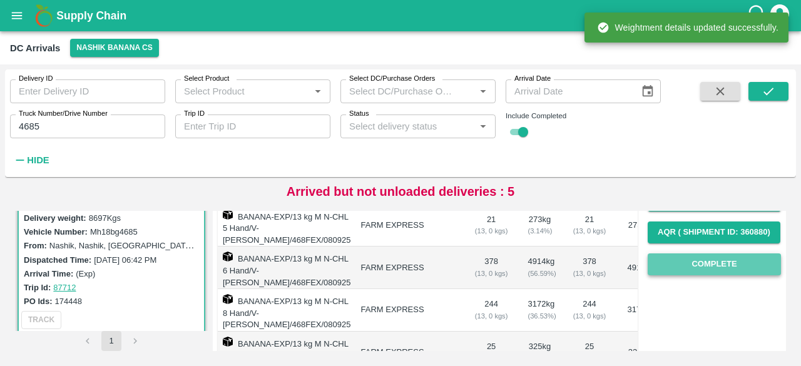
click at [713, 265] on button "Complete" at bounding box center [714, 264] width 133 height 22
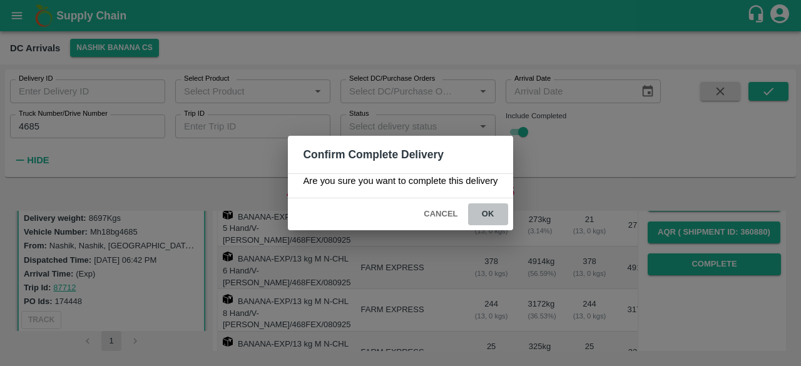
click at [487, 213] on button "ok" at bounding box center [488, 214] width 40 height 22
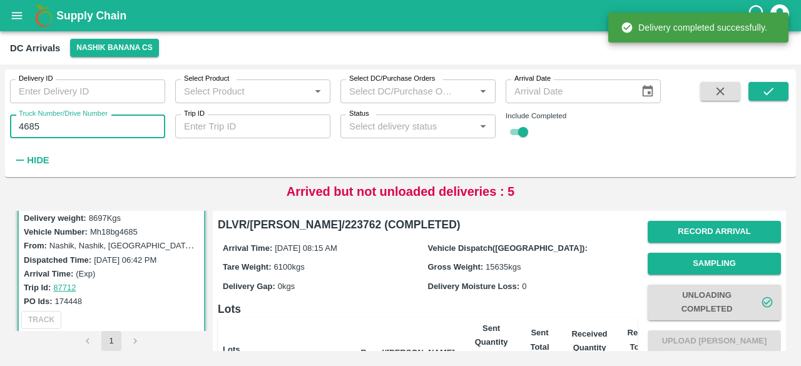
click at [31, 125] on input "4685" at bounding box center [87, 127] width 155 height 24
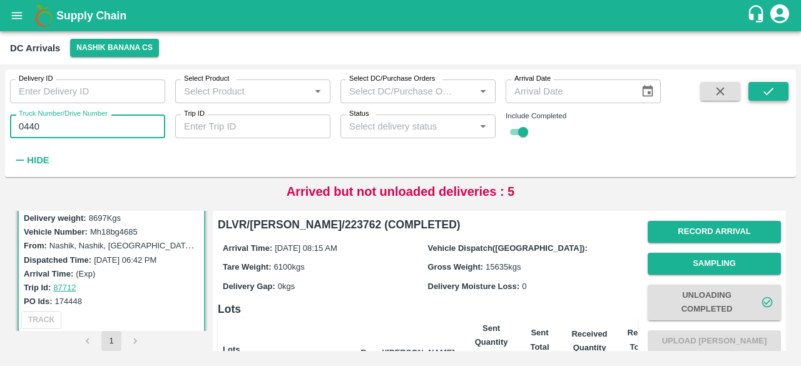
type input "0440"
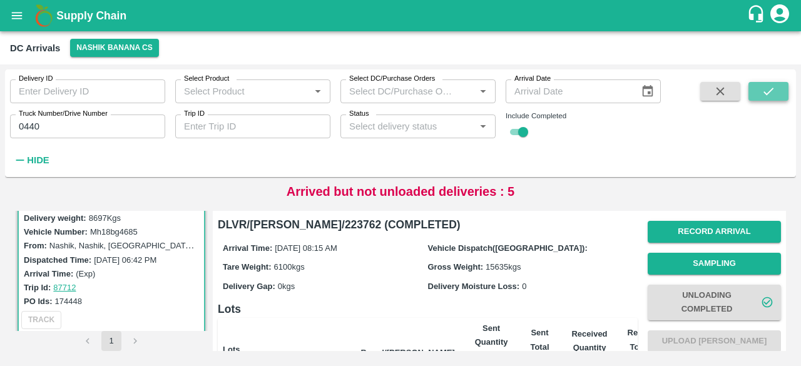
click at [767, 91] on icon "submit" at bounding box center [769, 91] width 14 height 14
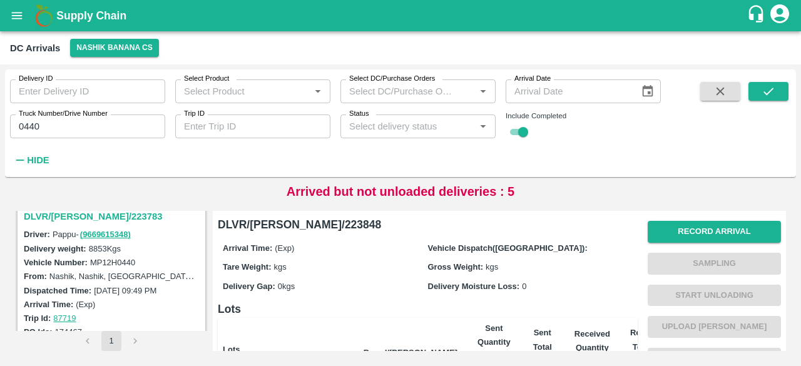
scroll to position [135, 0]
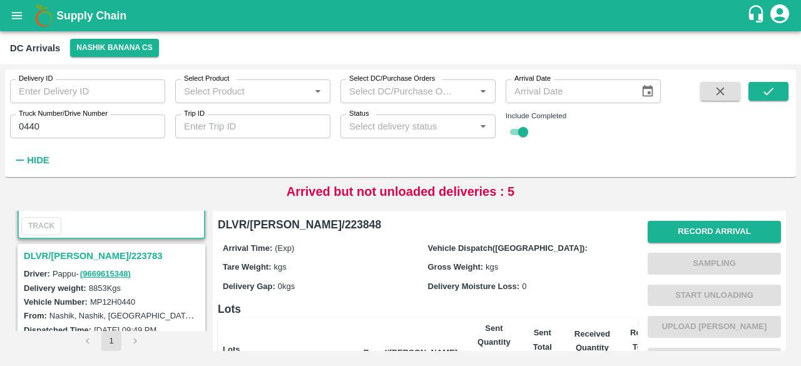
click at [82, 251] on h3 "DLVR/[PERSON_NAME]/223783" at bounding box center [113, 256] width 179 height 16
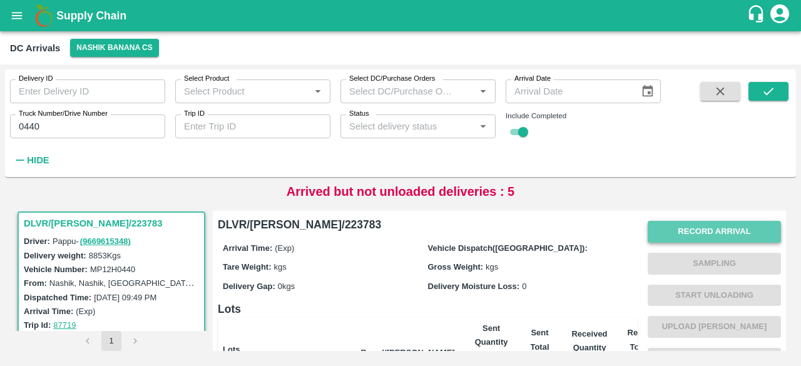
click at [710, 227] on button "Record Arrival" at bounding box center [714, 232] width 133 height 22
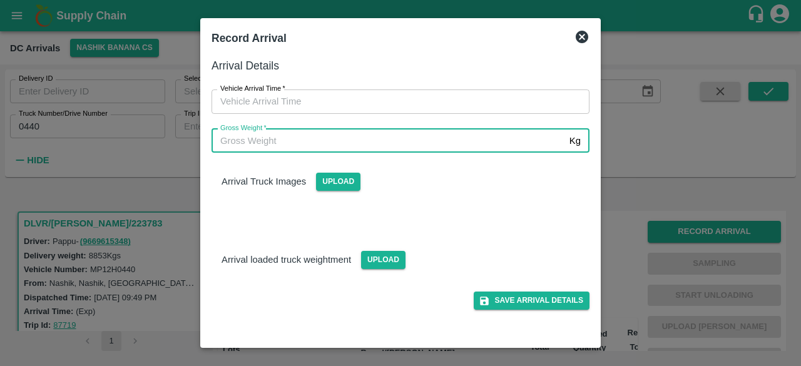
click at [387, 140] on input "Gross Weight   *" at bounding box center [388, 141] width 353 height 24
type input "15300"
type input "DD/MM/YYYY hh:mm aa"
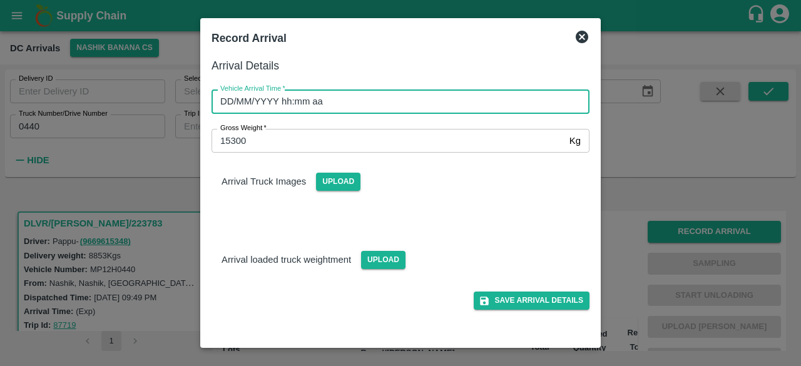
click at [364, 98] on input "DD/MM/YYYY hh:mm aa" at bounding box center [396, 101] width 369 height 24
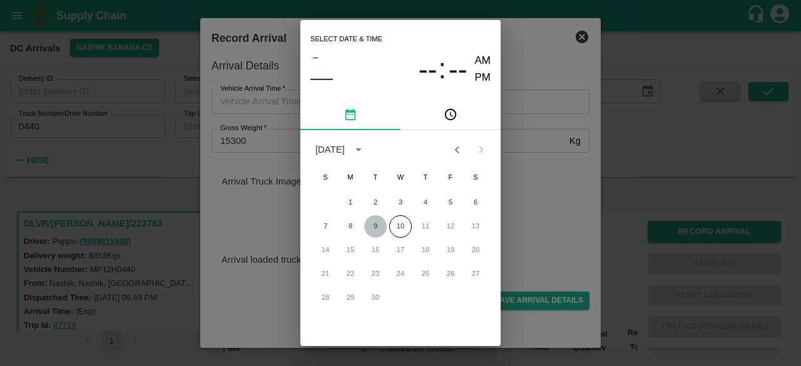
click at [376, 224] on button "9" at bounding box center [375, 226] width 23 height 23
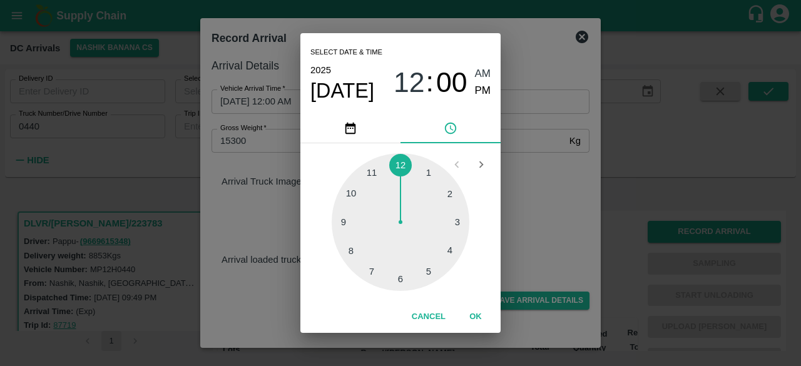
click at [356, 222] on div at bounding box center [401, 222] width 138 height 138
click at [454, 252] on div at bounding box center [401, 222] width 138 height 138
type input "[DATE] 09:20 AM"
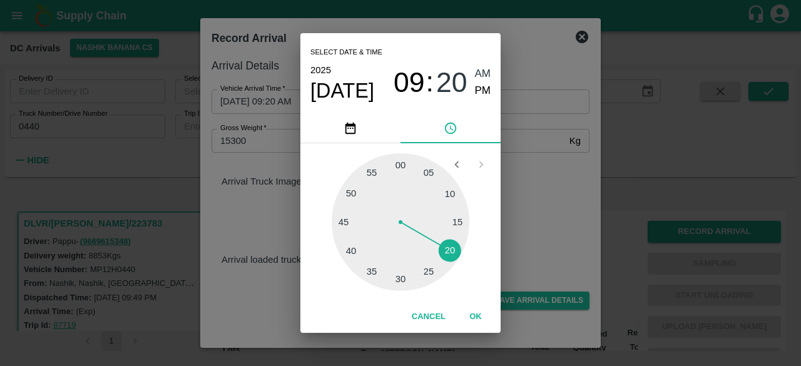
click at [535, 210] on div "Select date & time [DATE] 09 : 20 AM PM 05 10 15 20 25 30 35 40 45 50 55 00 Can…" at bounding box center [400, 183] width 801 height 366
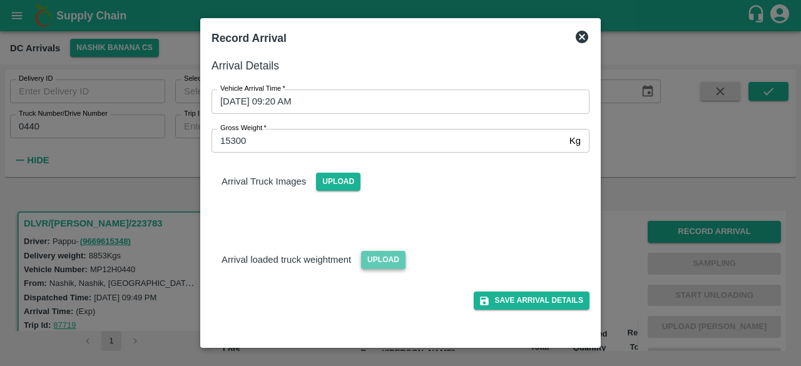
click at [373, 258] on span "Upload" at bounding box center [383, 260] width 44 height 18
click at [0, 0] on input "Upload" at bounding box center [0, 0] width 0 height 0
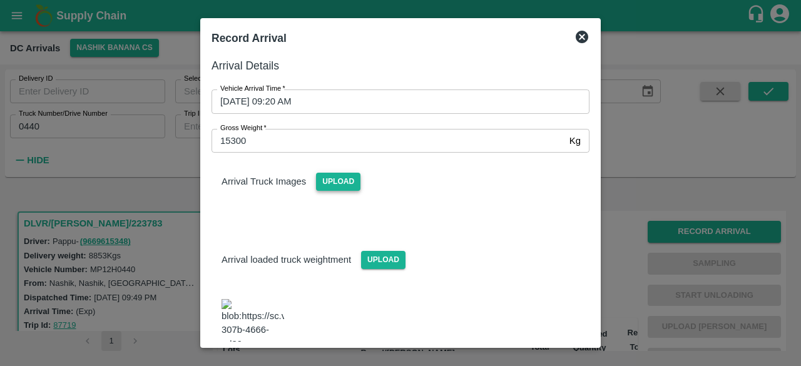
click at [335, 187] on span "Upload" at bounding box center [338, 182] width 44 height 18
click at [0, 0] on input "Upload" at bounding box center [0, 0] width 0 height 0
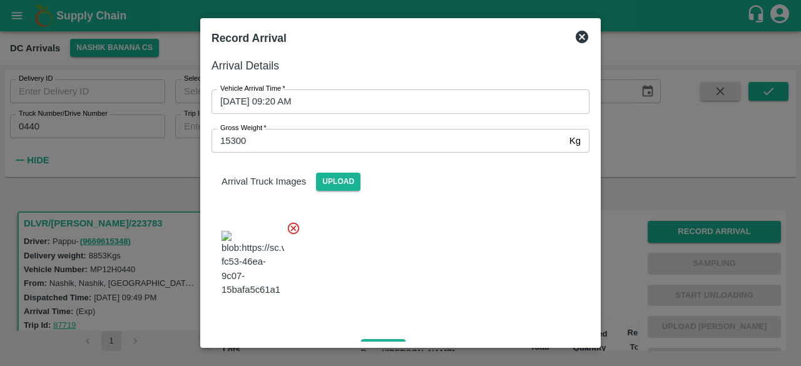
scroll to position [195, 0]
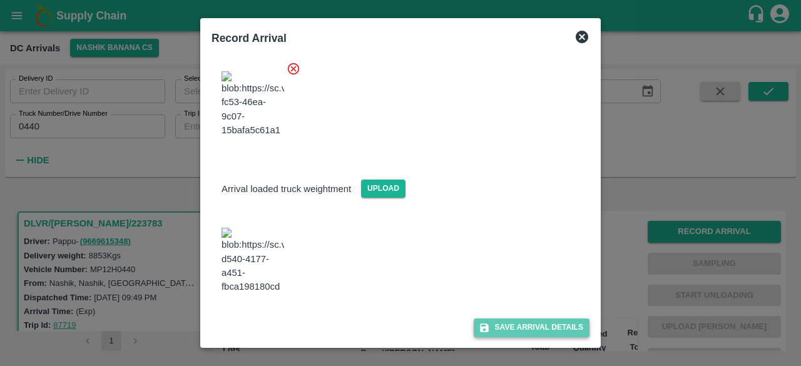
click at [537, 327] on button "Save Arrival Details" at bounding box center [532, 328] width 116 height 18
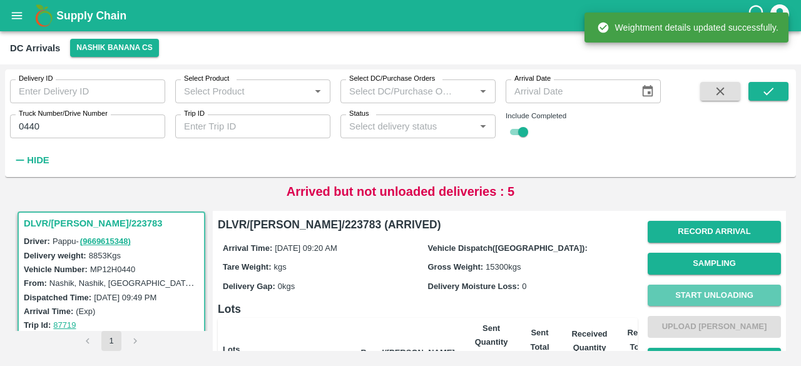
click at [716, 295] on button "Start Unloading" at bounding box center [714, 296] width 133 height 22
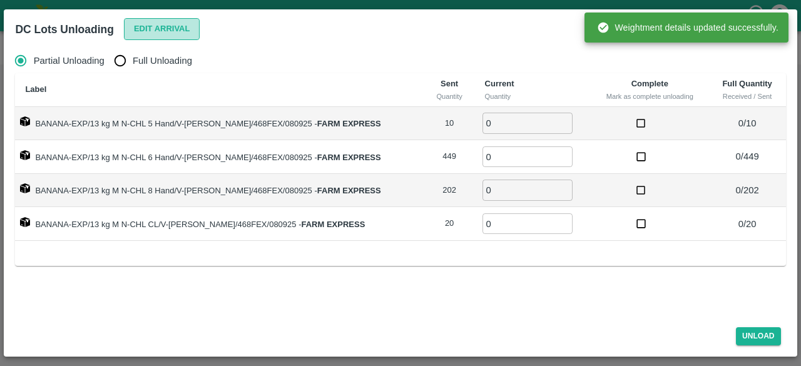
click at [161, 29] on button "Edit Arrival" at bounding box center [162, 29] width 76 height 22
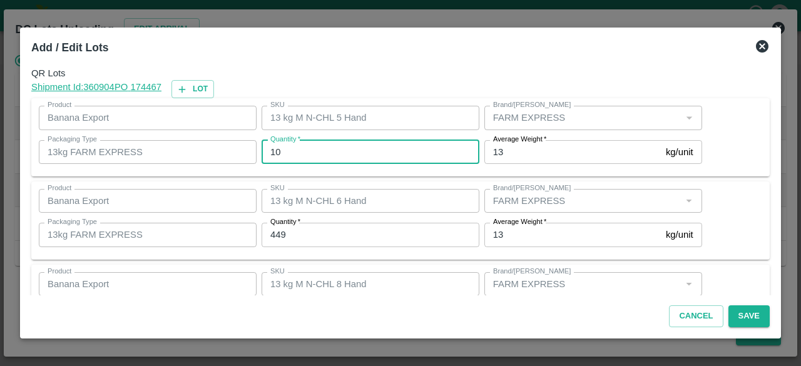
click at [294, 150] on input "10" at bounding box center [371, 152] width 218 height 24
type input "13"
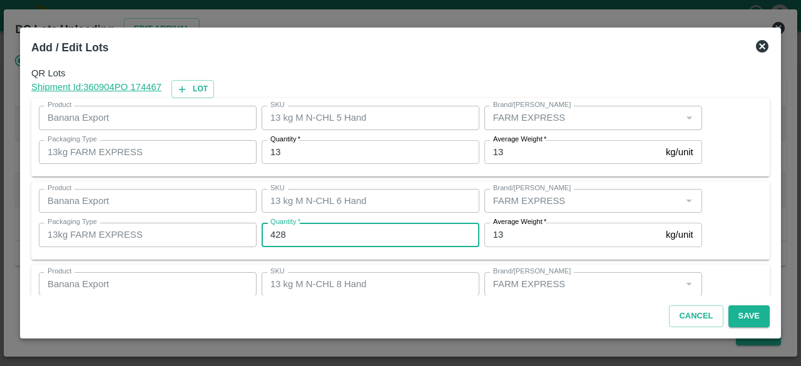
type input "428"
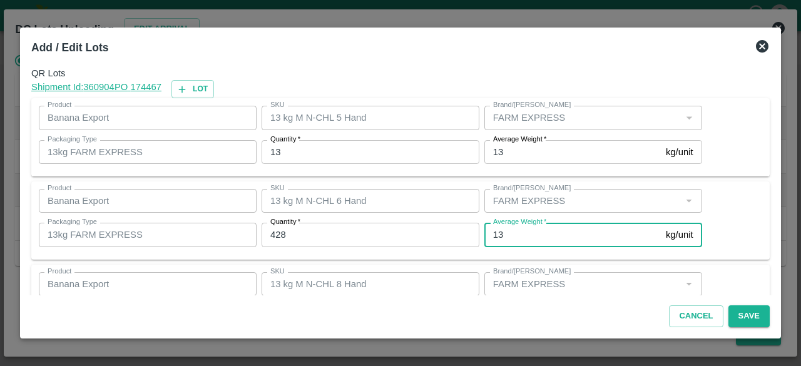
scroll to position [139, 0]
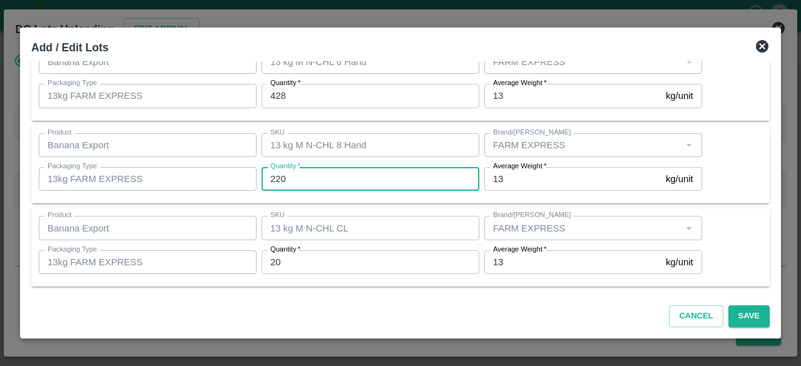
type input "220"
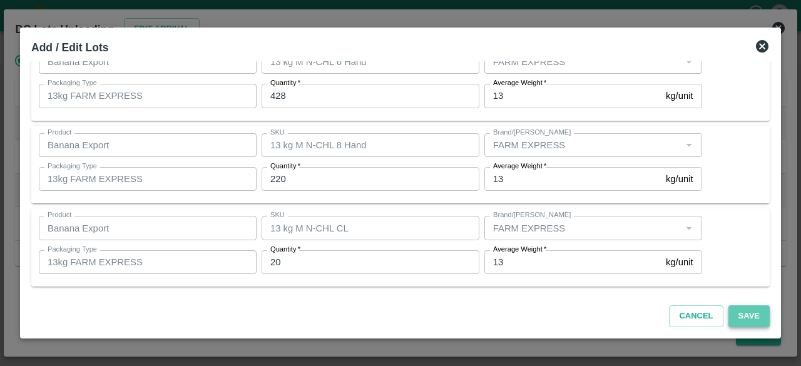
click at [744, 312] on button "Save" at bounding box center [748, 316] width 41 height 22
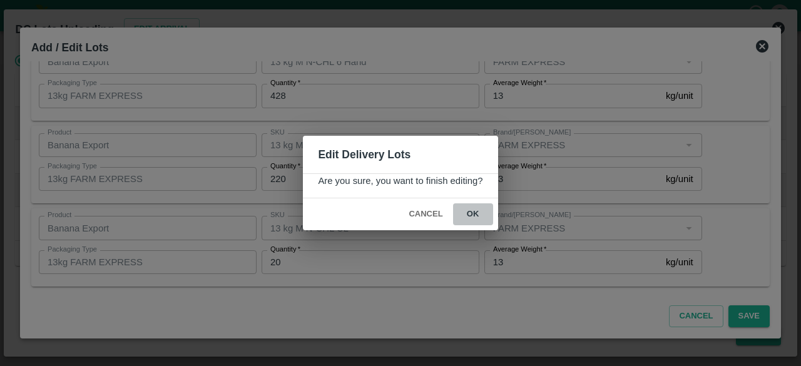
click at [474, 208] on button "ok" at bounding box center [473, 214] width 40 height 22
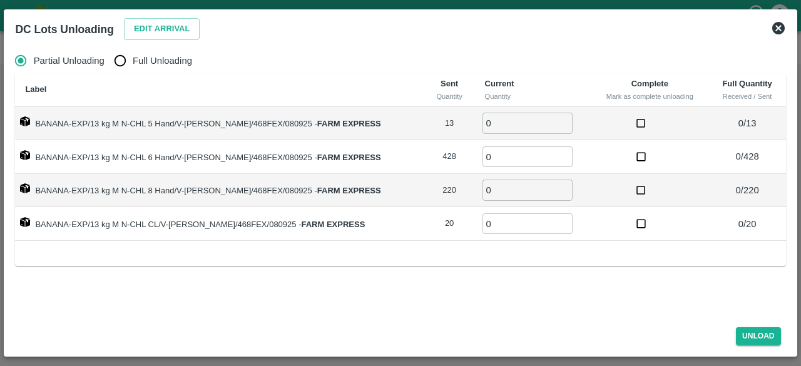
click at [124, 64] on input "Full Unloading" at bounding box center [120, 60] width 25 height 25
radio input "true"
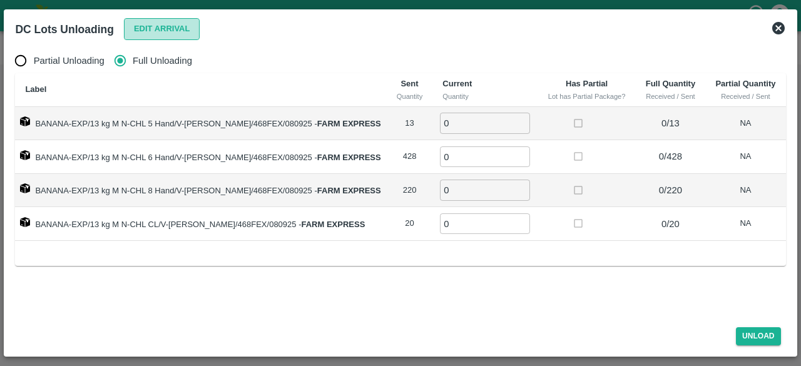
click at [174, 34] on button "Edit Arrival" at bounding box center [162, 29] width 76 height 22
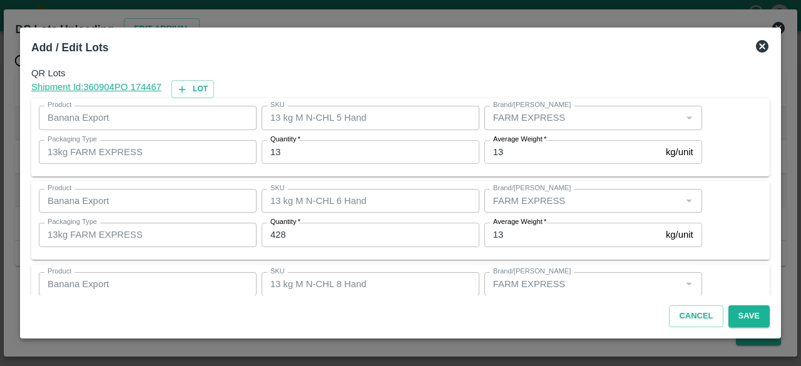
click at [757, 49] on icon at bounding box center [762, 46] width 13 height 13
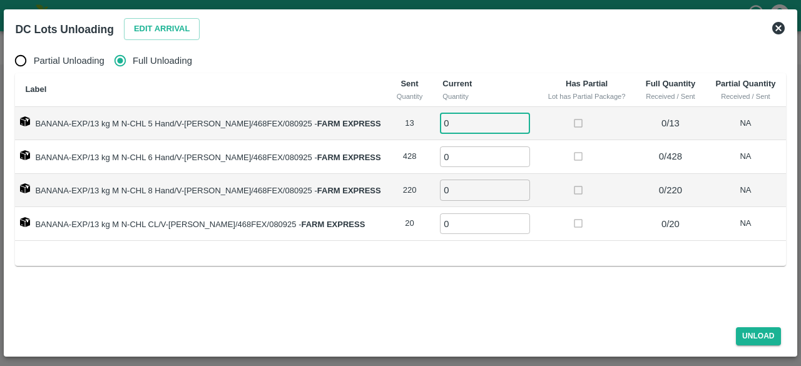
click at [455, 128] on input "0" at bounding box center [485, 123] width 90 height 21
type input "13"
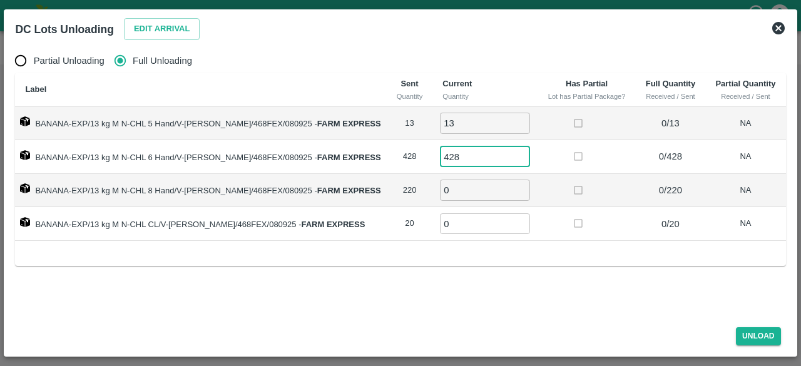
type input "428"
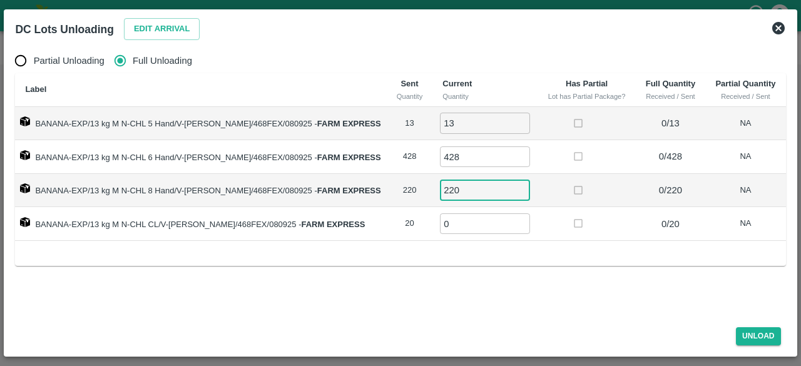
type input "220"
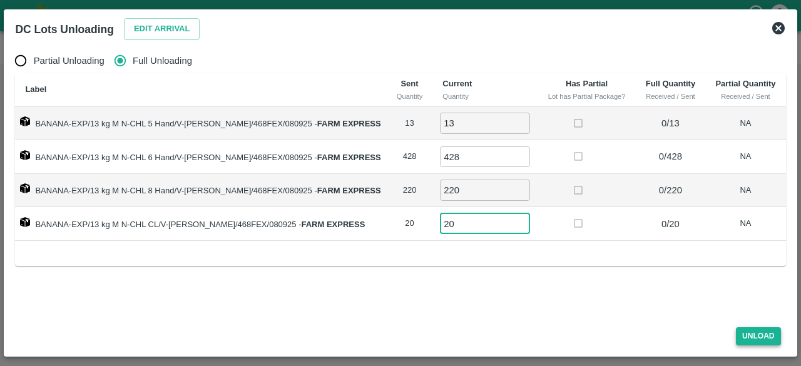
type input "20"
click at [754, 335] on button "Unload" at bounding box center [758, 336] width 45 height 18
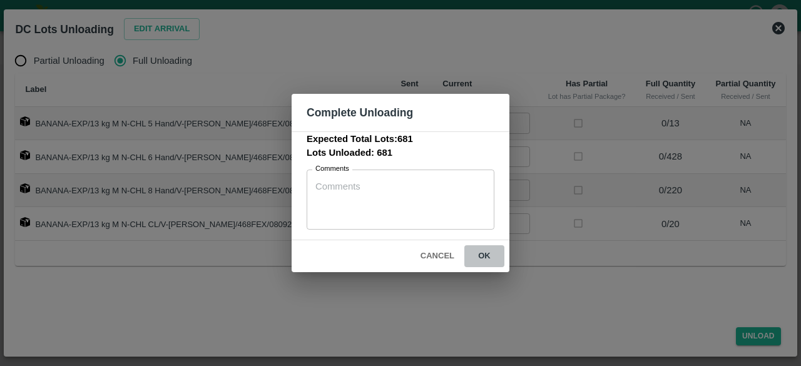
click at [482, 255] on button "ok" at bounding box center [484, 256] width 40 height 22
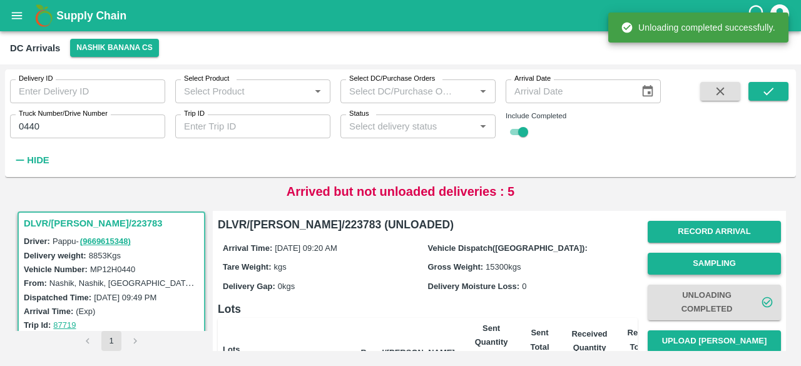
scroll to position [60, 0]
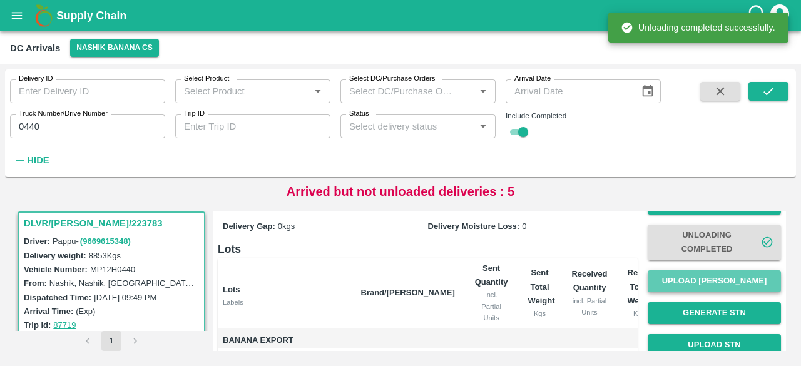
click at [708, 277] on button "Upload [PERSON_NAME]" at bounding box center [714, 281] width 133 height 22
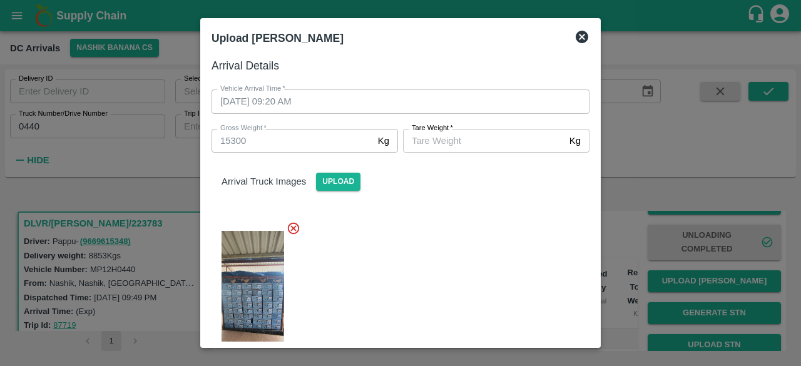
click at [481, 140] on input "[PERSON_NAME]   *" at bounding box center [483, 141] width 161 height 24
type input "5710"
click at [491, 253] on div at bounding box center [396, 296] width 388 height 171
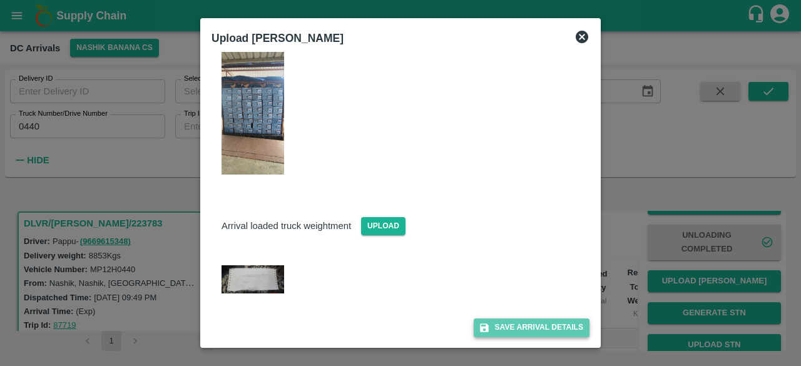
click at [529, 330] on button "Save Arrival Details" at bounding box center [532, 328] width 116 height 18
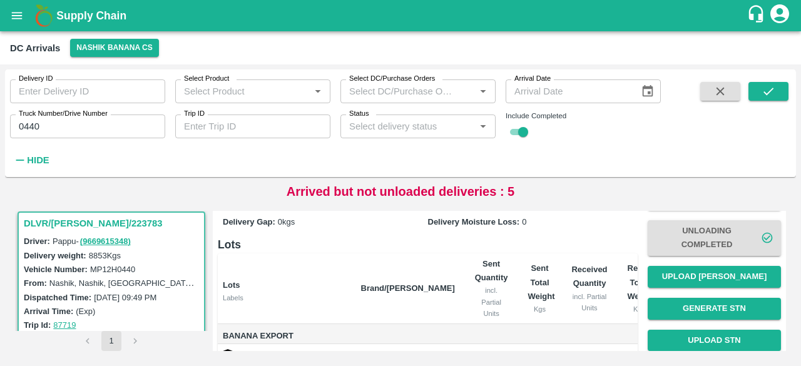
scroll to position [59, 0]
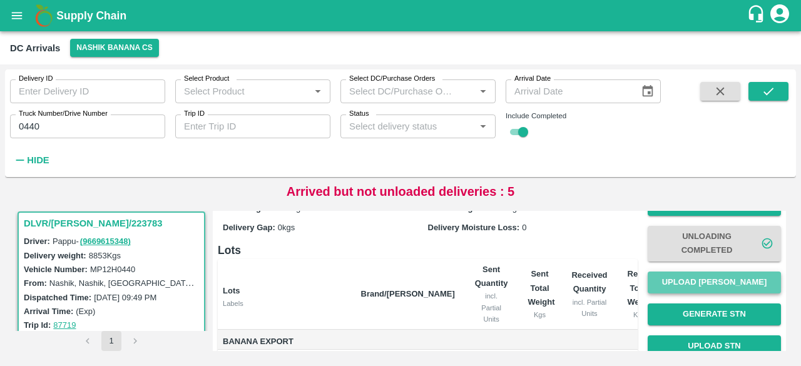
click at [694, 273] on button "Upload [PERSON_NAME]" at bounding box center [714, 283] width 133 height 22
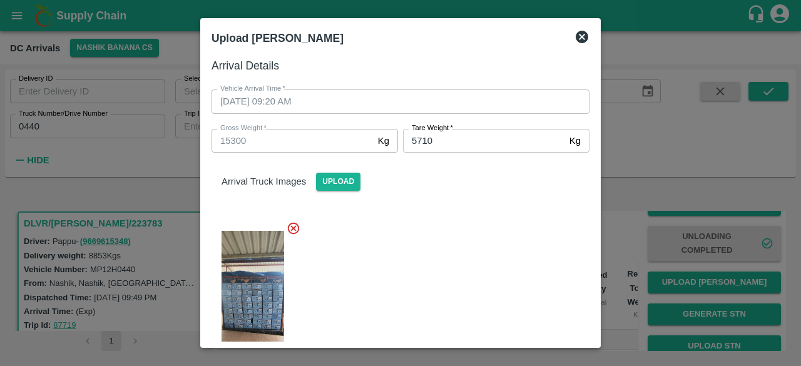
click at [581, 39] on icon at bounding box center [582, 37] width 13 height 13
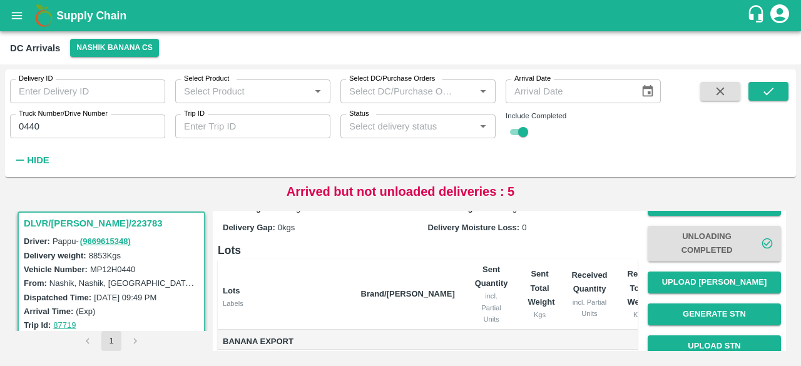
scroll to position [211, 0]
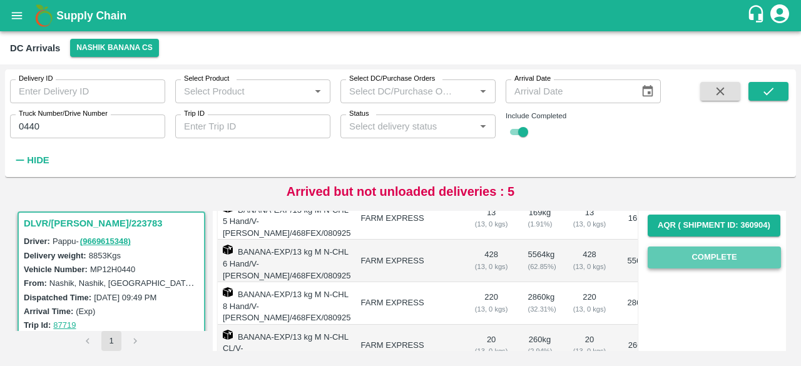
click at [705, 258] on button "Complete" at bounding box center [714, 258] width 133 height 22
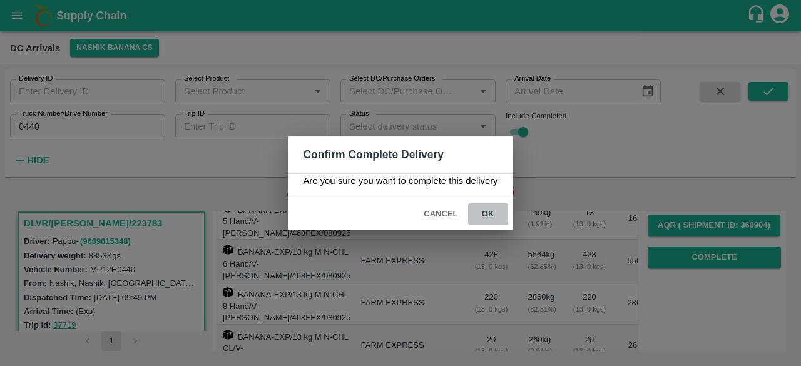
click at [489, 213] on button "ok" at bounding box center [488, 214] width 40 height 22
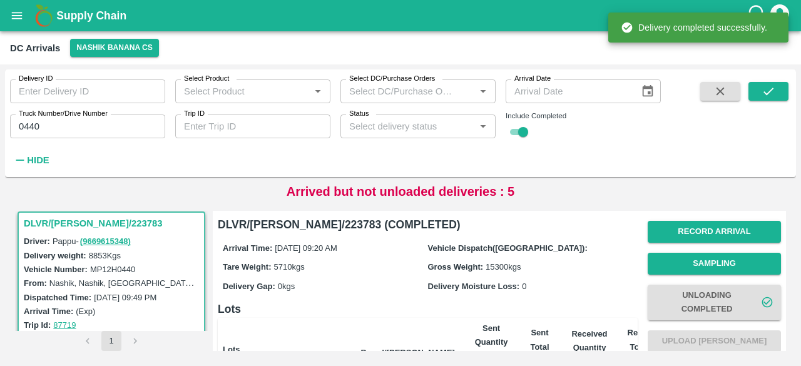
click at [32, 123] on input "0440" at bounding box center [87, 127] width 155 height 24
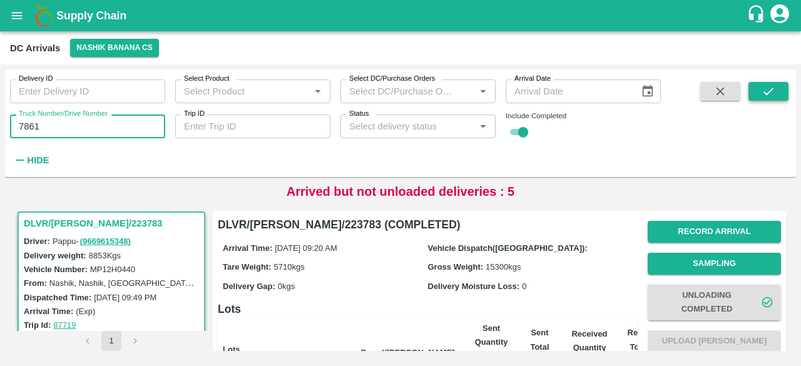
type input "7861"
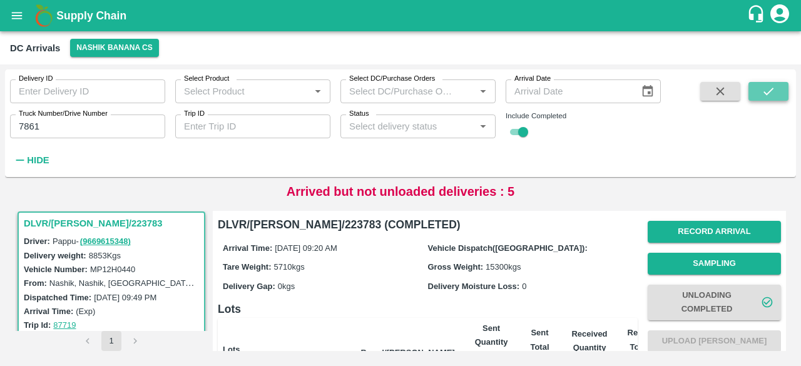
click at [766, 98] on icon "submit" at bounding box center [769, 91] width 14 height 14
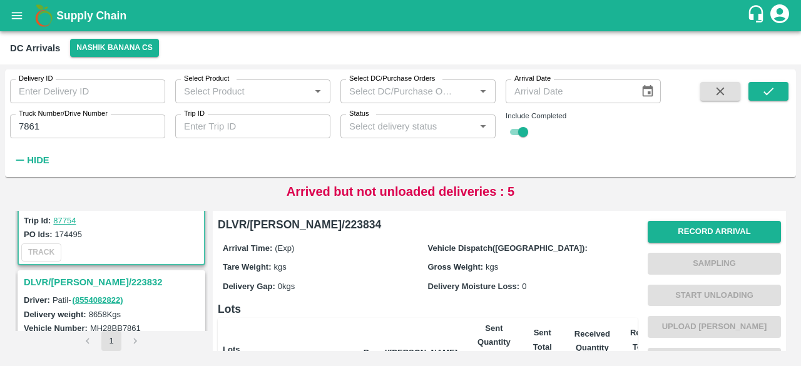
scroll to position [115, 0]
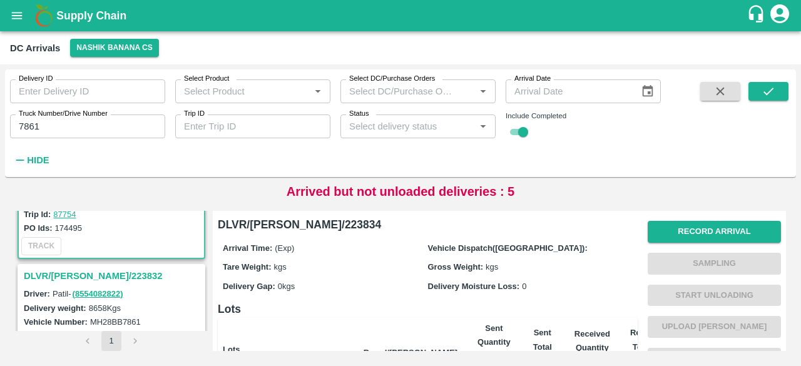
click at [92, 272] on h3 "DLVR/[PERSON_NAME]/223832" at bounding box center [113, 276] width 179 height 16
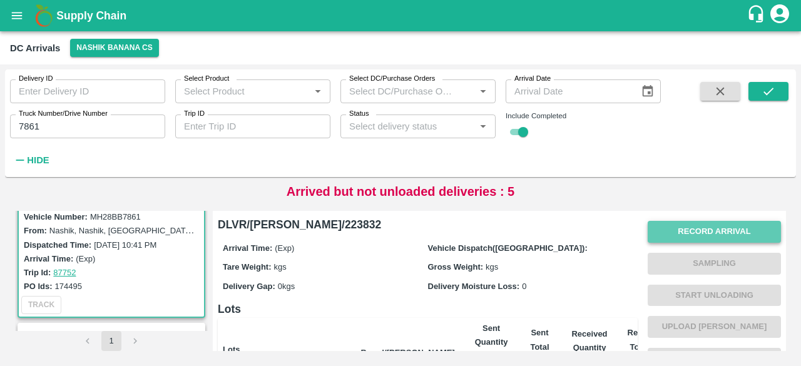
click at [705, 224] on button "Record Arrival" at bounding box center [714, 232] width 133 height 22
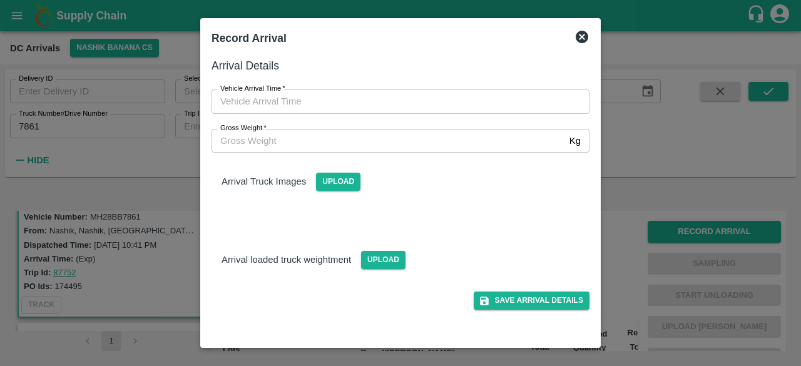
type input "DD/MM/YYYY hh:mm aa"
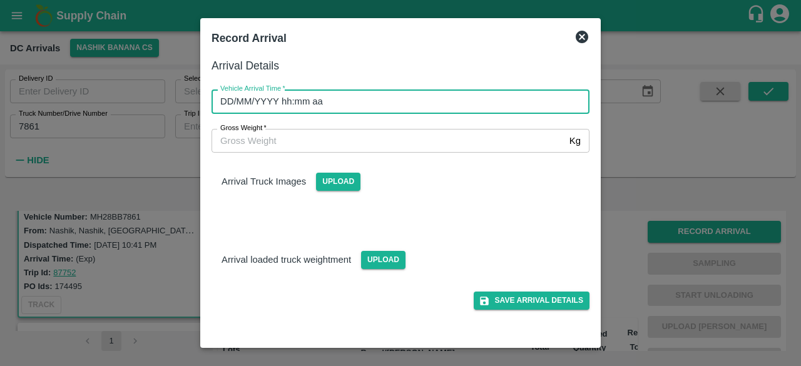
click at [379, 105] on input "DD/MM/YYYY hh:mm aa" at bounding box center [396, 101] width 369 height 24
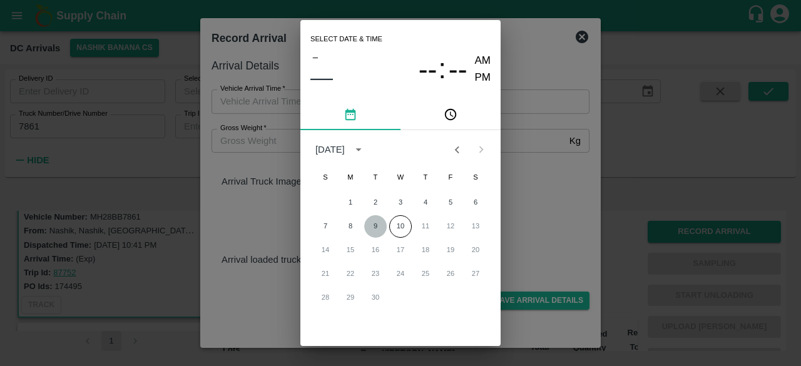
click at [369, 227] on button "9" at bounding box center [375, 226] width 23 height 23
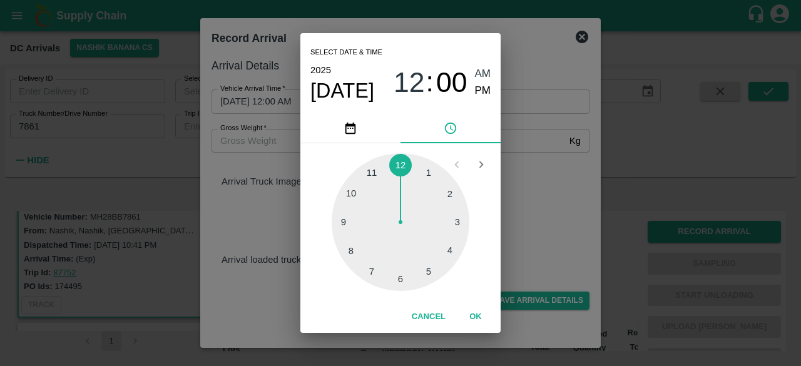
click at [354, 193] on div at bounding box center [401, 222] width 138 height 138
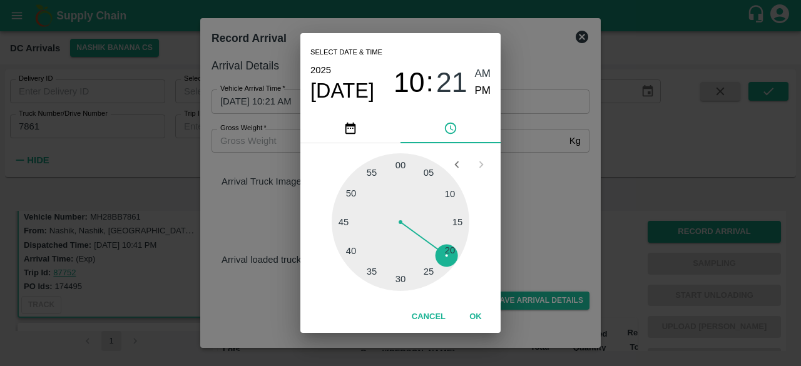
drag, startPoint x: 400, startPoint y: 277, endPoint x: 565, endPoint y: 193, distance: 185.3
click at [565, 193] on div "Select date & time [DATE] 10 : 21 AM PM 05 10 15 20 25 30 35 40 45 50 55 00 Can…" at bounding box center [400, 183] width 801 height 366
type input "[DATE] 10:00 AM"
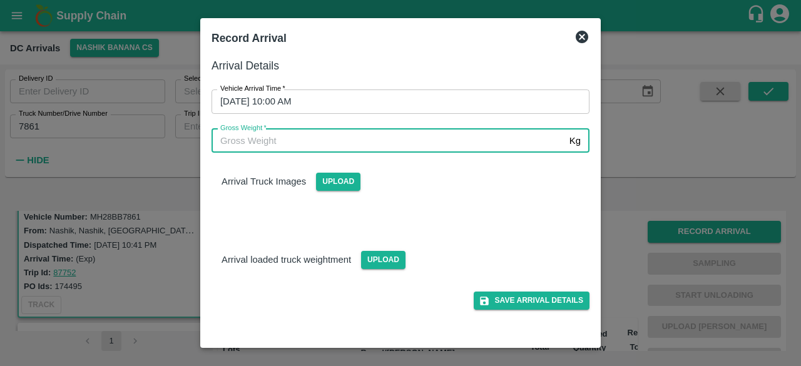
click at [292, 143] on input "Gross Weight   *" at bounding box center [388, 141] width 353 height 24
type input "15645"
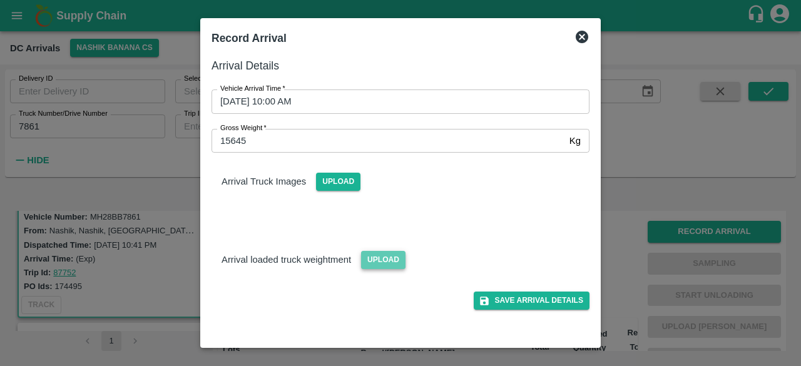
click at [376, 253] on span "Upload" at bounding box center [383, 260] width 44 height 18
click at [0, 0] on input "Upload" at bounding box center [0, 0] width 0 height 0
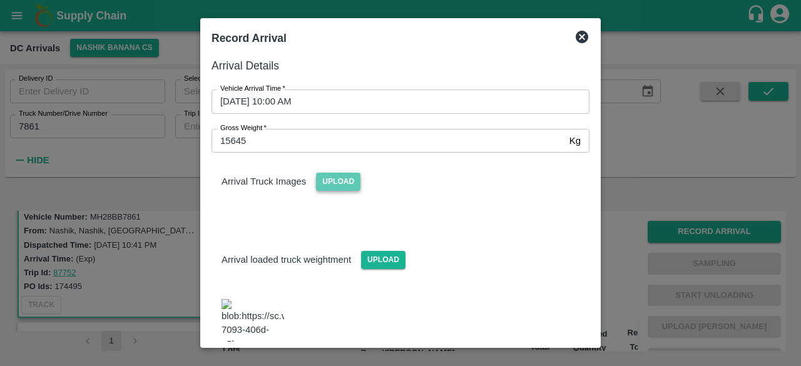
click at [334, 185] on span "Upload" at bounding box center [338, 182] width 44 height 18
click at [0, 0] on input "Upload" at bounding box center [0, 0] width 0 height 0
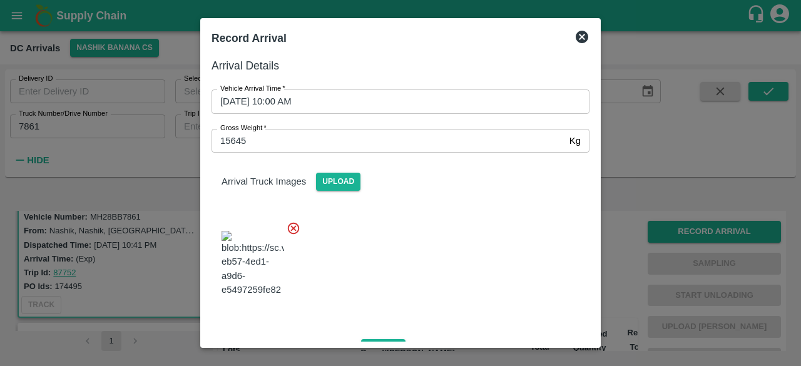
scroll to position [278, 0]
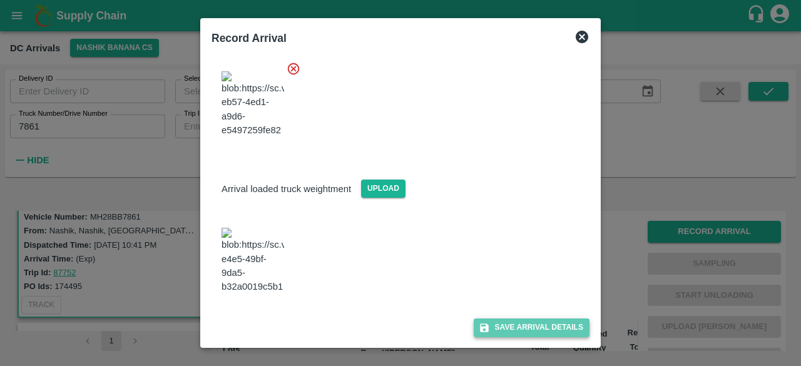
click at [522, 330] on button "Save Arrival Details" at bounding box center [532, 328] width 116 height 18
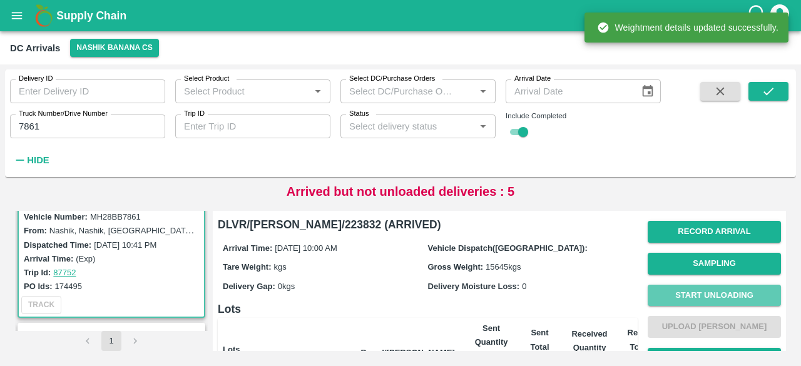
click at [717, 295] on button "Start Unloading" at bounding box center [714, 296] width 133 height 22
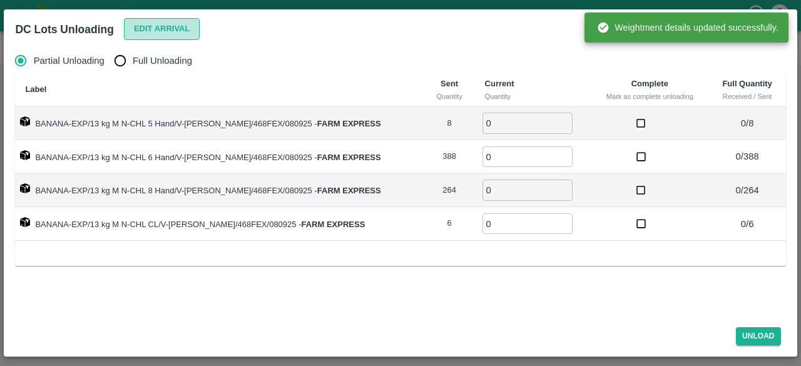
click at [151, 24] on button "Edit Arrival" at bounding box center [162, 29] width 76 height 22
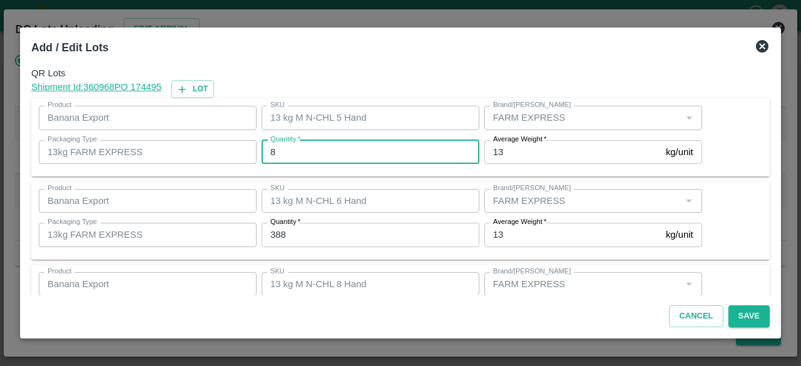
click at [294, 148] on input "8" at bounding box center [371, 152] width 218 height 24
type input "7"
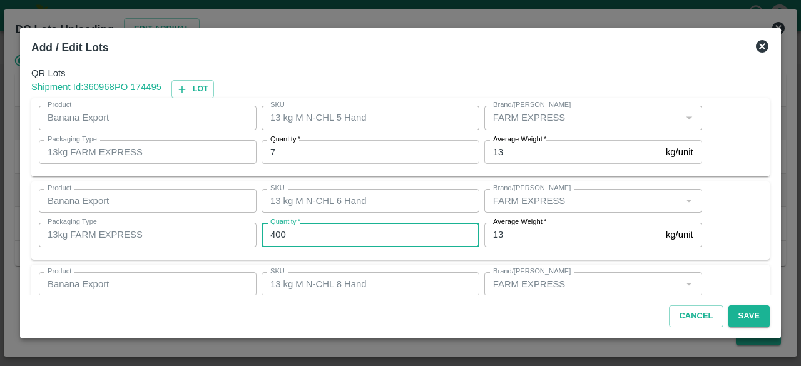
type input "400"
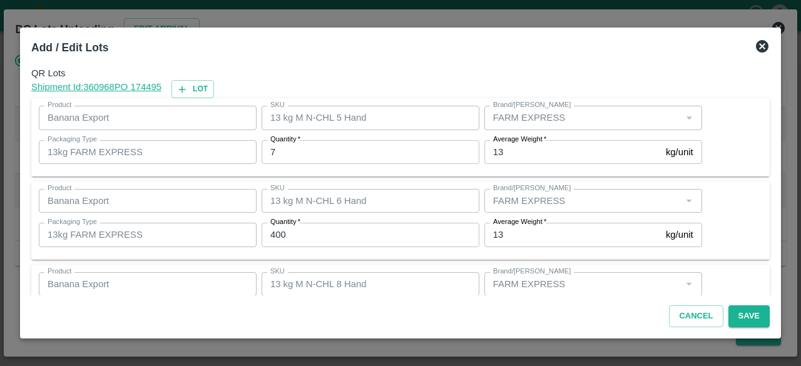
scroll to position [139, 0]
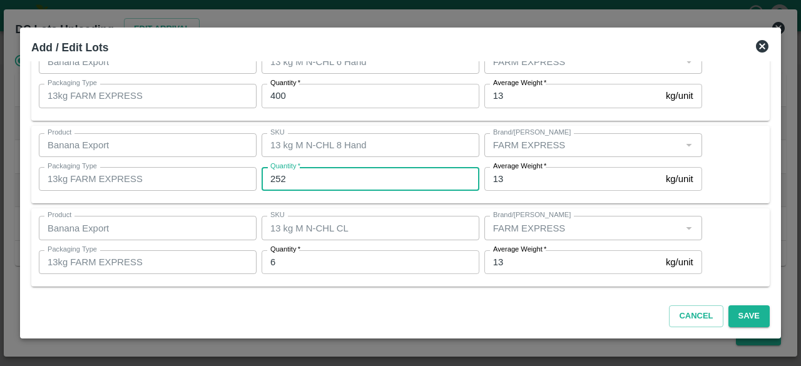
type input "252"
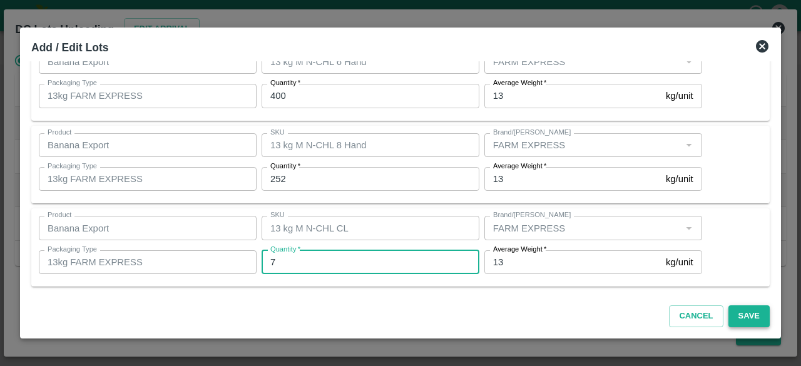
type input "7"
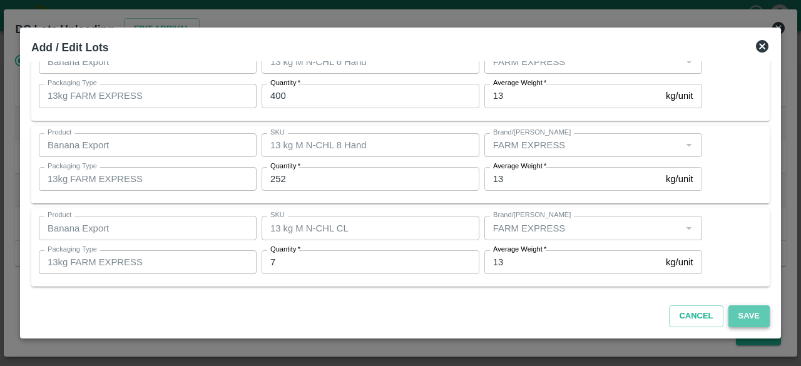
click at [748, 312] on button "Save" at bounding box center [748, 316] width 41 height 22
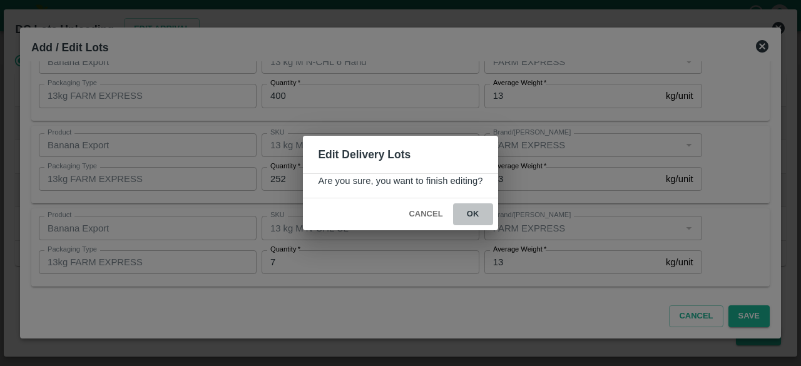
click at [471, 210] on button "ok" at bounding box center [473, 214] width 40 height 22
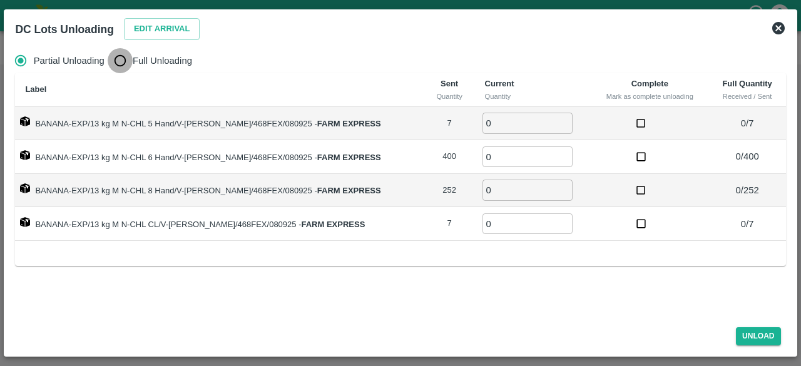
click at [118, 66] on input "Full Unloading" at bounding box center [120, 60] width 25 height 25
radio input "true"
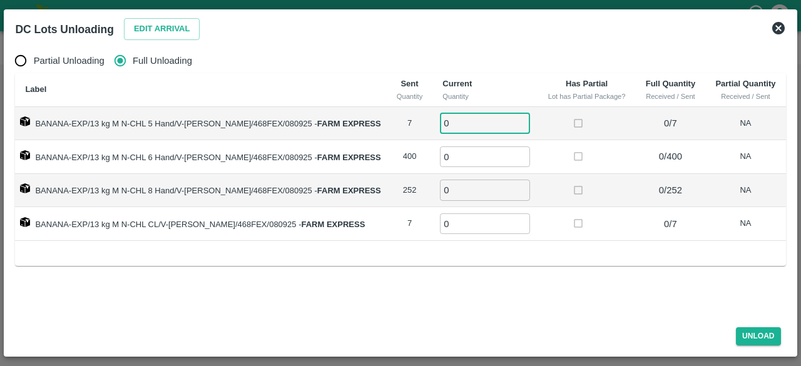
click at [454, 125] on input "0" at bounding box center [485, 123] width 90 height 21
type input "7"
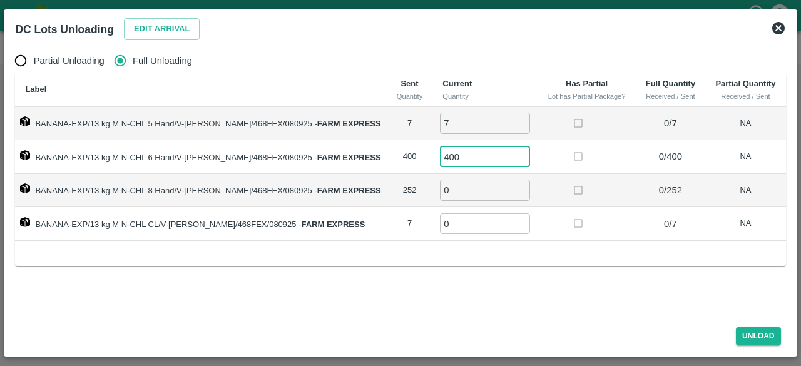
type input "400"
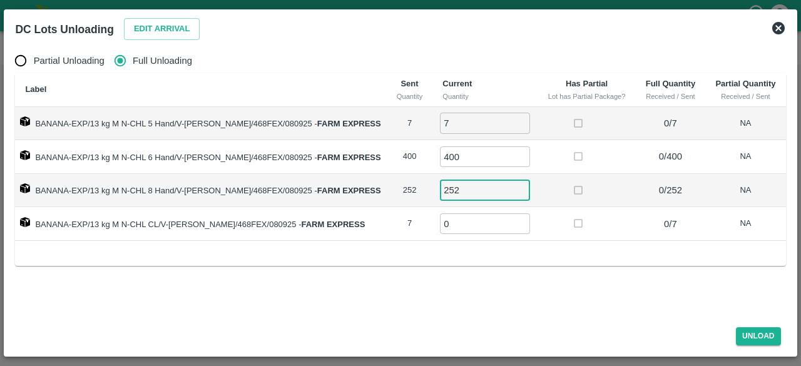
type input "252"
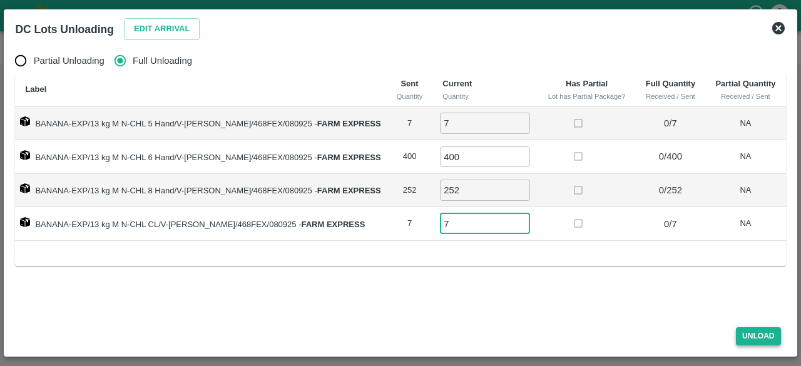
type input "7"
click at [761, 337] on button "Unload" at bounding box center [758, 336] width 45 height 18
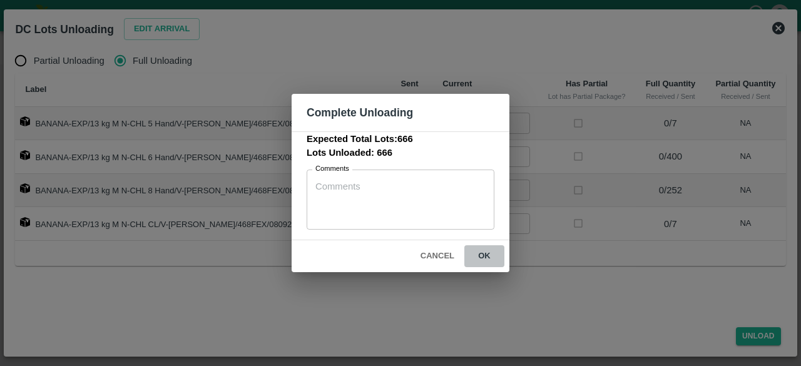
click at [485, 257] on button "ok" at bounding box center [484, 256] width 40 height 22
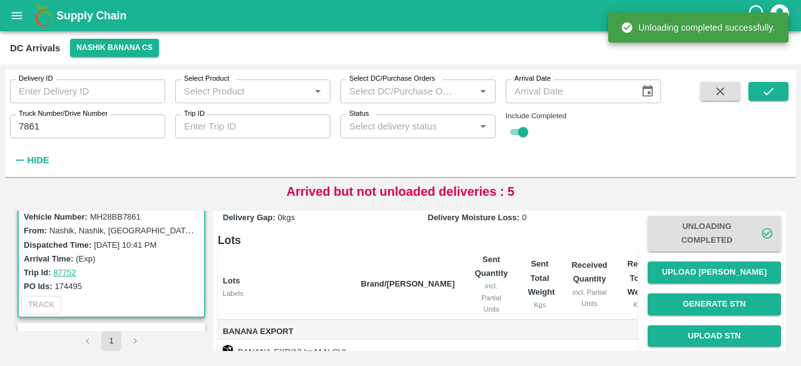
scroll to position [72, 0]
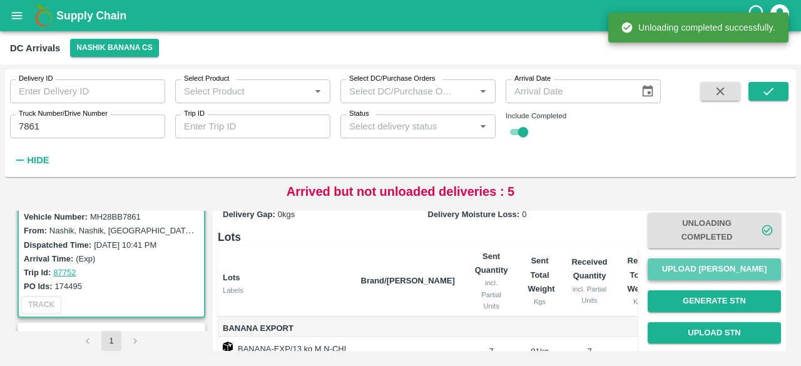
click at [708, 272] on button "Upload [PERSON_NAME]" at bounding box center [714, 269] width 133 height 22
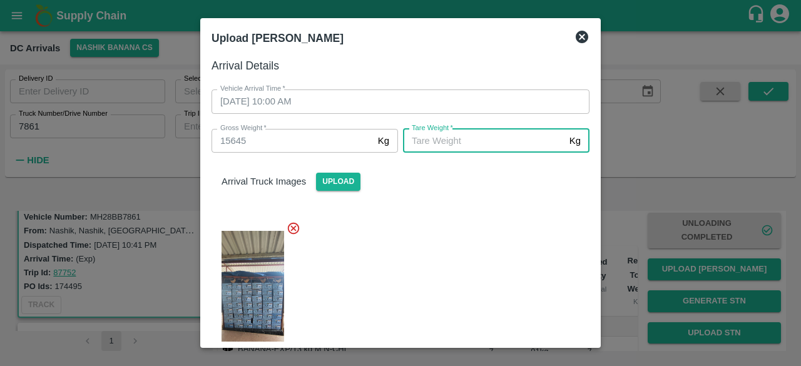
click at [466, 136] on input "[PERSON_NAME]   *" at bounding box center [483, 141] width 161 height 24
type input "6255"
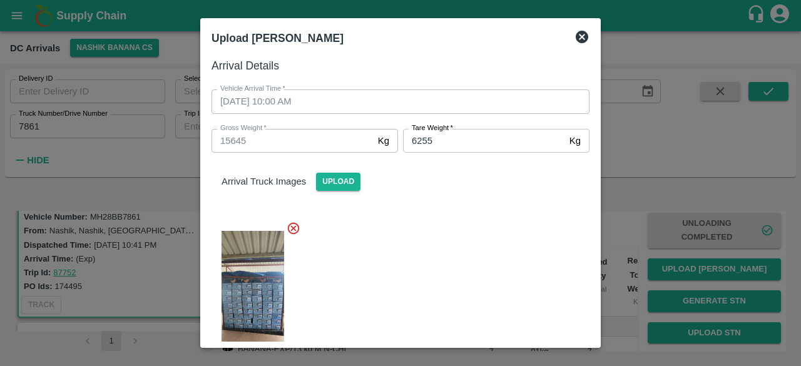
click at [464, 228] on div at bounding box center [396, 296] width 388 height 171
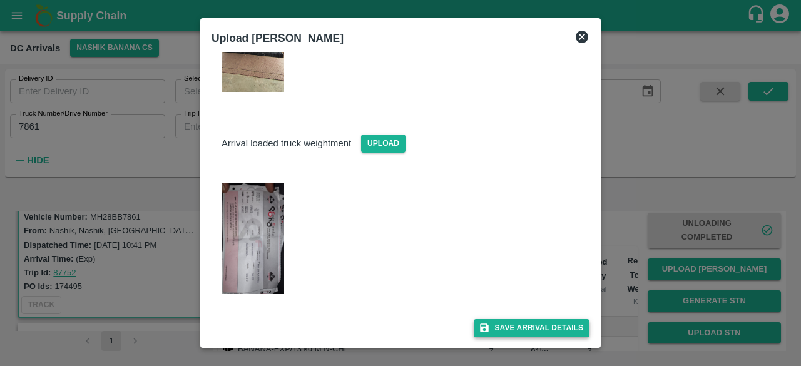
click at [528, 320] on button "Save Arrival Details" at bounding box center [532, 328] width 116 height 18
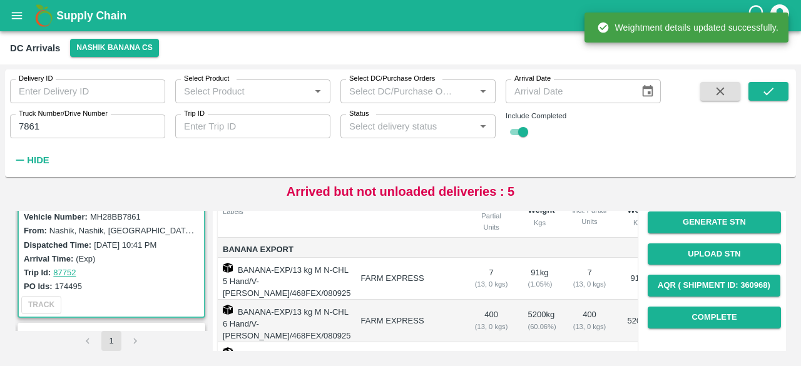
scroll to position [151, 0]
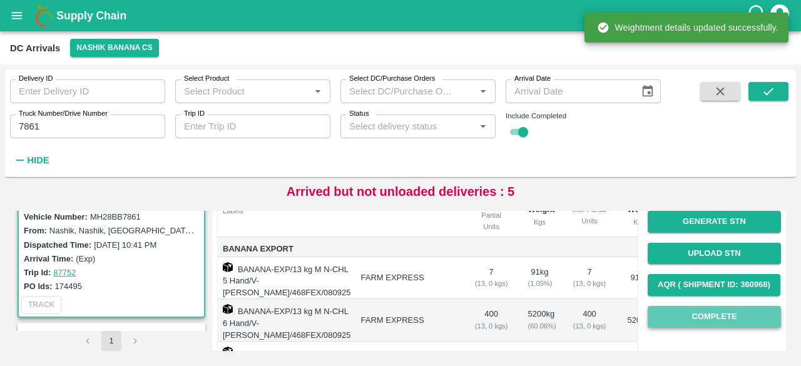
click at [697, 315] on button "Complete" at bounding box center [714, 317] width 133 height 22
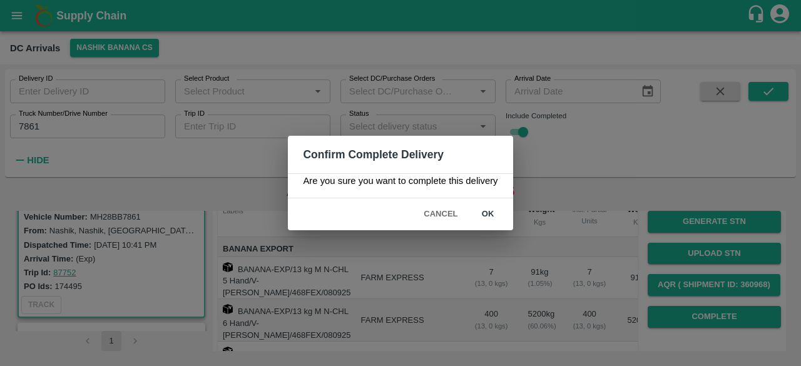
click at [486, 211] on button "ok" at bounding box center [488, 214] width 40 height 22
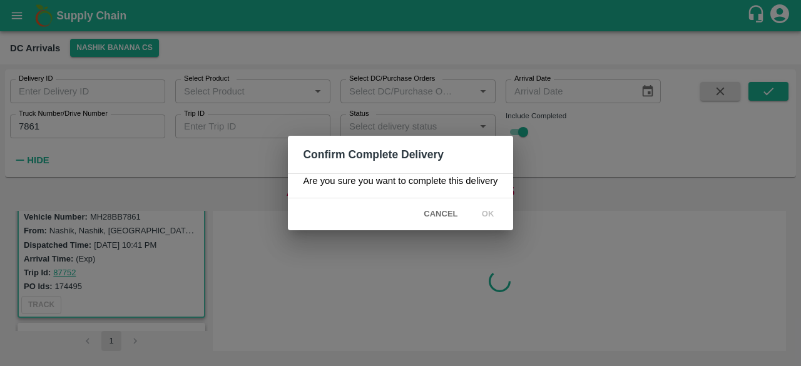
scroll to position [0, 0]
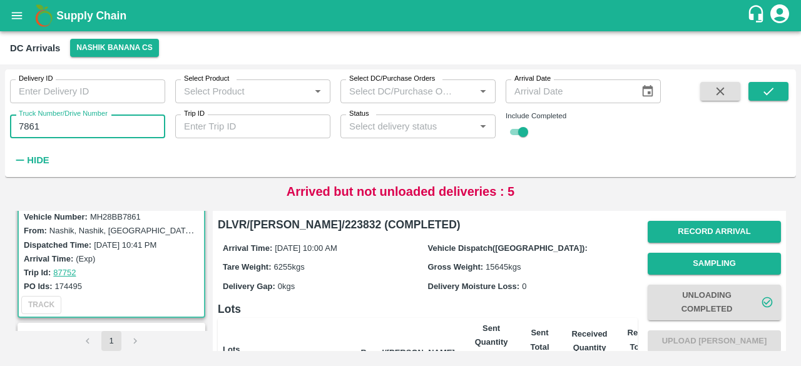
click at [36, 130] on input "7861" at bounding box center [87, 127] width 155 height 24
type input "5188"
click at [765, 88] on icon "submit" at bounding box center [769, 91] width 14 height 14
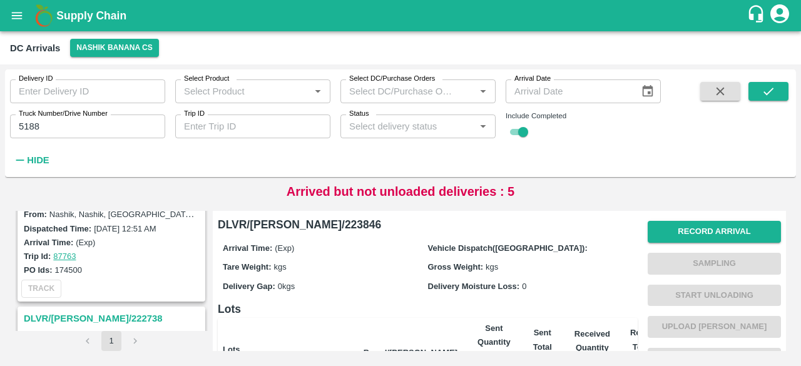
scroll to position [165, 0]
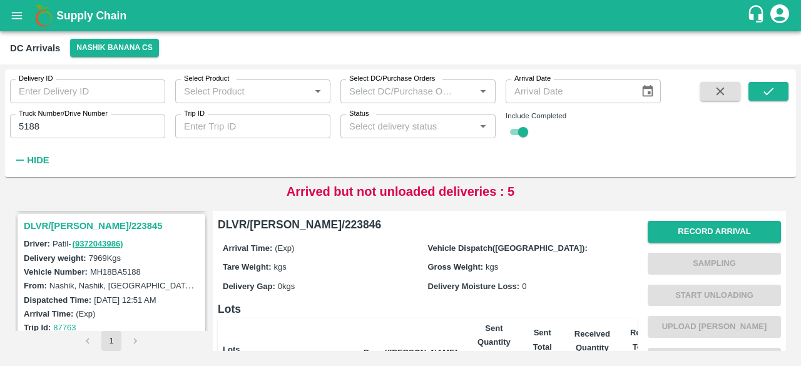
click at [73, 219] on h3 "DLVR/[PERSON_NAME]/223845" at bounding box center [113, 226] width 179 height 16
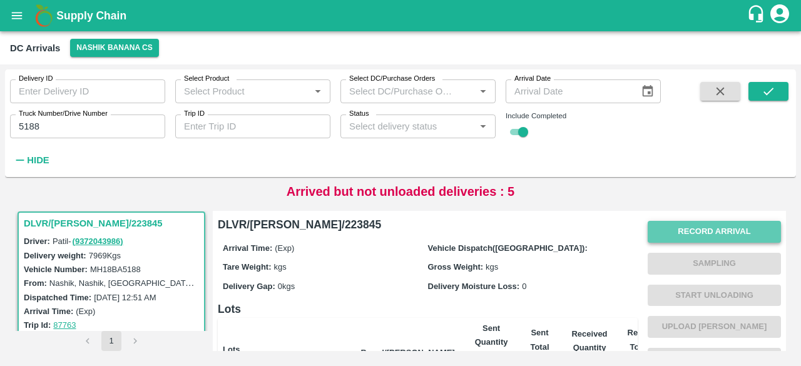
click at [682, 236] on button "Record Arrival" at bounding box center [714, 232] width 133 height 22
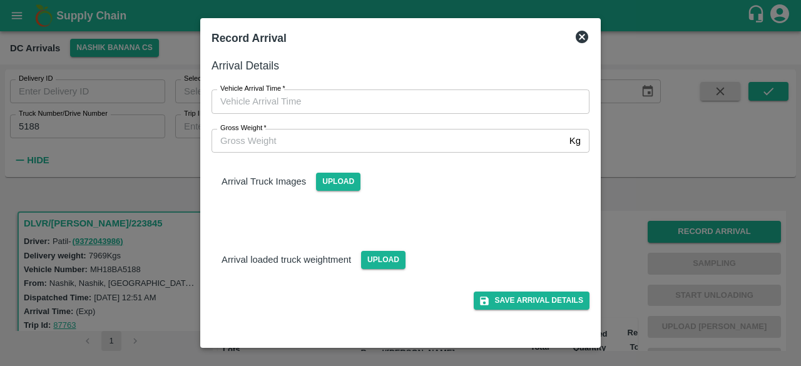
type input "DD/MM/YYYY hh:mm aa"
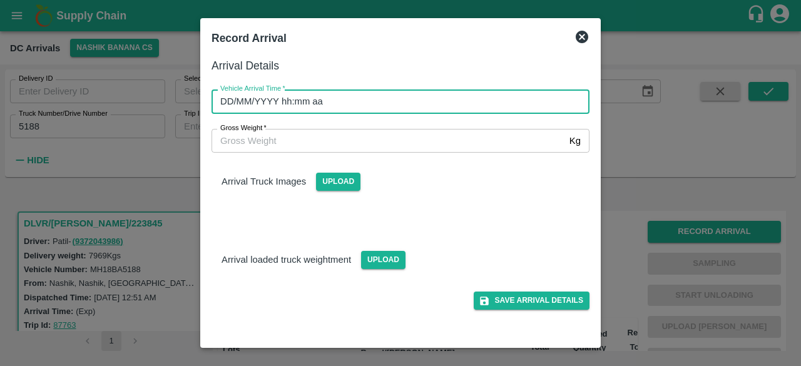
click at [404, 105] on input "DD/MM/YYYY hh:mm aa" at bounding box center [396, 101] width 369 height 24
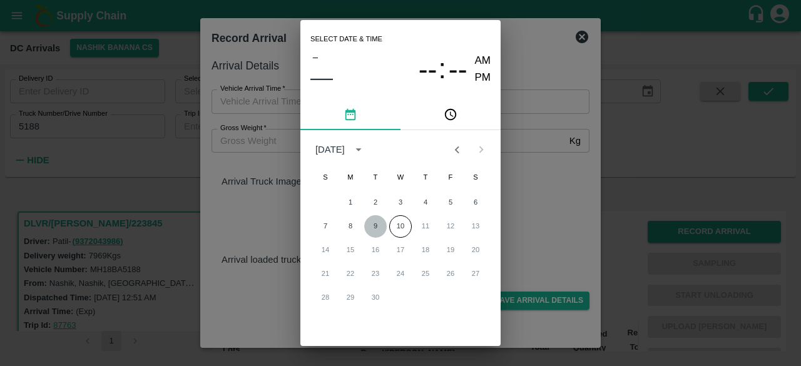
click at [377, 226] on button "9" at bounding box center [375, 226] width 23 height 23
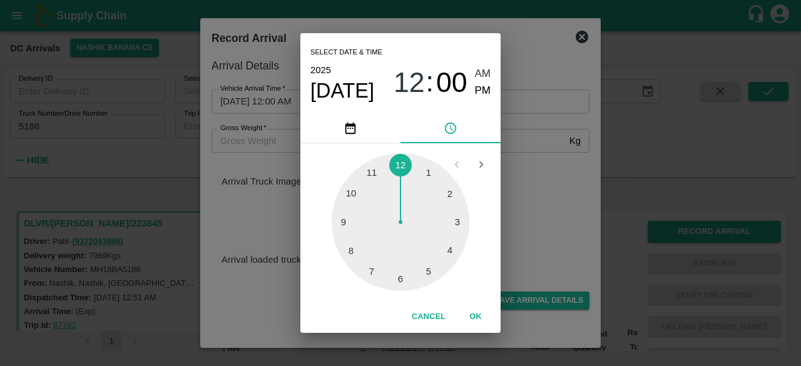
click at [404, 168] on div at bounding box center [401, 222] width 138 height 138
click at [463, 223] on div at bounding box center [401, 222] width 138 height 138
type input "[DATE] 12:15 AM"
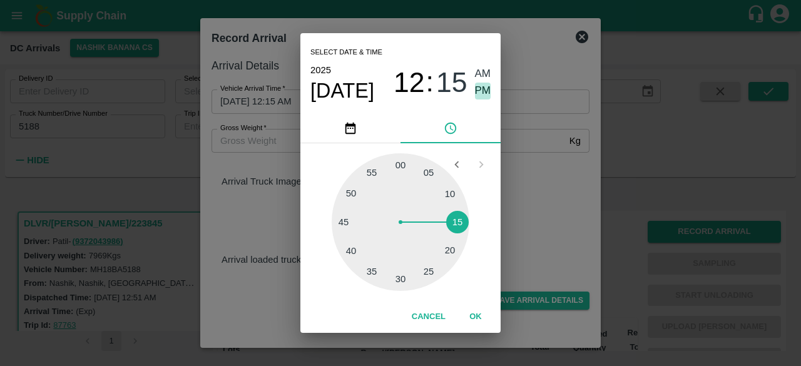
drag, startPoint x: 482, startPoint y: 95, endPoint x: 534, endPoint y: 191, distance: 109.8
click at [534, 191] on div "Select date & time [DATE] 12 : 15 AM PM 05 10 15 20 25 30 35 40 45 50 55 00 Can…" at bounding box center [400, 183] width 801 height 366
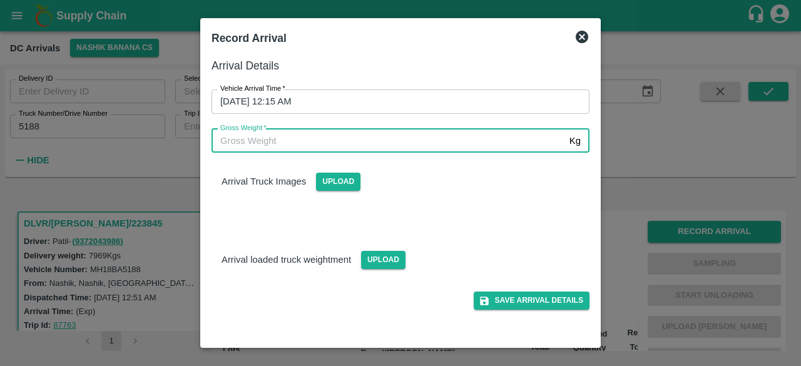
click at [293, 145] on input "Gross Weight   *" at bounding box center [388, 141] width 353 height 24
type input "14635"
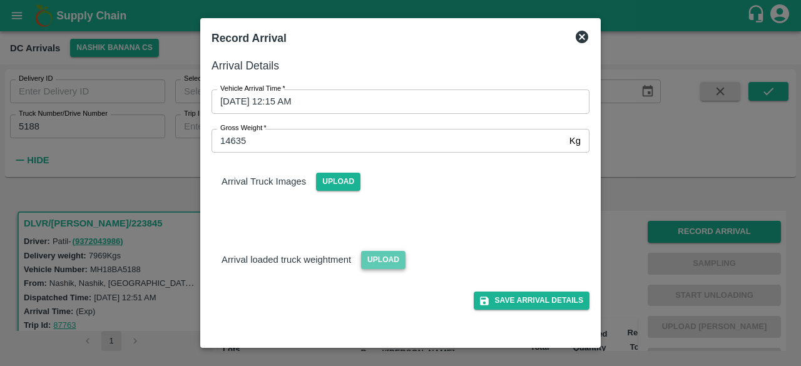
click at [382, 259] on span "Upload" at bounding box center [383, 260] width 44 height 18
click at [0, 0] on input "Upload" at bounding box center [0, 0] width 0 height 0
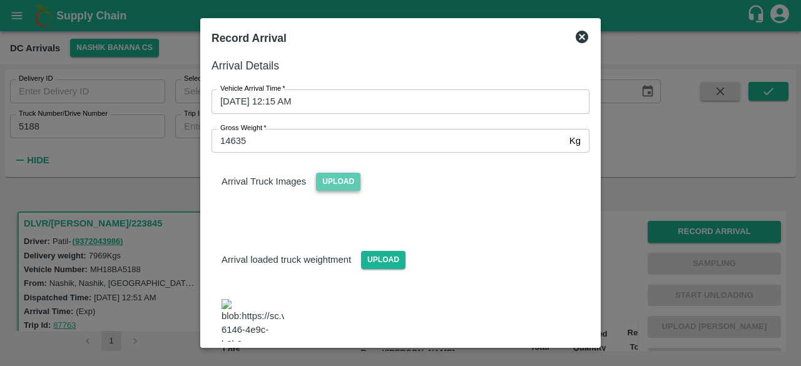
click at [340, 186] on span "Upload" at bounding box center [338, 182] width 44 height 18
click at [0, 0] on input "Upload" at bounding box center [0, 0] width 0 height 0
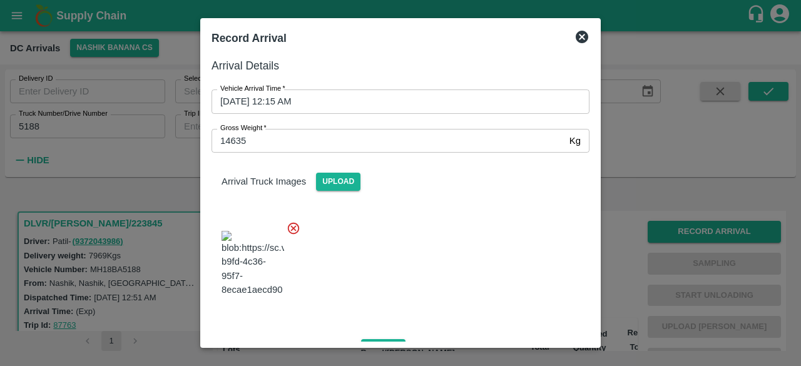
scroll to position [202, 0]
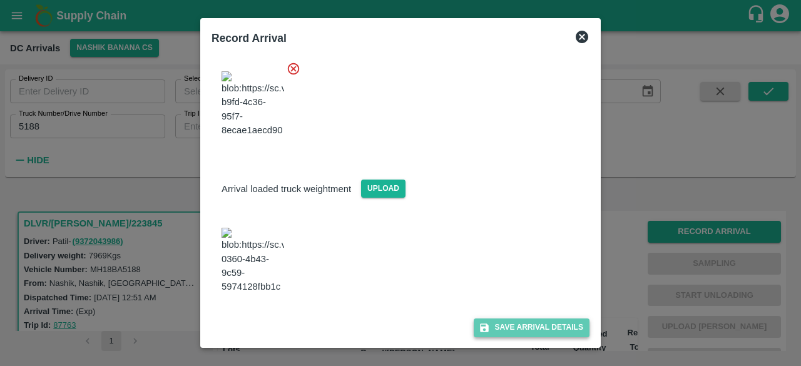
click at [519, 324] on button "Save Arrival Details" at bounding box center [532, 328] width 116 height 18
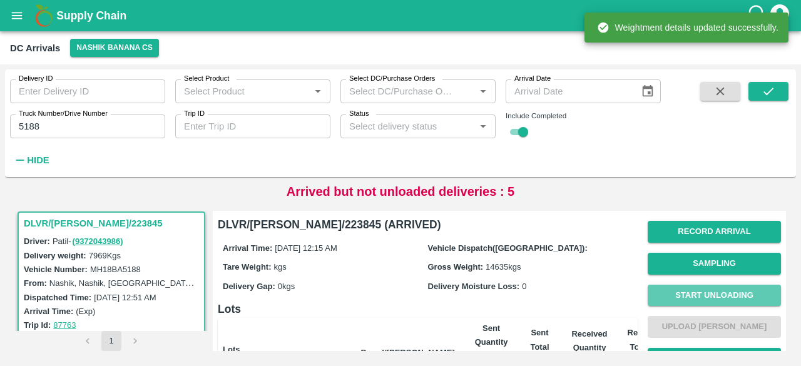
click at [709, 292] on button "Start Unloading" at bounding box center [714, 296] width 133 height 22
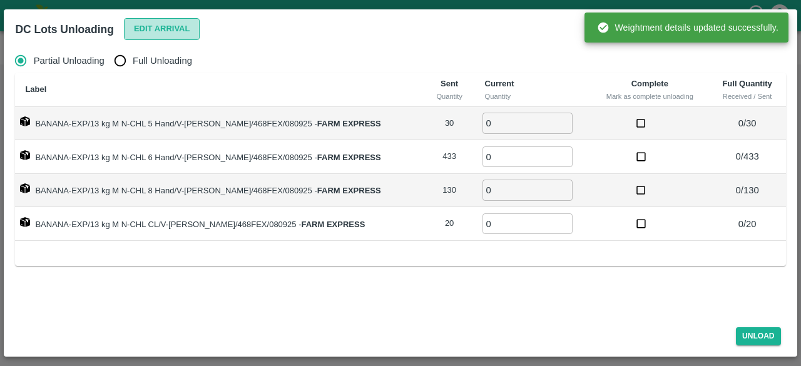
click at [166, 28] on button "Edit Arrival" at bounding box center [162, 29] width 76 height 22
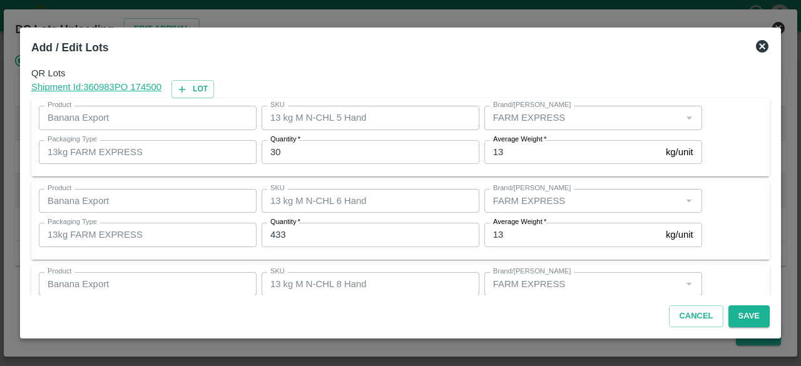
click at [274, 152] on input "30" at bounding box center [371, 152] width 218 height 24
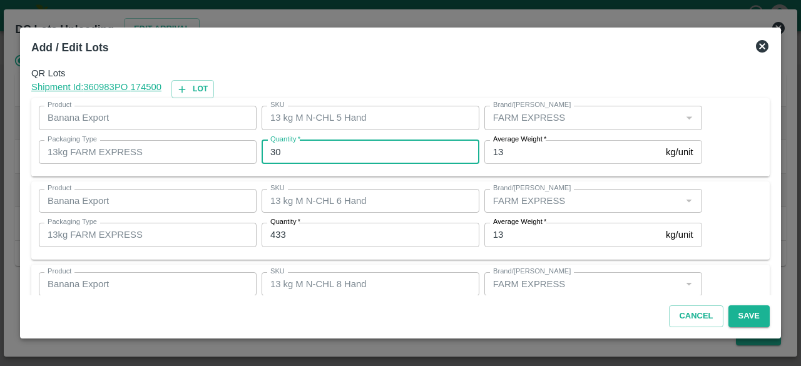
click at [274, 152] on input "30" at bounding box center [371, 152] width 218 height 24
type input "29"
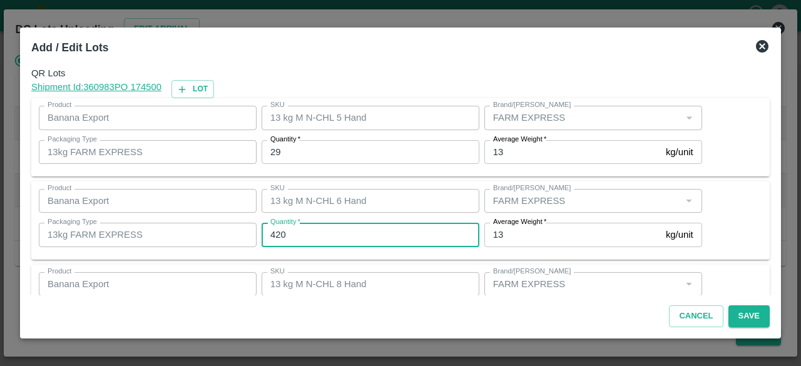
type input "420"
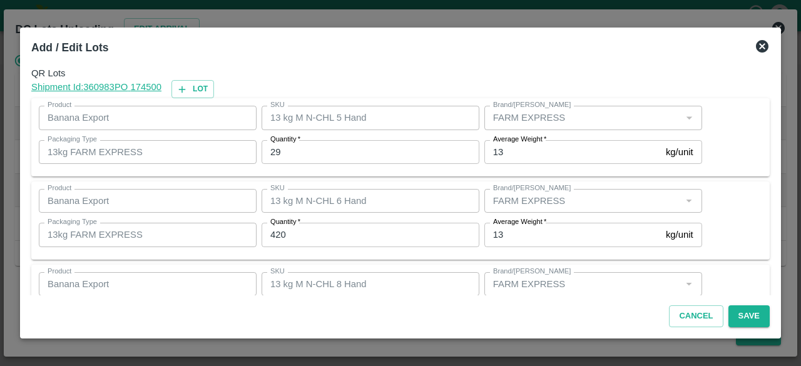
scroll to position [139, 0]
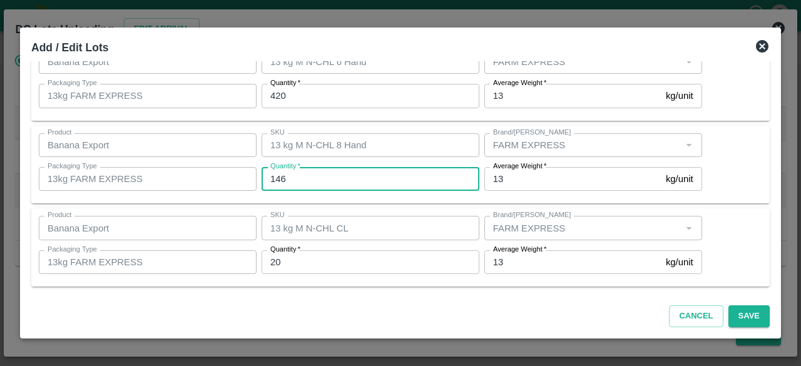
type input "146"
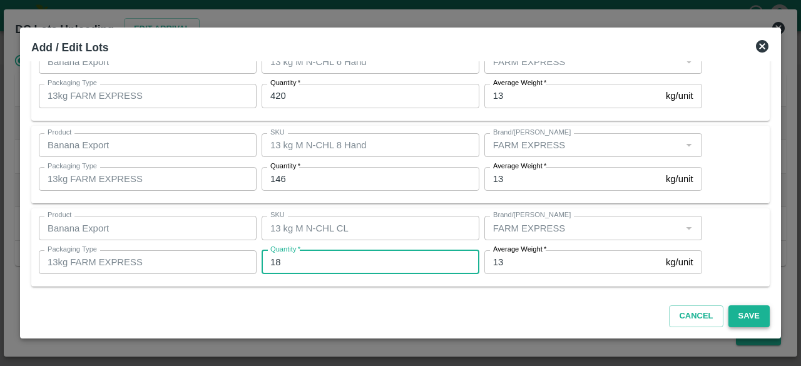
type input "18"
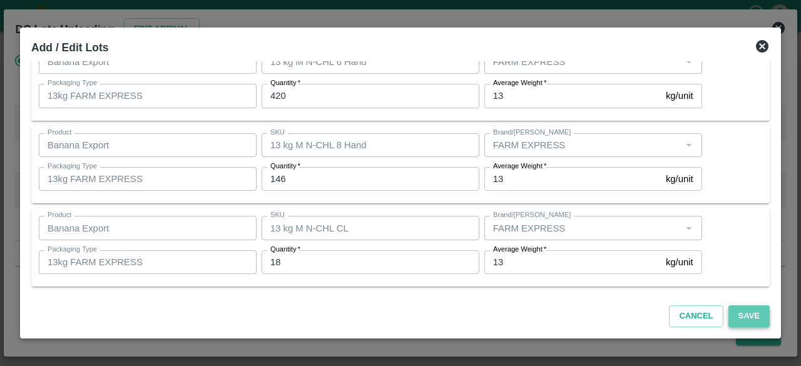
click at [742, 315] on button "Save" at bounding box center [748, 316] width 41 height 22
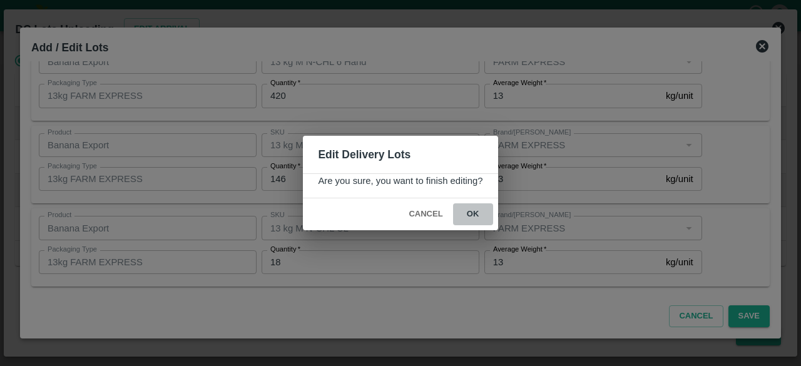
click at [472, 211] on button "ok" at bounding box center [473, 214] width 40 height 22
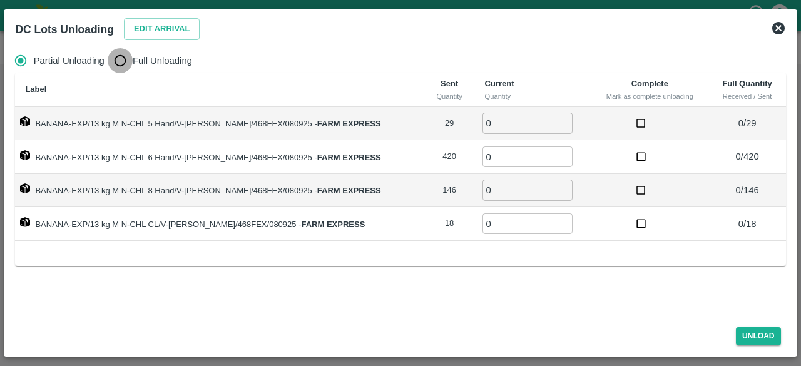
click at [117, 64] on input "Full Unloading" at bounding box center [120, 60] width 25 height 25
radio input "true"
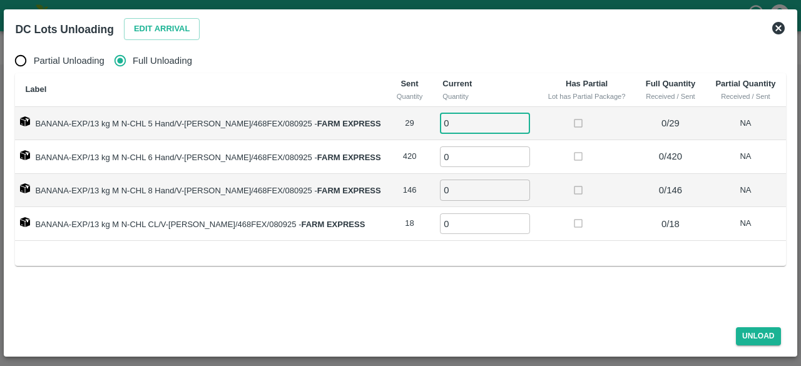
click at [457, 121] on input "0" at bounding box center [485, 123] width 90 height 21
type input "29"
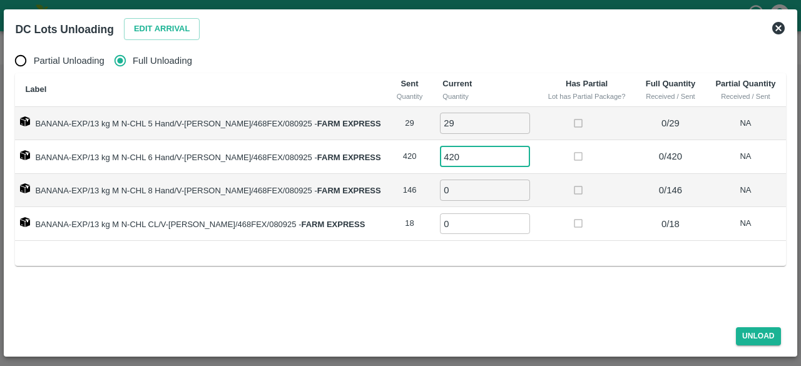
type input "420"
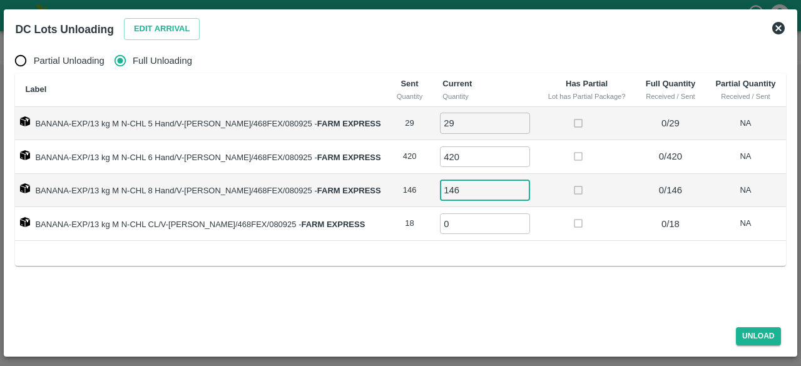
type input "146"
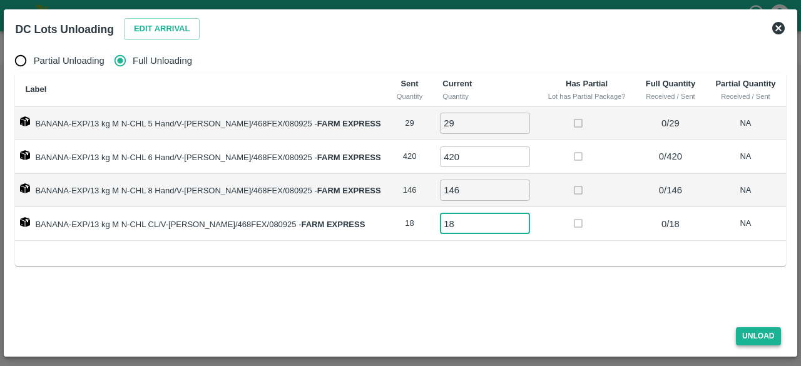
type input "18"
click at [752, 332] on button "Unload" at bounding box center [758, 336] width 45 height 18
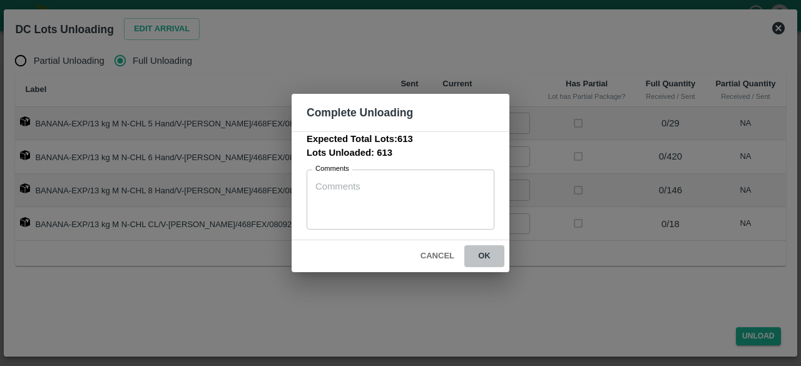
click at [482, 255] on button "ok" at bounding box center [484, 256] width 40 height 22
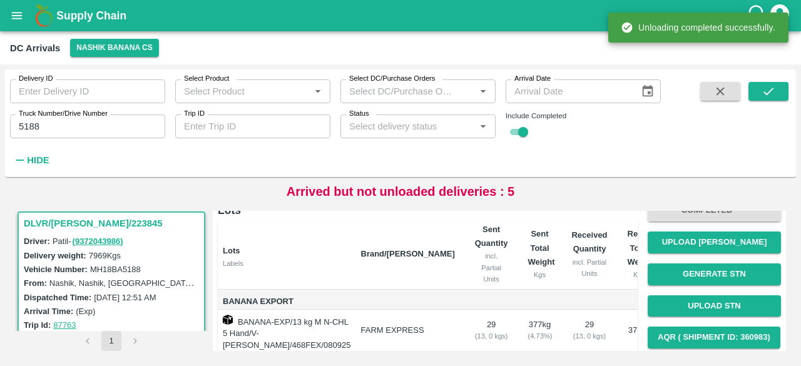
scroll to position [101, 0]
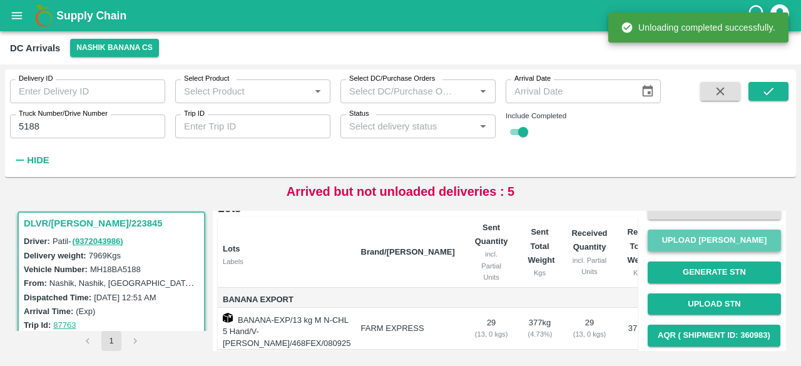
click at [705, 245] on button "Upload [PERSON_NAME]" at bounding box center [714, 241] width 133 height 22
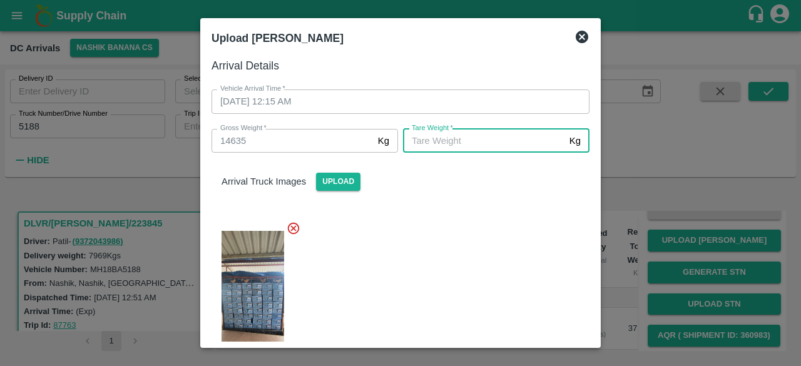
click at [461, 143] on input "[PERSON_NAME]   *" at bounding box center [483, 141] width 161 height 24
type input "5940"
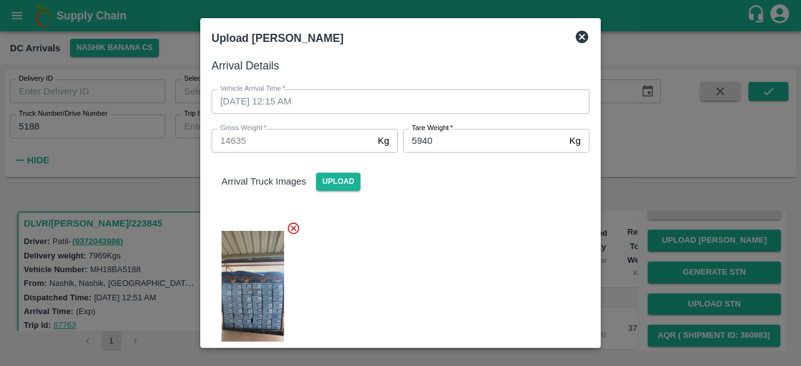
click at [461, 270] on div at bounding box center [396, 296] width 388 height 171
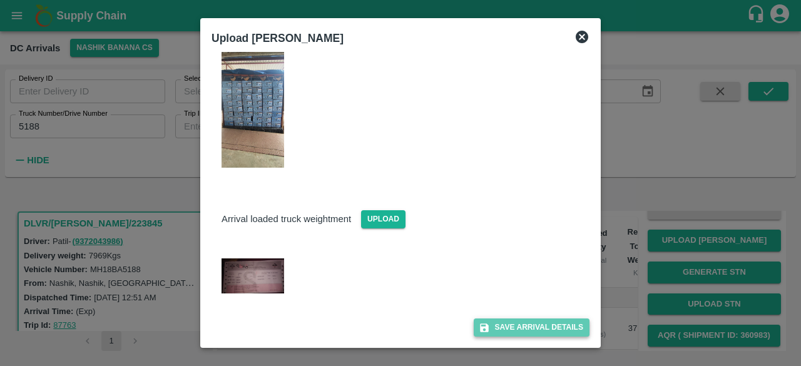
click at [518, 321] on button "Save Arrival Details" at bounding box center [532, 328] width 116 height 18
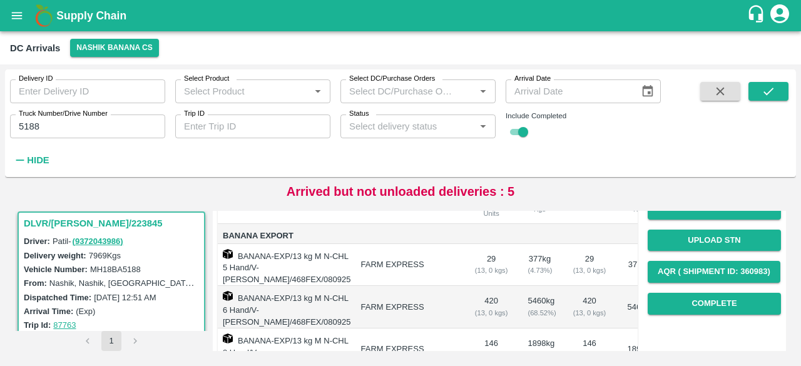
scroll to position [156, 0]
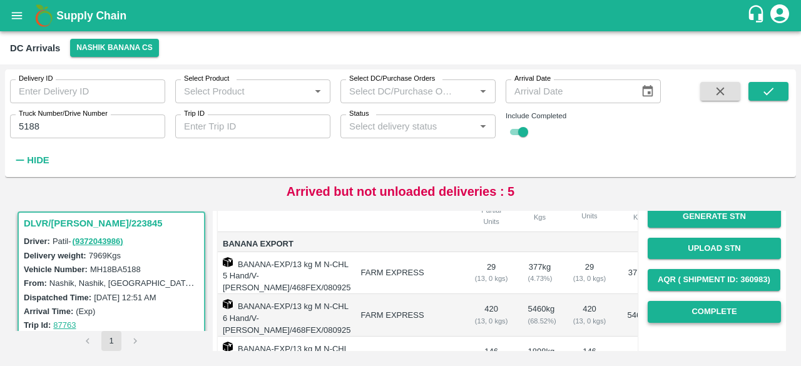
click at [711, 310] on button "Complete" at bounding box center [714, 312] width 133 height 22
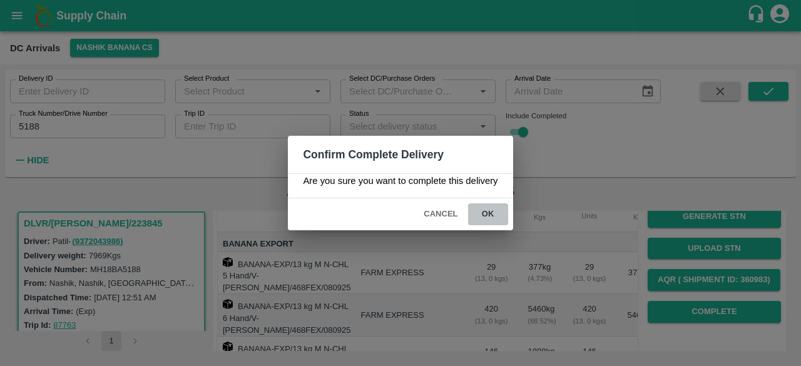
click at [485, 213] on button "ok" at bounding box center [488, 214] width 40 height 22
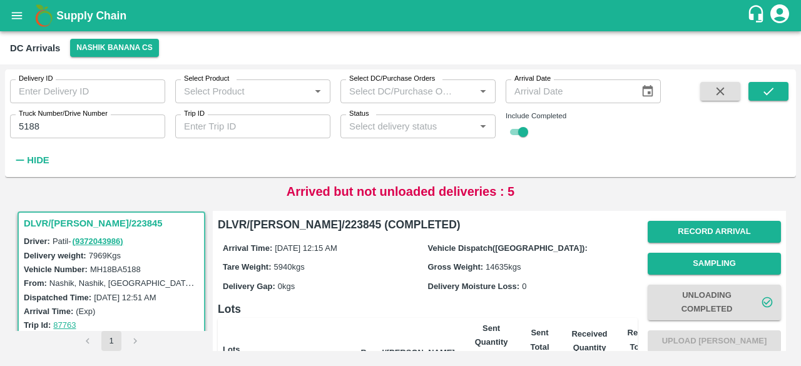
click at [28, 125] on input "5188" at bounding box center [87, 127] width 155 height 24
type input "9839"
click at [762, 89] on icon "submit" at bounding box center [769, 91] width 14 height 14
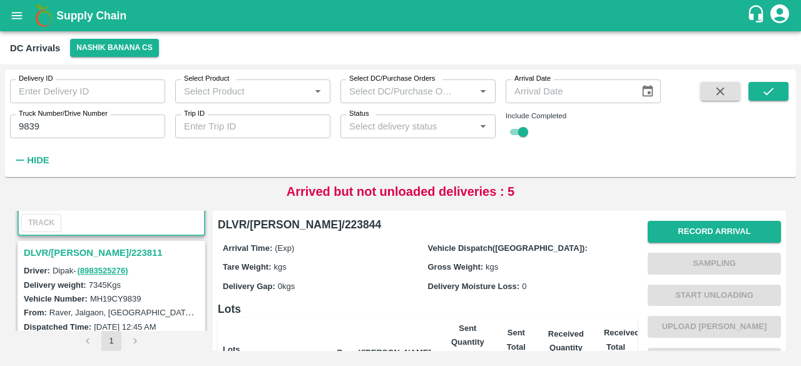
scroll to position [139, 0]
click at [81, 251] on h3 "DLVR/[PERSON_NAME]/223811" at bounding box center [113, 252] width 179 height 16
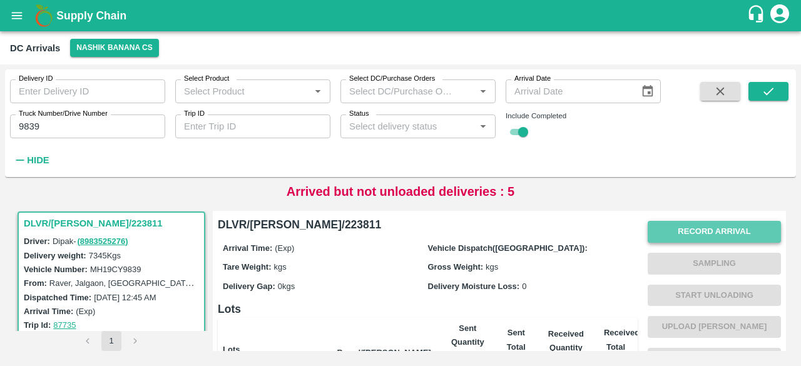
click at [695, 232] on button "Record Arrival" at bounding box center [714, 232] width 133 height 22
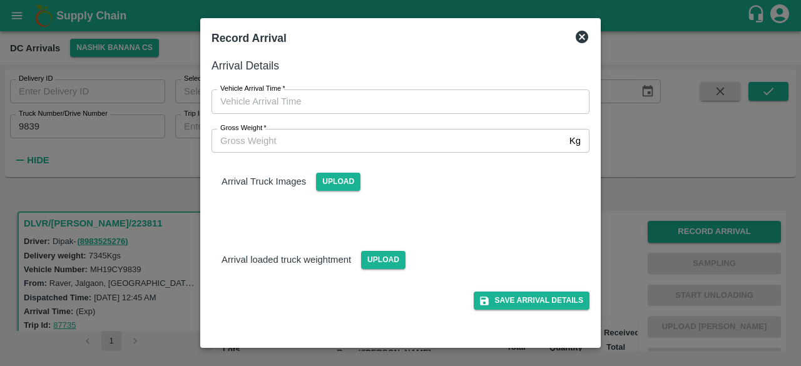
type input "DD/MM/YYYY hh:mm aa"
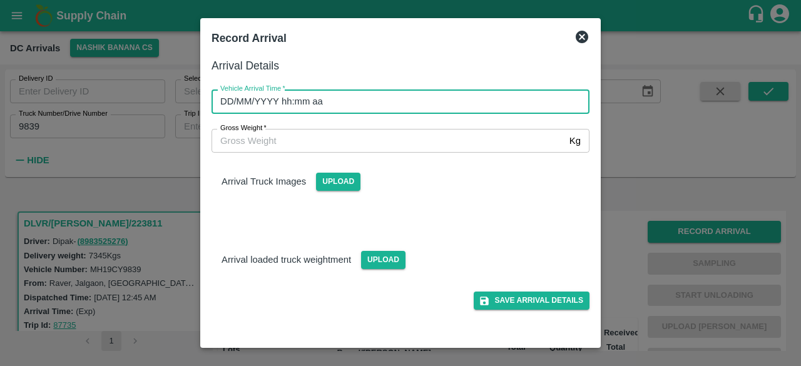
click at [342, 103] on input "DD/MM/YYYY hh:mm aa" at bounding box center [396, 101] width 369 height 24
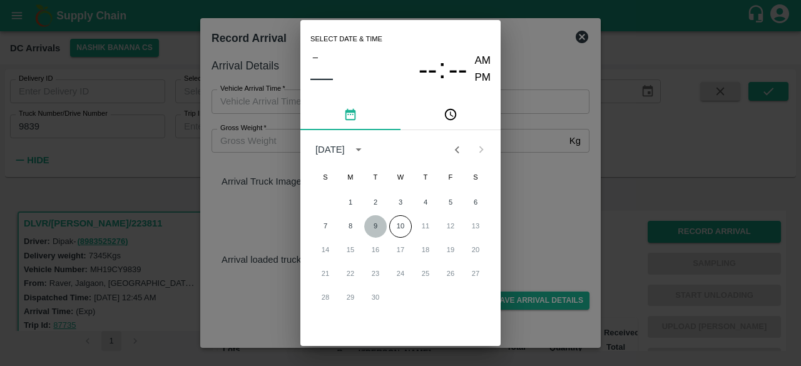
click at [376, 226] on button "9" at bounding box center [375, 226] width 23 height 23
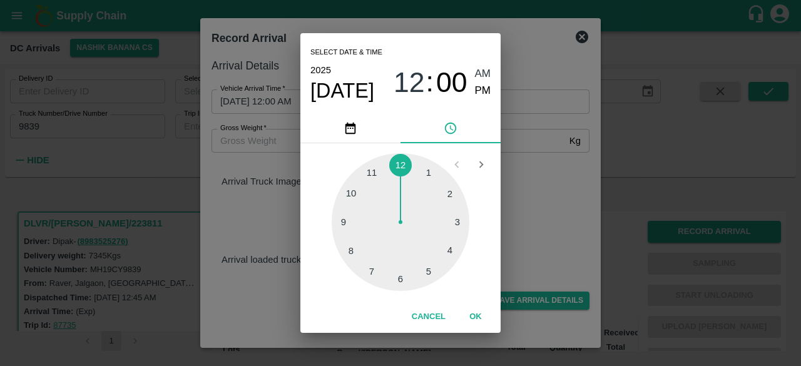
click at [449, 195] on div at bounding box center [401, 222] width 138 height 138
click at [433, 277] on div at bounding box center [401, 222] width 138 height 138
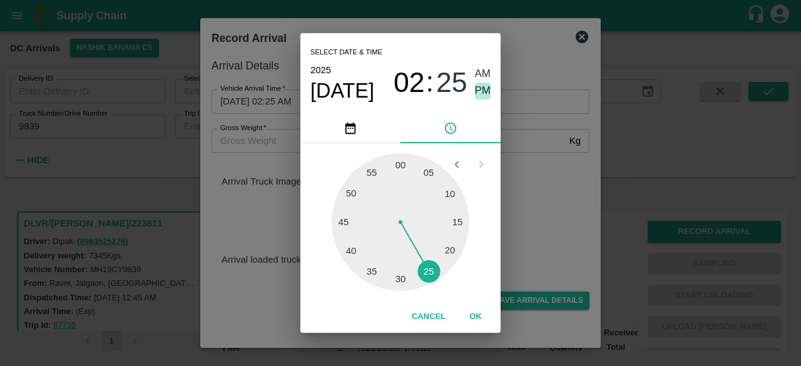
click at [481, 92] on span "PM" at bounding box center [483, 91] width 16 height 17
type input "[DATE] 02:25 PM"
click at [542, 180] on div "Select date & time [DATE] 02 : 25 AM PM 05 10 15 20 25 30 35 40 45 50 55 00 Can…" at bounding box center [400, 183] width 801 height 366
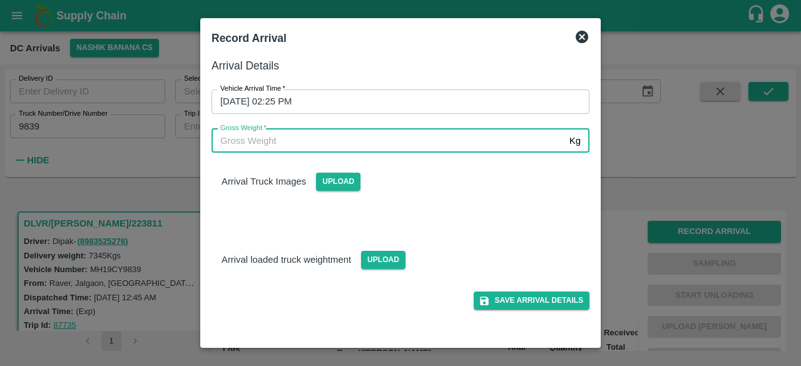
click at [252, 143] on input "Gross Weight   *" at bounding box center [388, 141] width 353 height 24
type input "13830"
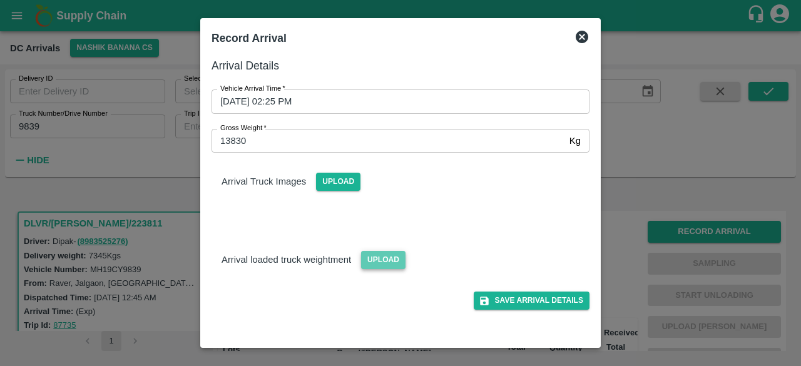
click at [384, 263] on span "Upload" at bounding box center [383, 260] width 44 height 18
click at [0, 0] on input "Upload" at bounding box center [0, 0] width 0 height 0
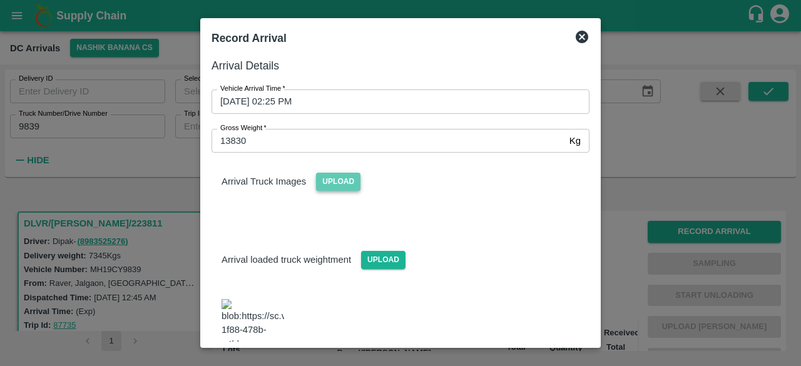
click at [345, 188] on span "Upload" at bounding box center [338, 182] width 44 height 18
click at [0, 0] on input "Upload" at bounding box center [0, 0] width 0 height 0
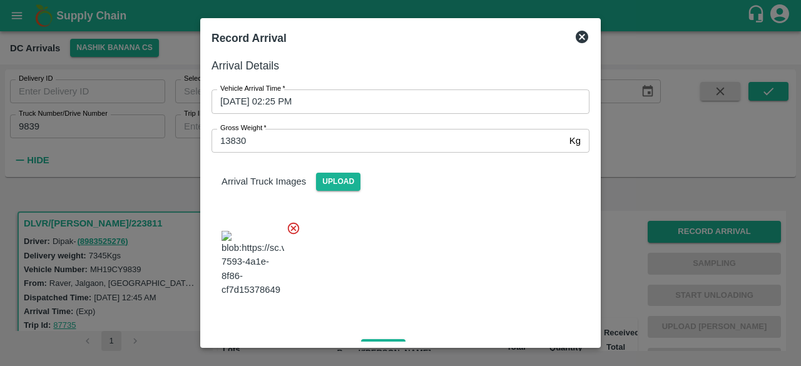
scroll to position [214, 0]
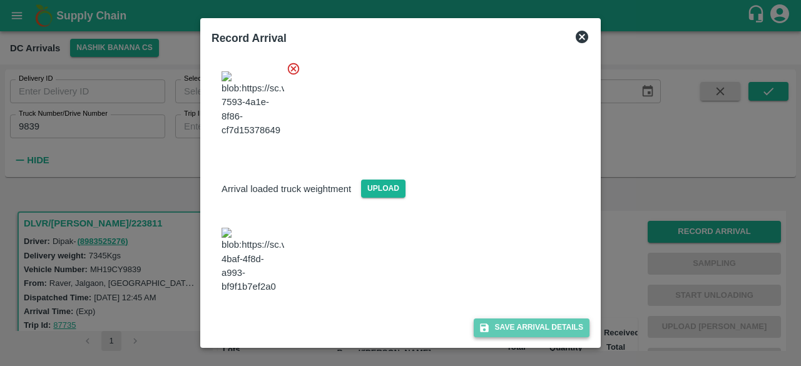
click at [527, 325] on button "Save Arrival Details" at bounding box center [532, 328] width 116 height 18
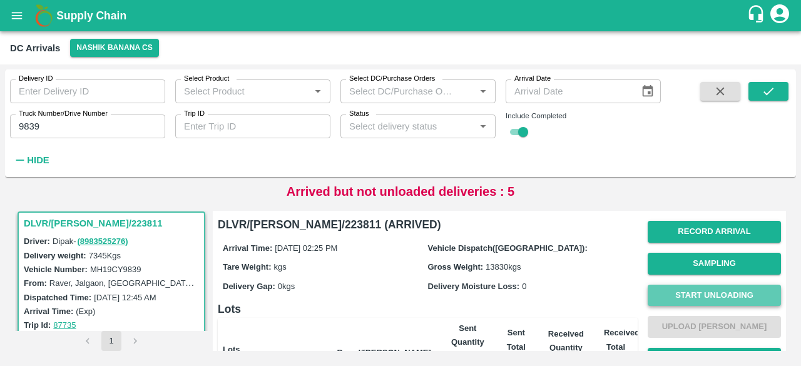
click at [708, 291] on button "Start Unloading" at bounding box center [714, 296] width 133 height 22
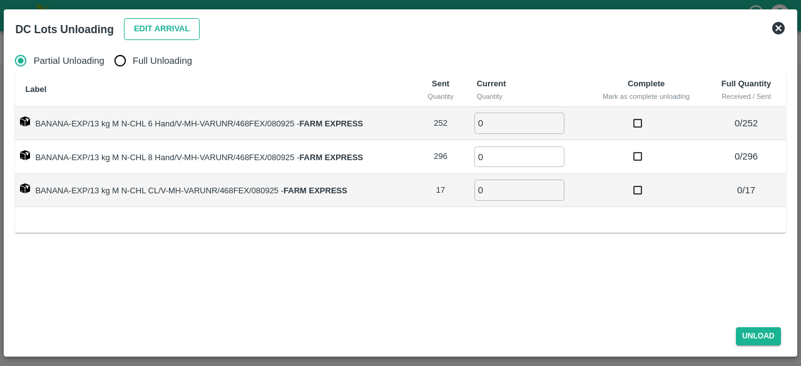
click at [166, 21] on button "Edit Arrival" at bounding box center [162, 29] width 76 height 22
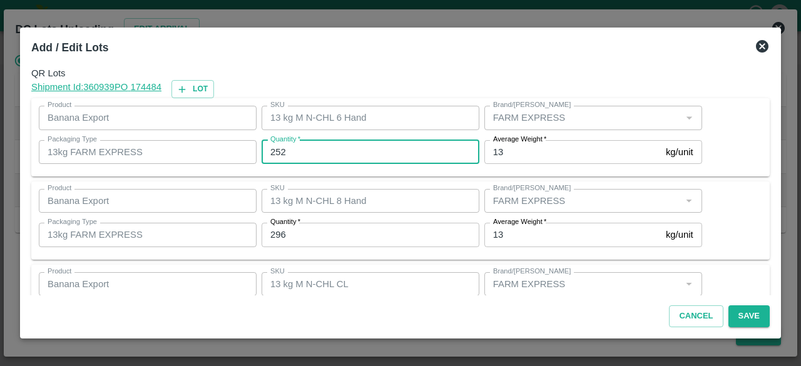
click at [270, 154] on input "252" at bounding box center [371, 152] width 218 height 24
type input "221"
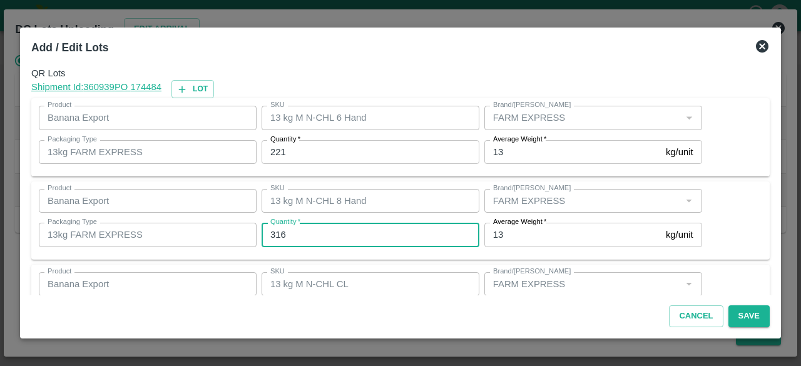
type input "316"
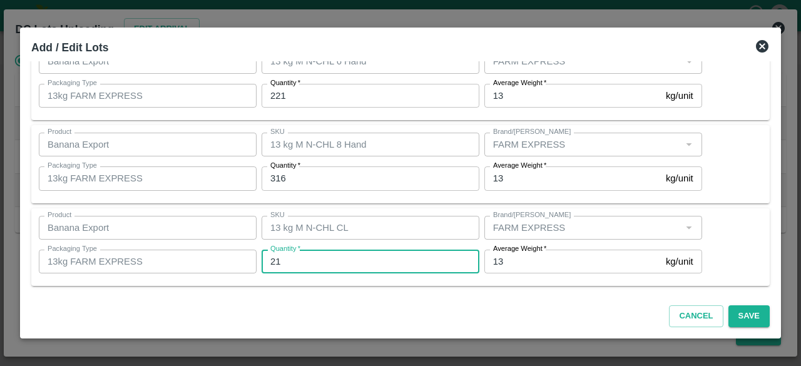
scroll to position [0, 0]
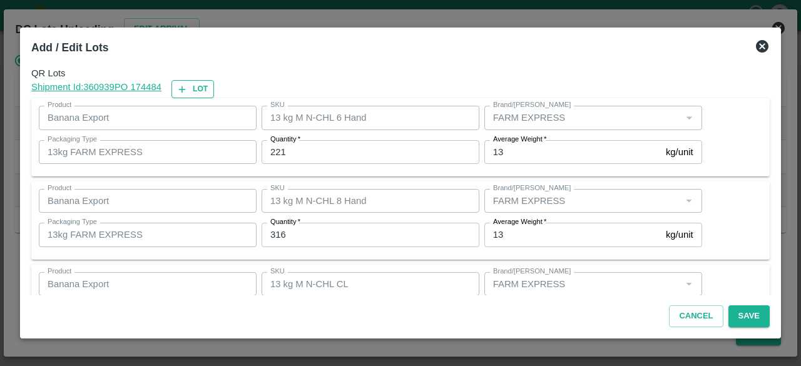
type input "21"
click at [197, 89] on button "Lot" at bounding box center [192, 89] width 43 height 18
type input "13 kg M N-CHL 6 Hand"
type input "221"
type input "13 kg M N-CHL 8 Hand"
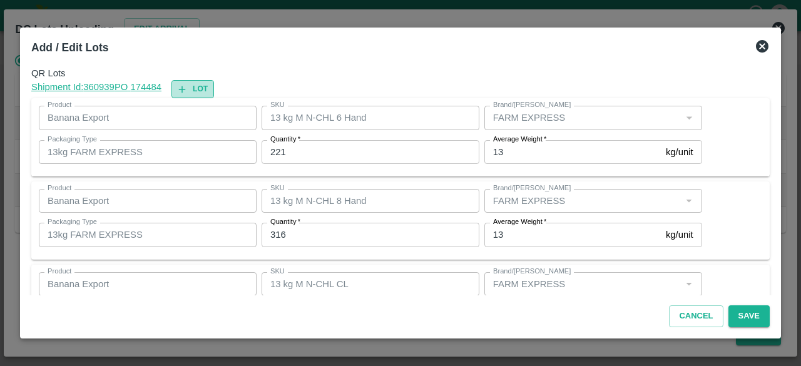
type input "316"
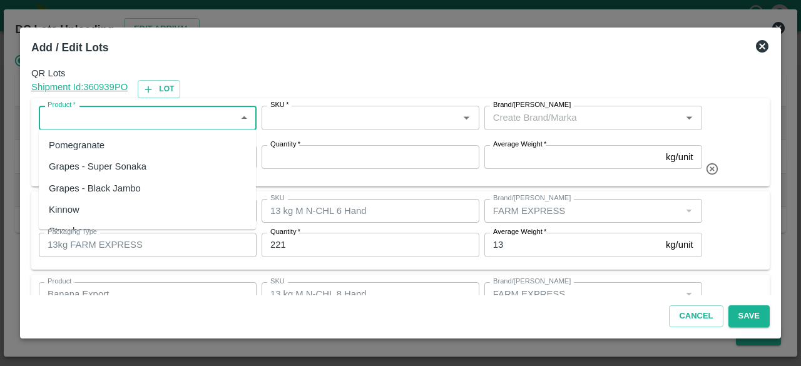
click at [147, 116] on input "Product   *" at bounding box center [138, 118] width 190 height 16
click at [104, 142] on div "Banana Export" at bounding box center [79, 145] width 61 height 14
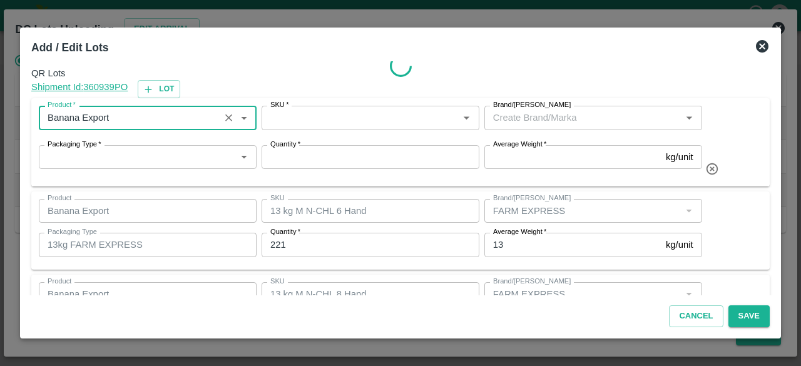
type input "Banana Export"
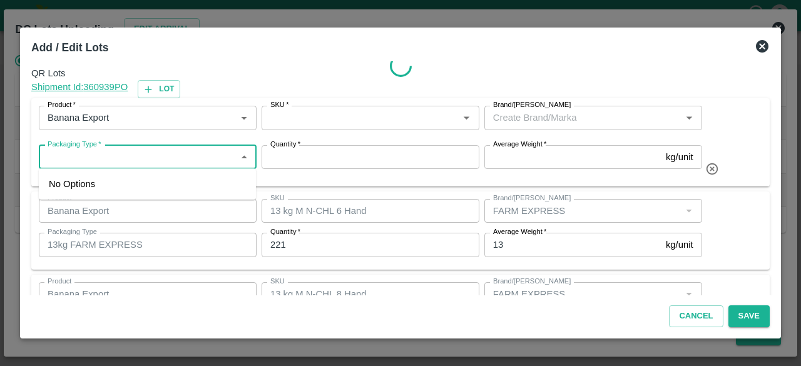
click at [113, 157] on input "Packaging Type   *" at bounding box center [138, 157] width 190 height 16
click at [113, 183] on div "13kg FARM EXPRESS" at bounding box center [96, 184] width 95 height 14
type input "13kg FARM EXPRESS"
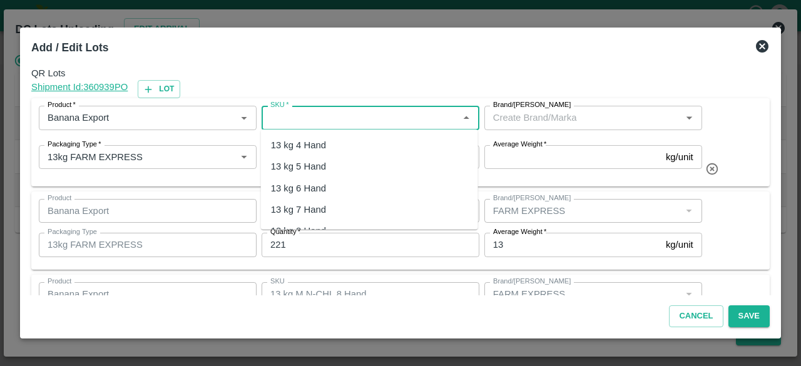
click at [335, 116] on input "SKU   *" at bounding box center [360, 118] width 190 height 16
click at [341, 165] on div "13 kg M N-CHL 5 Hand" at bounding box center [319, 167] width 96 height 14
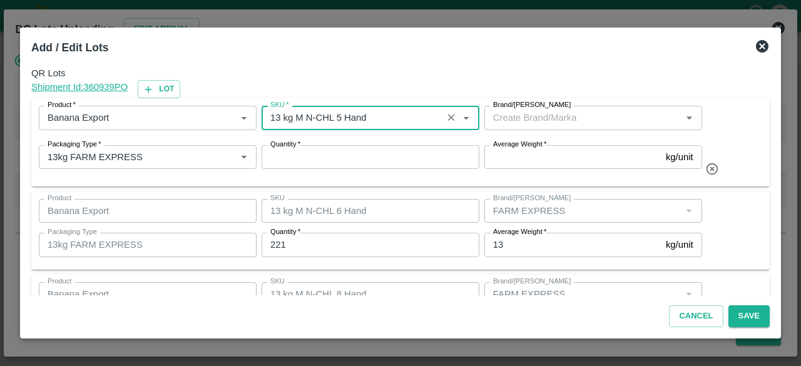
type input "13 kg M N-CHL 5 Hand"
click at [533, 112] on input "Brand/[PERSON_NAME]" at bounding box center [583, 118] width 190 height 16
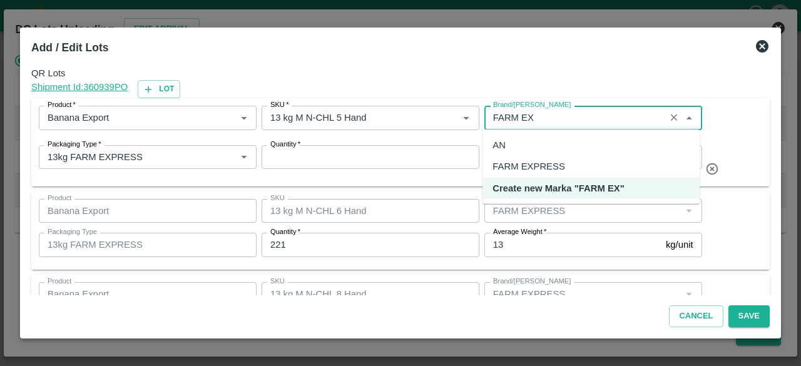
click at [536, 165] on div "FARM EXPRESS" at bounding box center [529, 167] width 72 height 14
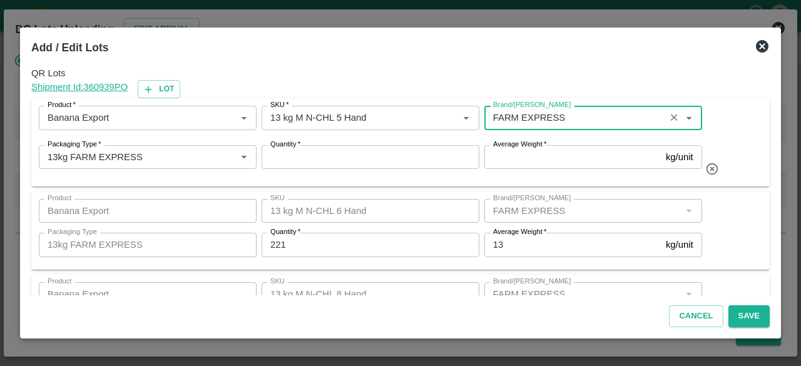
type input "FARM EXPRESS"
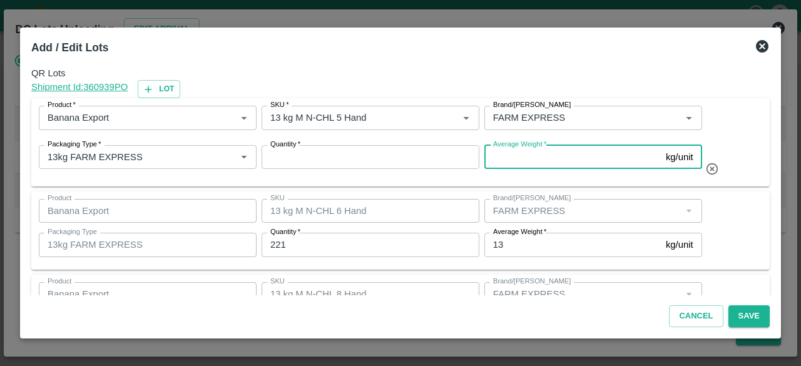
click at [560, 161] on input "Average Weight   *" at bounding box center [572, 157] width 176 height 24
type input "13"
click at [372, 155] on input "Quantity   *" at bounding box center [371, 157] width 218 height 24
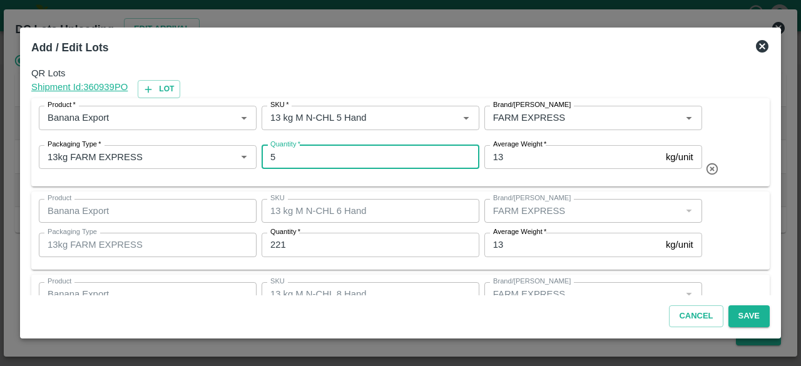
type input "5"
click at [732, 187] on div "QR Lots Shipment Id: 360939 PO Lot Product   * Product   * SKU   * SKU   * Bran…" at bounding box center [400, 178] width 749 height 235
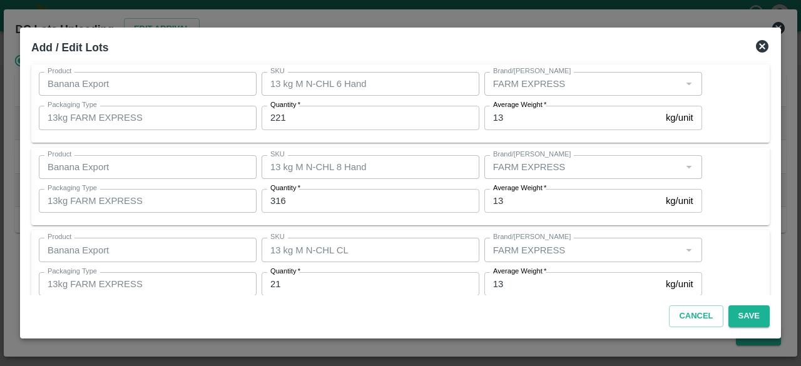
scroll to position [149, 0]
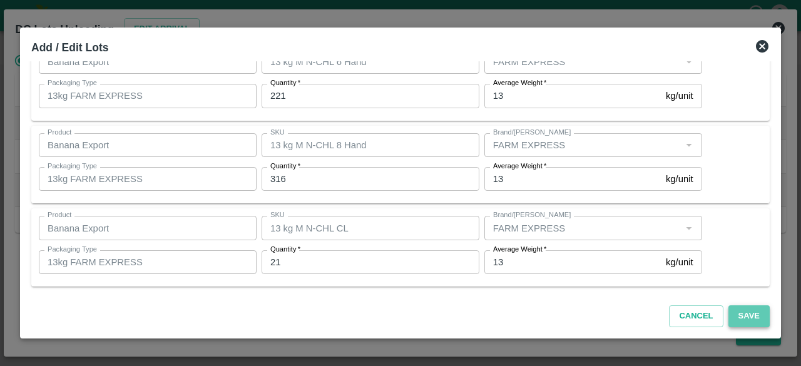
click at [752, 319] on button "Save" at bounding box center [748, 316] width 41 height 22
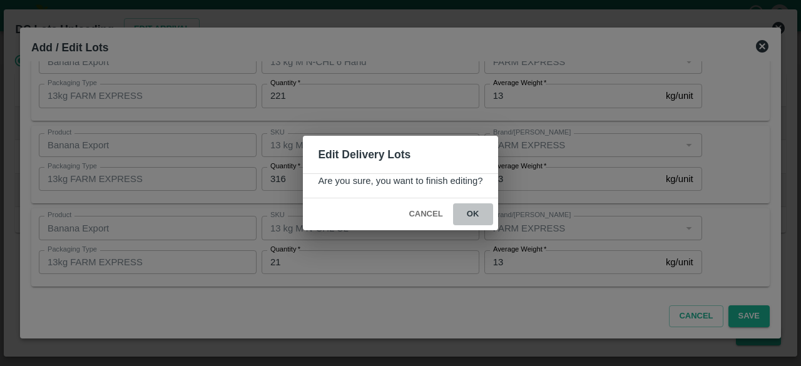
click at [473, 215] on button "ok" at bounding box center [473, 214] width 40 height 22
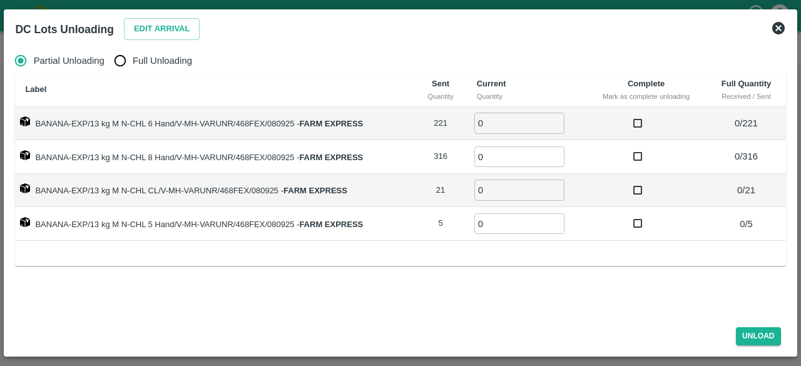
click at [123, 62] on input "Full Unloading" at bounding box center [120, 60] width 25 height 25
radio input "true"
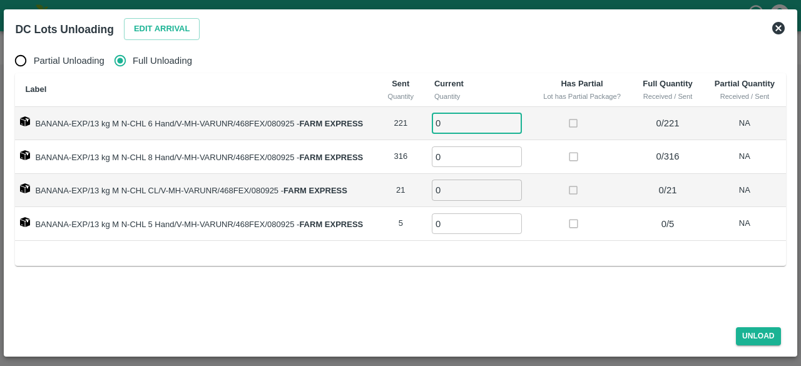
click at [452, 128] on input "0" at bounding box center [477, 123] width 90 height 21
type input "221"
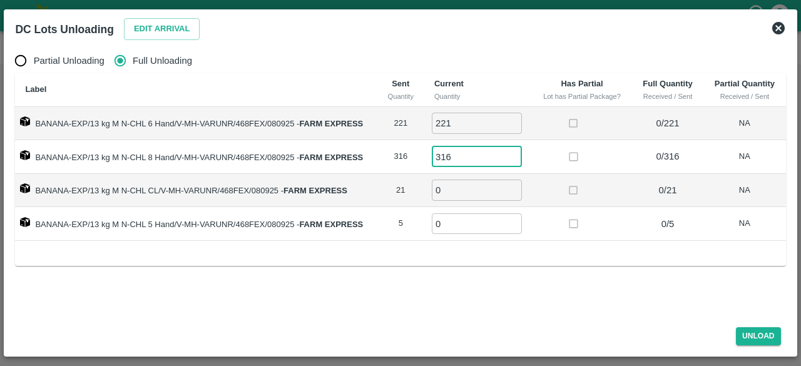
type input "316"
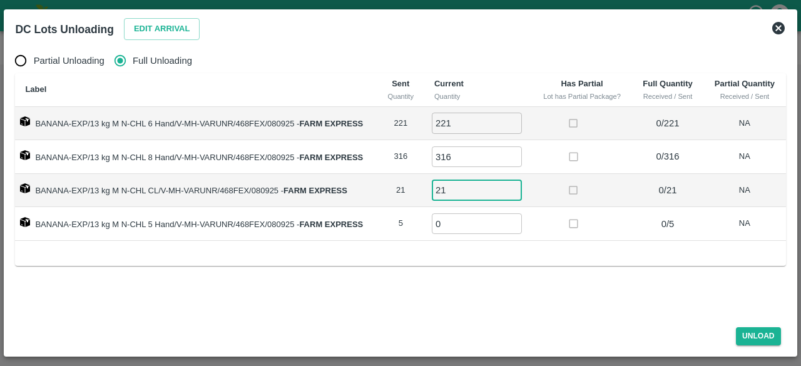
type input "21"
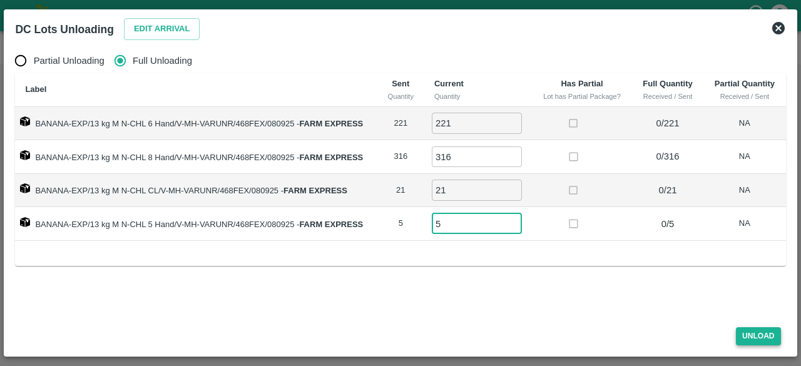
type input "5"
click at [760, 336] on button "Unload" at bounding box center [758, 336] width 45 height 18
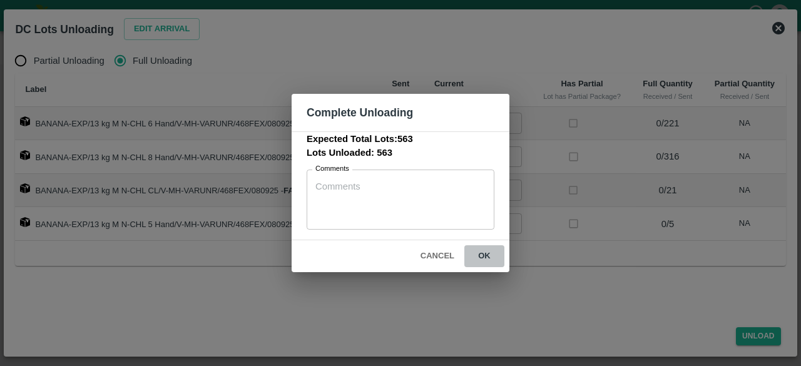
click at [483, 255] on button "ok" at bounding box center [484, 256] width 40 height 22
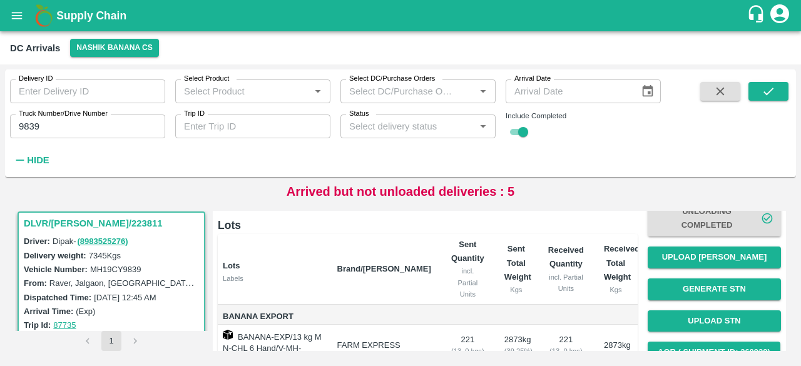
scroll to position [85, 0]
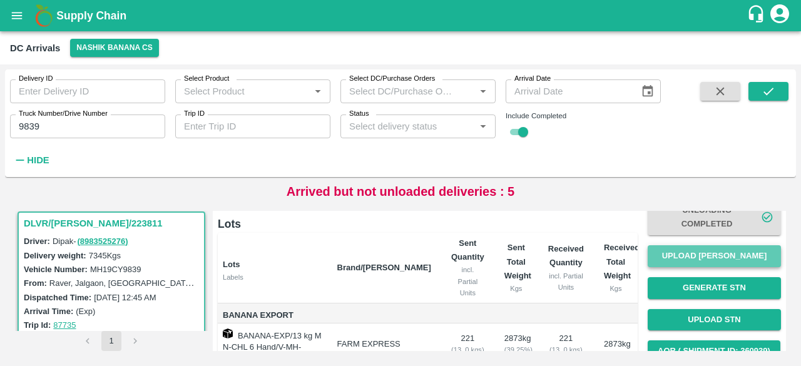
click at [694, 259] on button "Upload [PERSON_NAME]" at bounding box center [714, 256] width 133 height 22
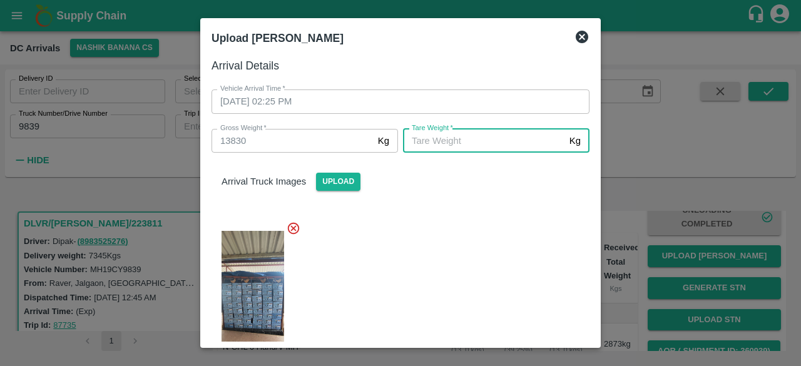
click at [483, 141] on input "[PERSON_NAME]   *" at bounding box center [483, 141] width 161 height 24
type input "6690"
click at [483, 221] on div at bounding box center [396, 296] width 388 height 171
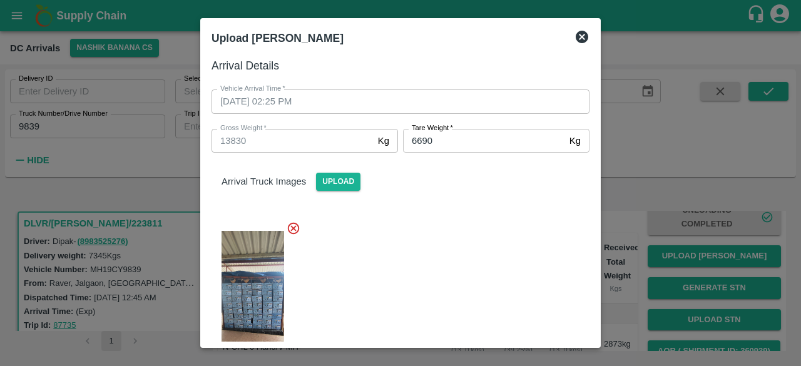
scroll to position [214, 0]
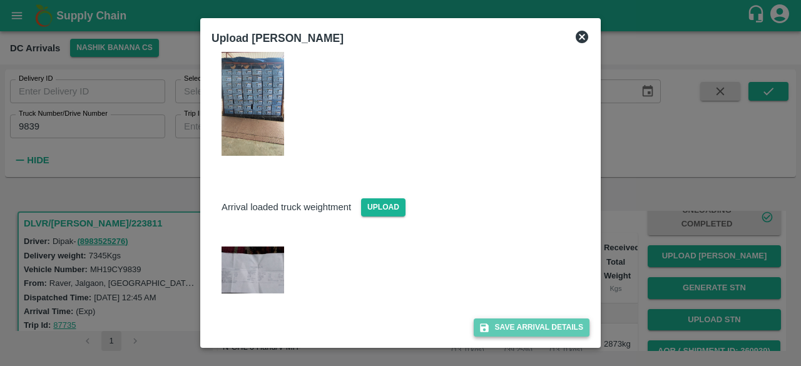
click at [524, 324] on button "Save Arrival Details" at bounding box center [532, 328] width 116 height 18
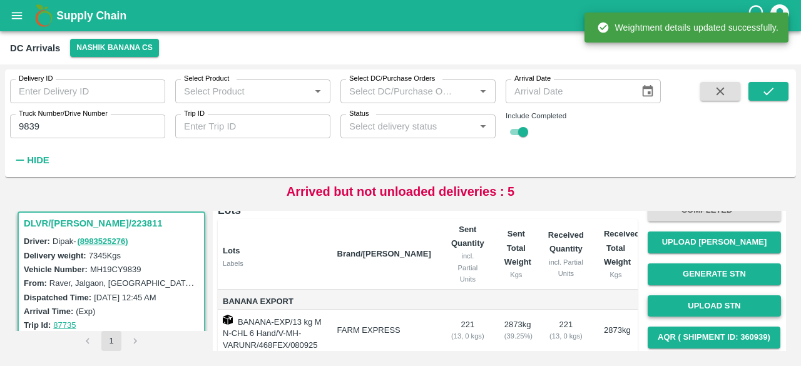
scroll to position [166, 0]
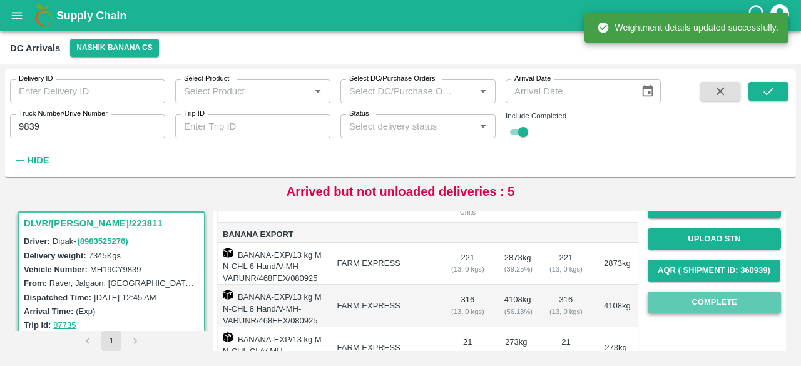
click at [708, 305] on button "Complete" at bounding box center [714, 303] width 133 height 22
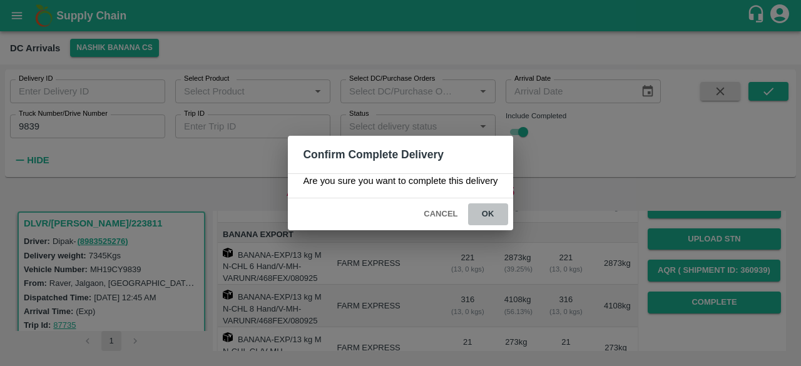
click at [486, 213] on button "ok" at bounding box center [488, 214] width 40 height 22
